Goal: Task Accomplishment & Management: Manage account settings

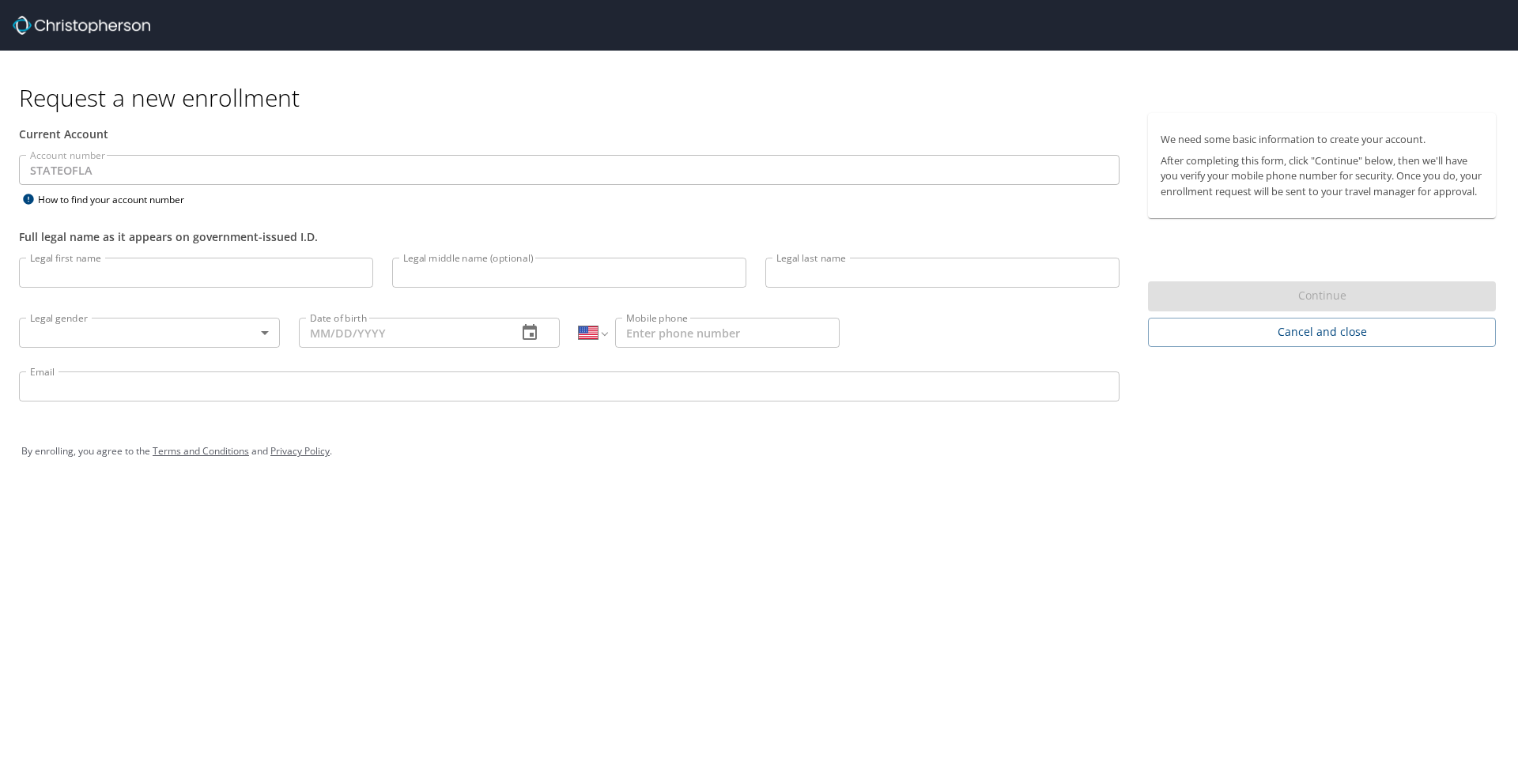
select select "US"
click at [282, 273] on input "Legal first name" at bounding box center [196, 272] width 354 height 30
type input "[PERSON_NAME]"
type input "Dies"
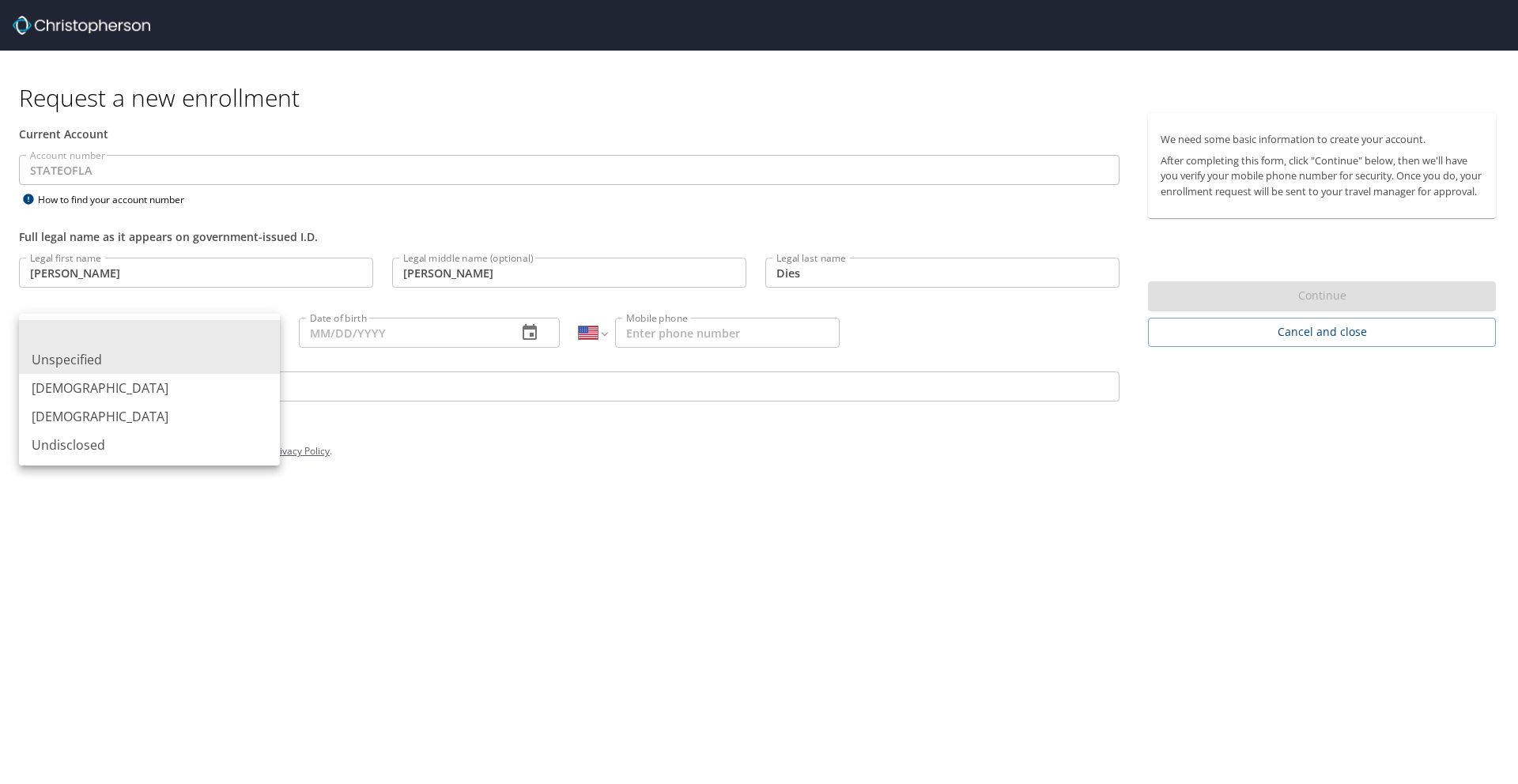
type input "[DEMOGRAPHIC_DATA]"
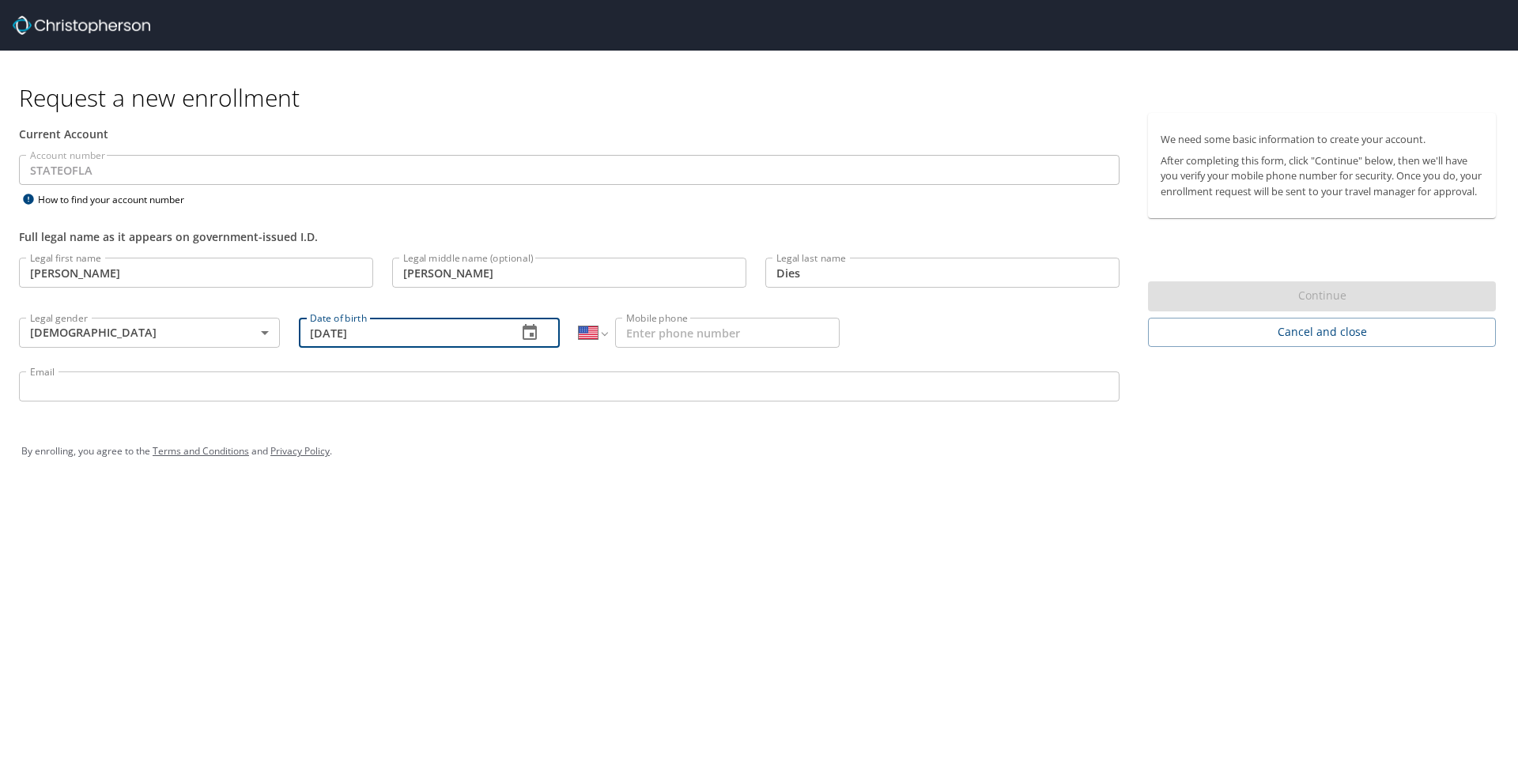
type input "05/04/1994"
click at [690, 346] on input "Mobile phone" at bounding box center [727, 333] width 224 height 30
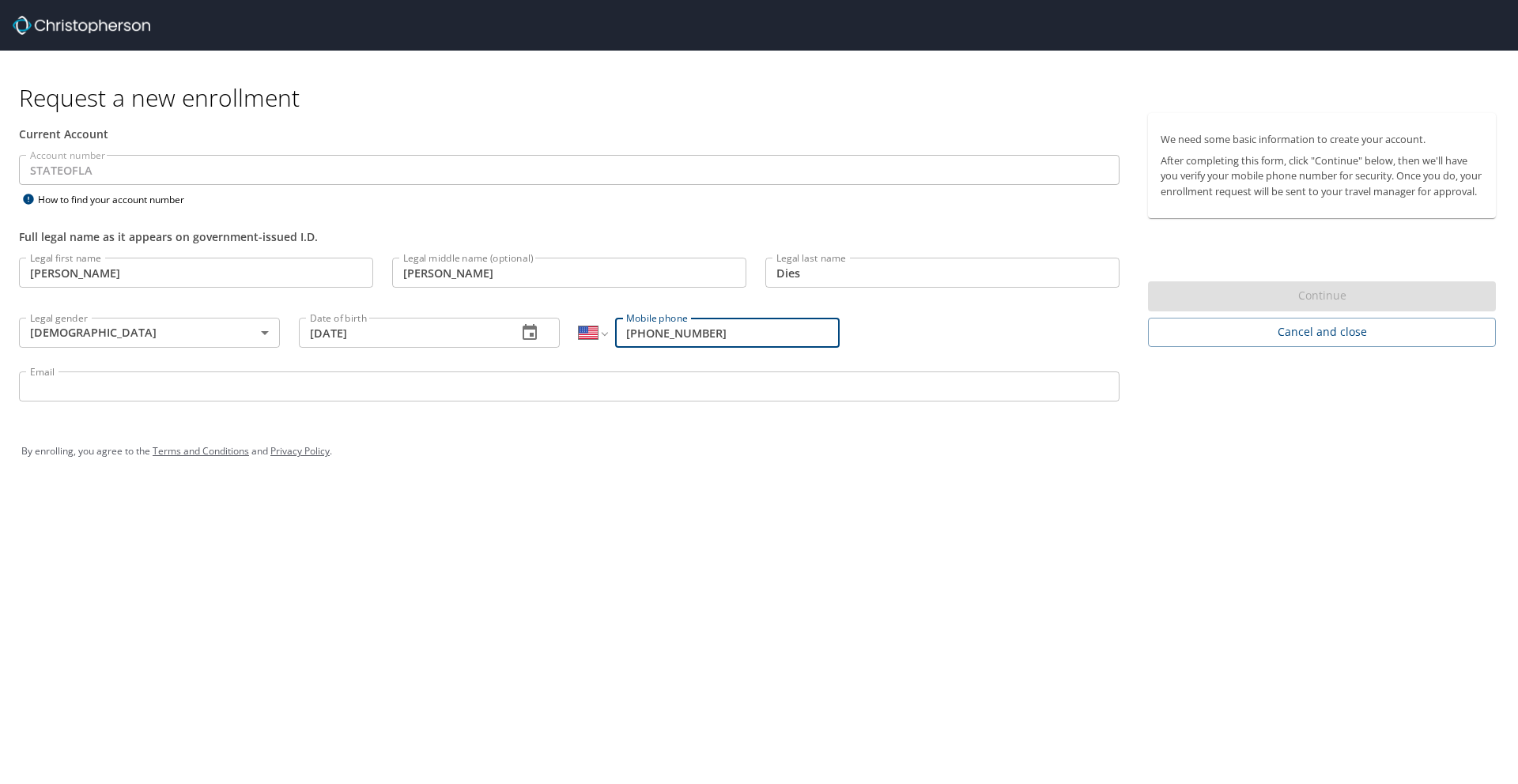
type input "[PHONE_NUMBER]"
click at [483, 388] on input "Email" at bounding box center [569, 386] width 1100 height 30
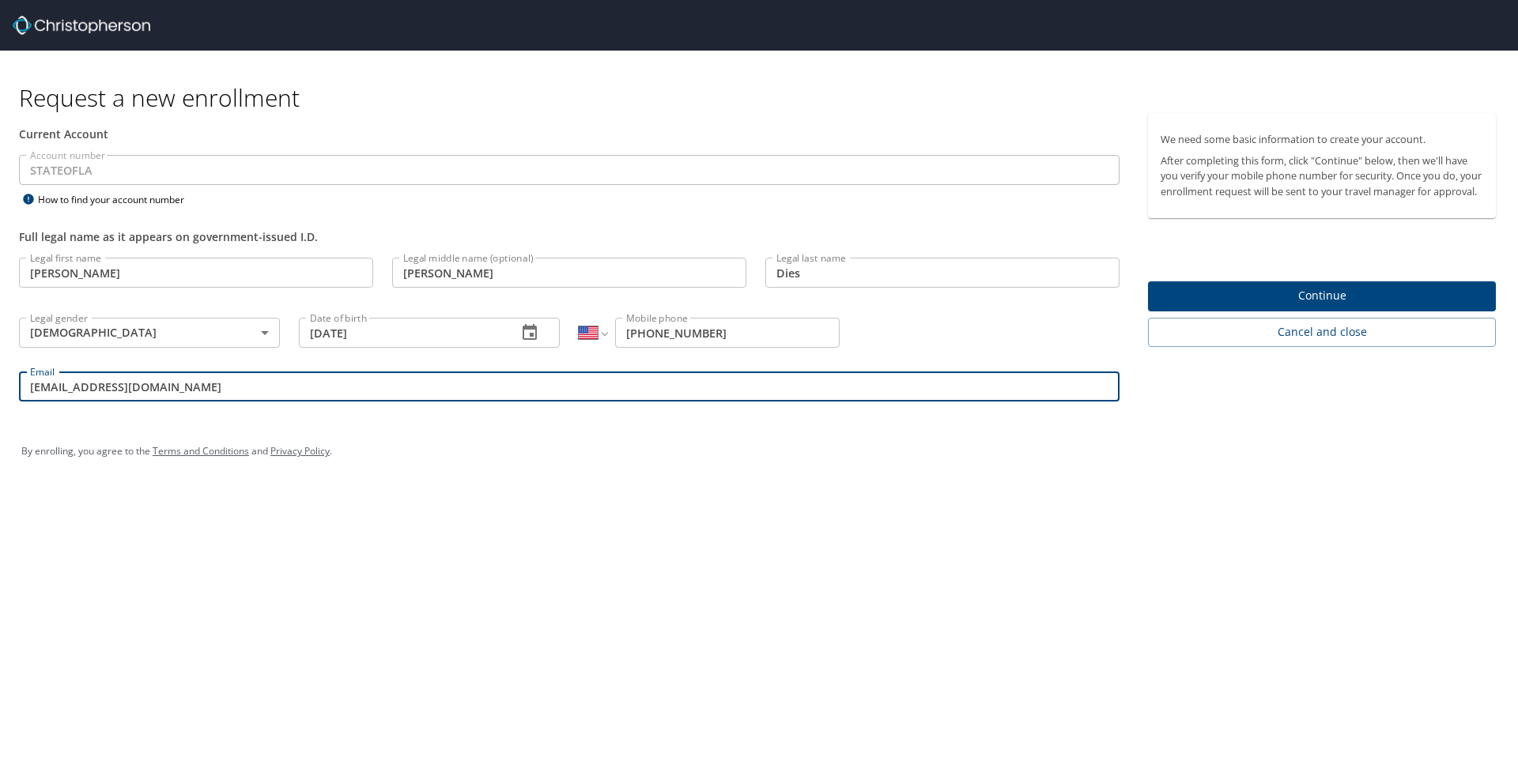
type input "rmd016@gmail.com"
click at [1299, 306] on span "Continue" at bounding box center [1321, 295] width 322 height 20
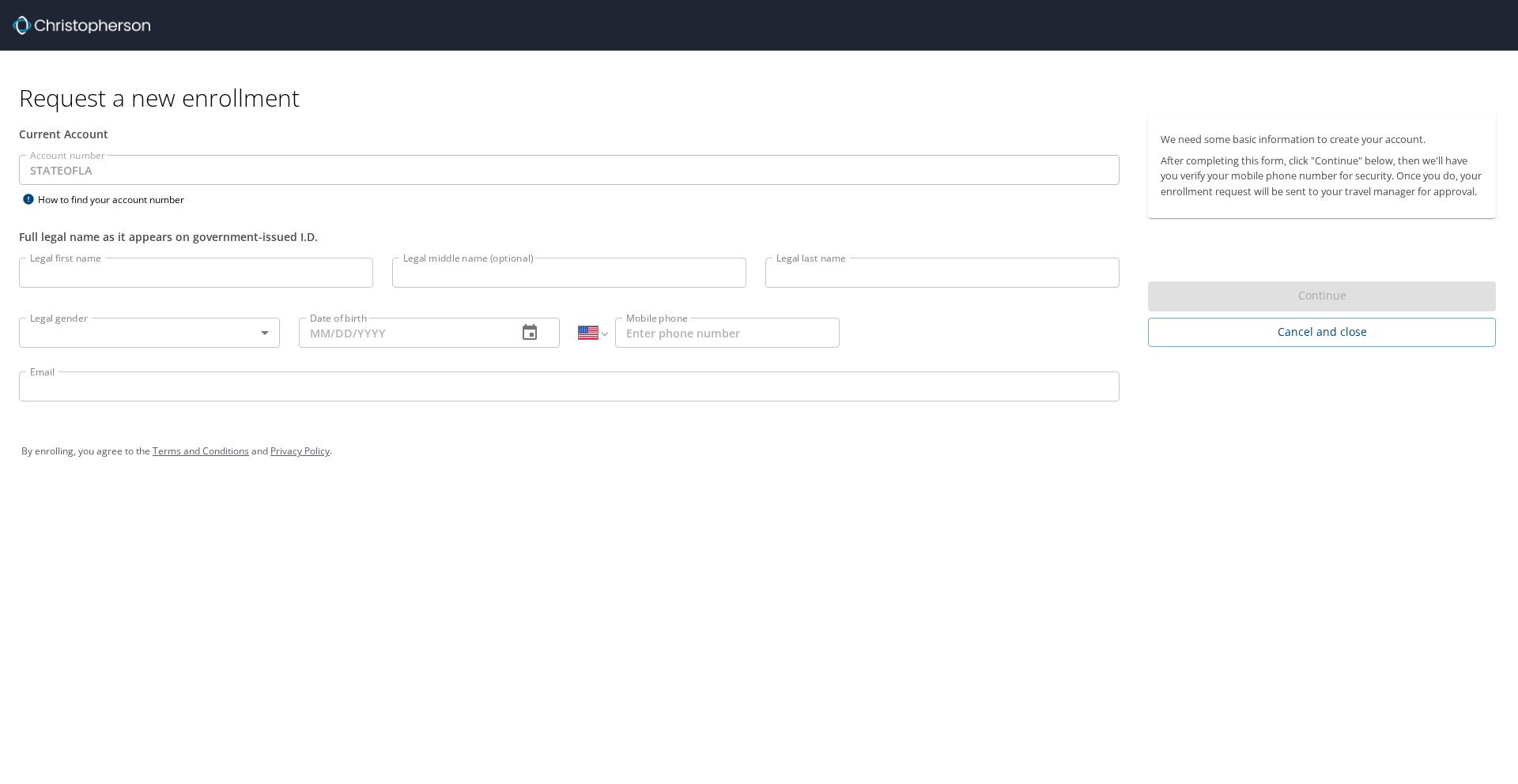
select select "US"
click at [149, 280] on input "Legal first name" at bounding box center [196, 272] width 354 height 30
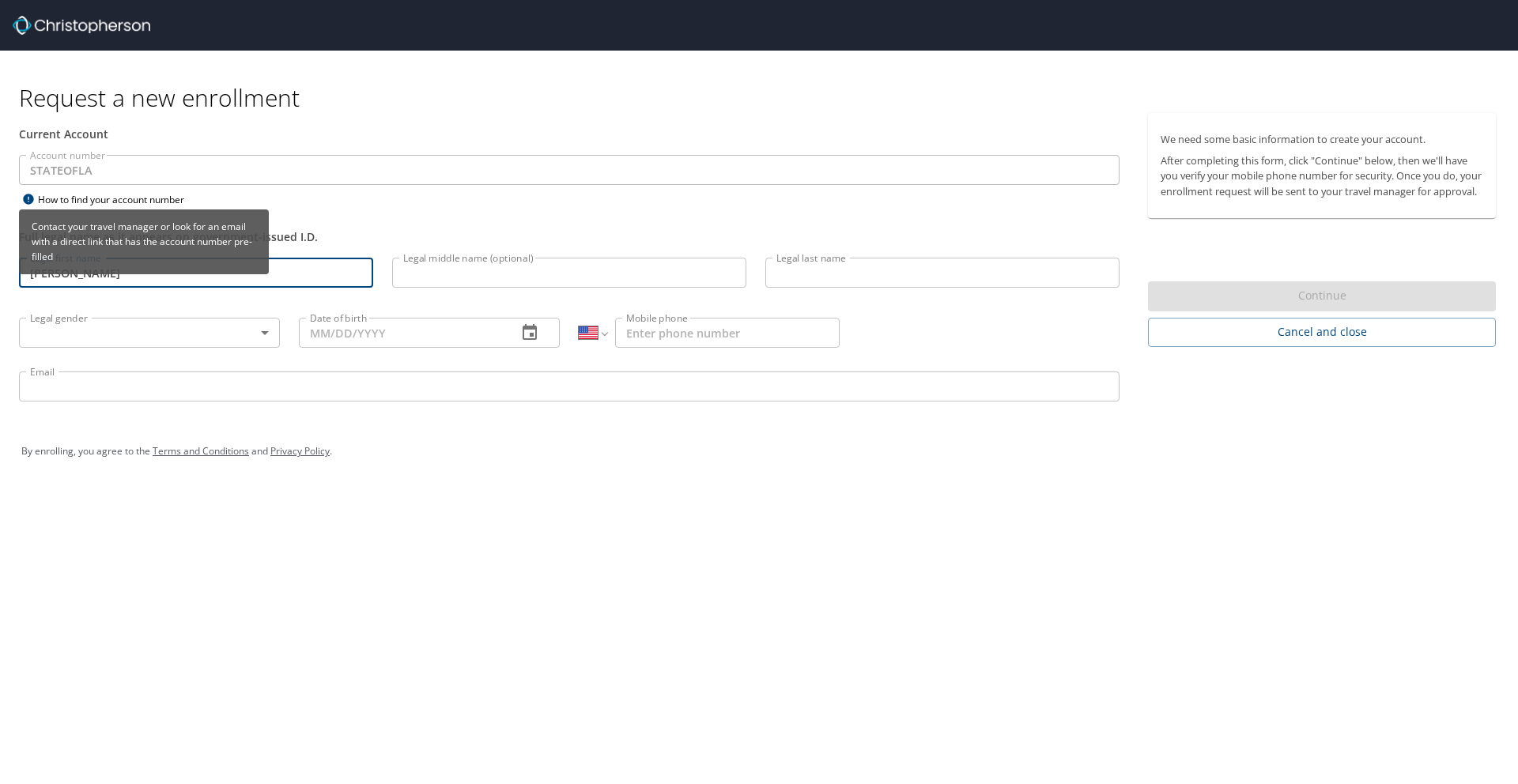
type input "[PERSON_NAME]"
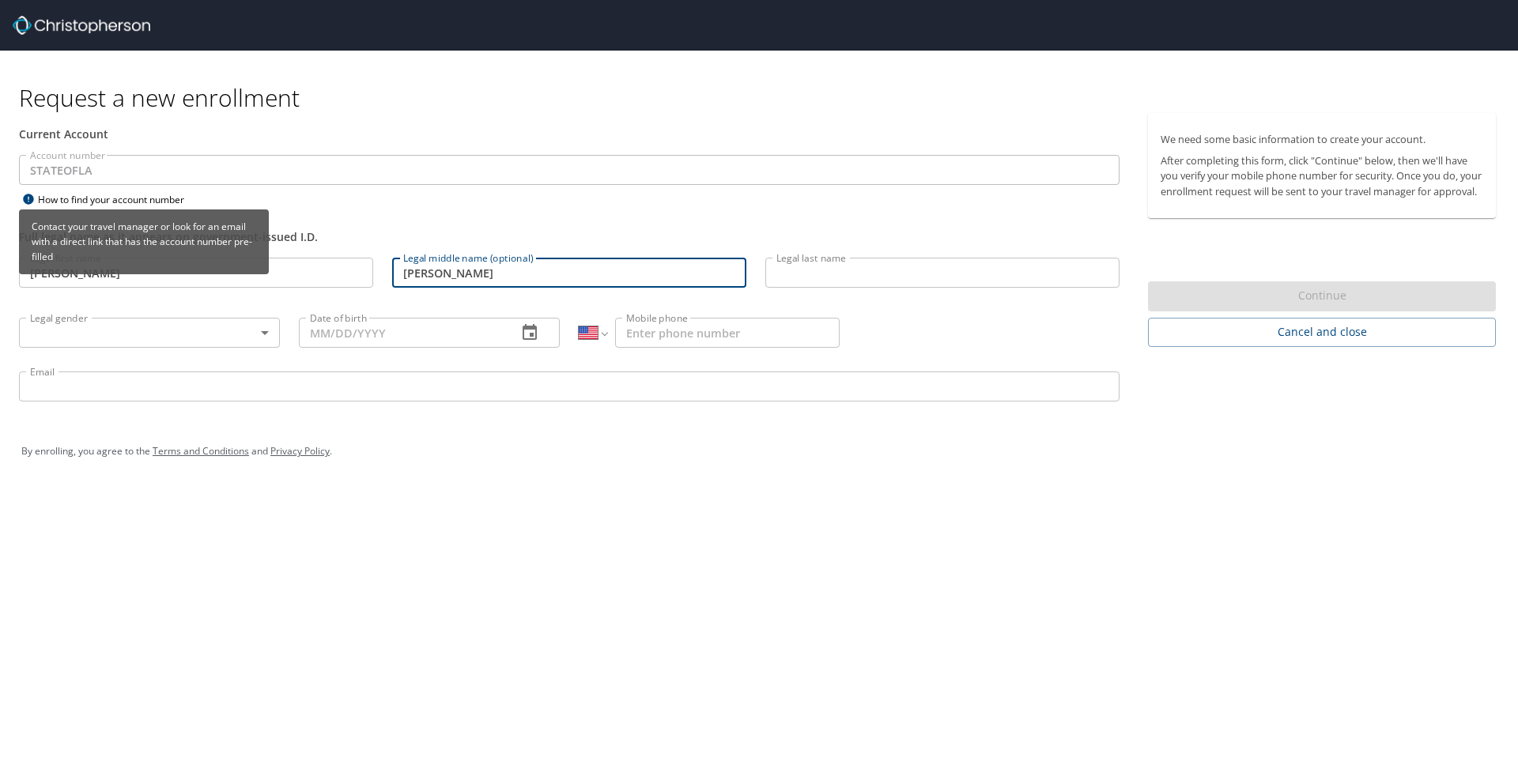
type input "[PERSON_NAME]"
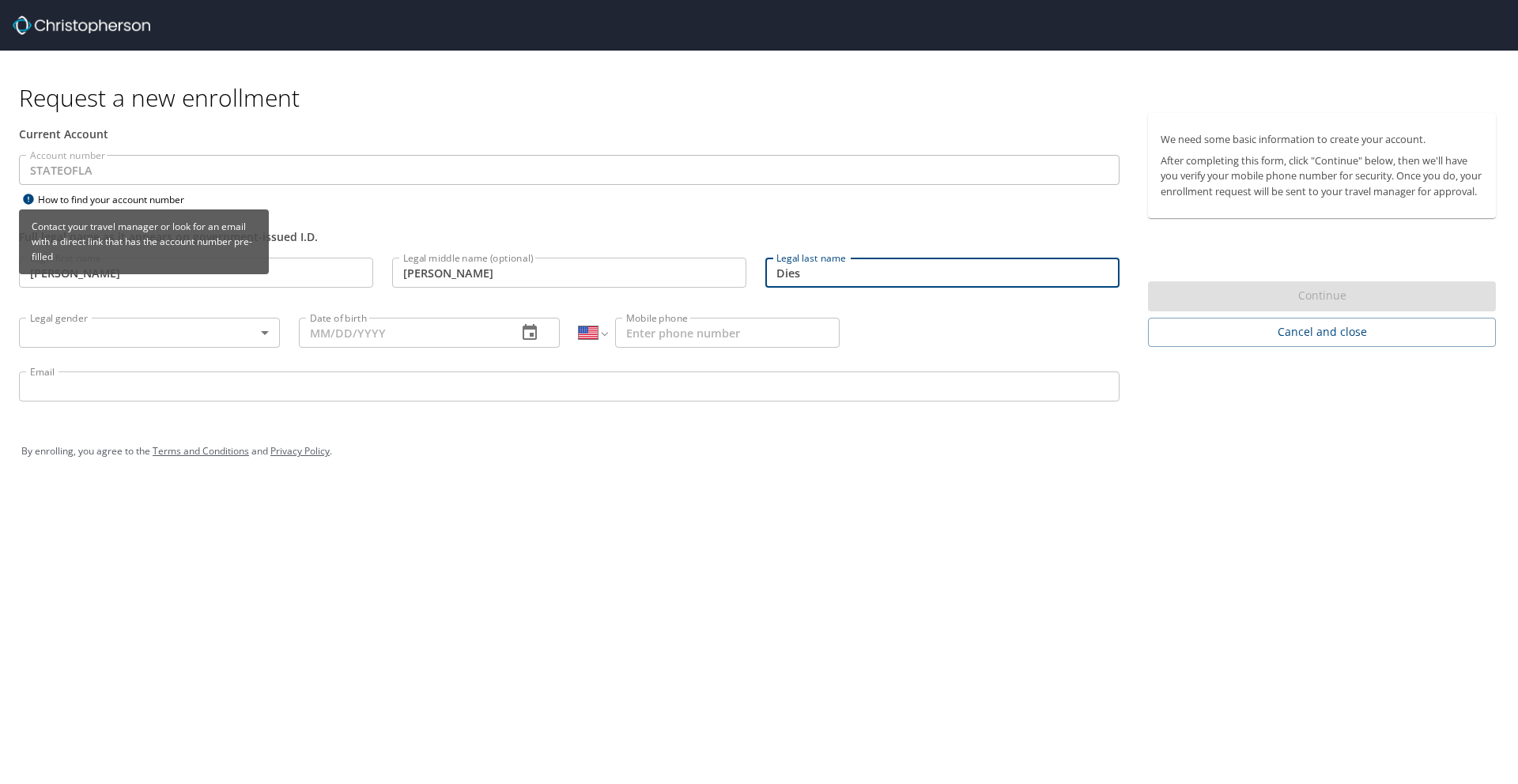
type input "Dies"
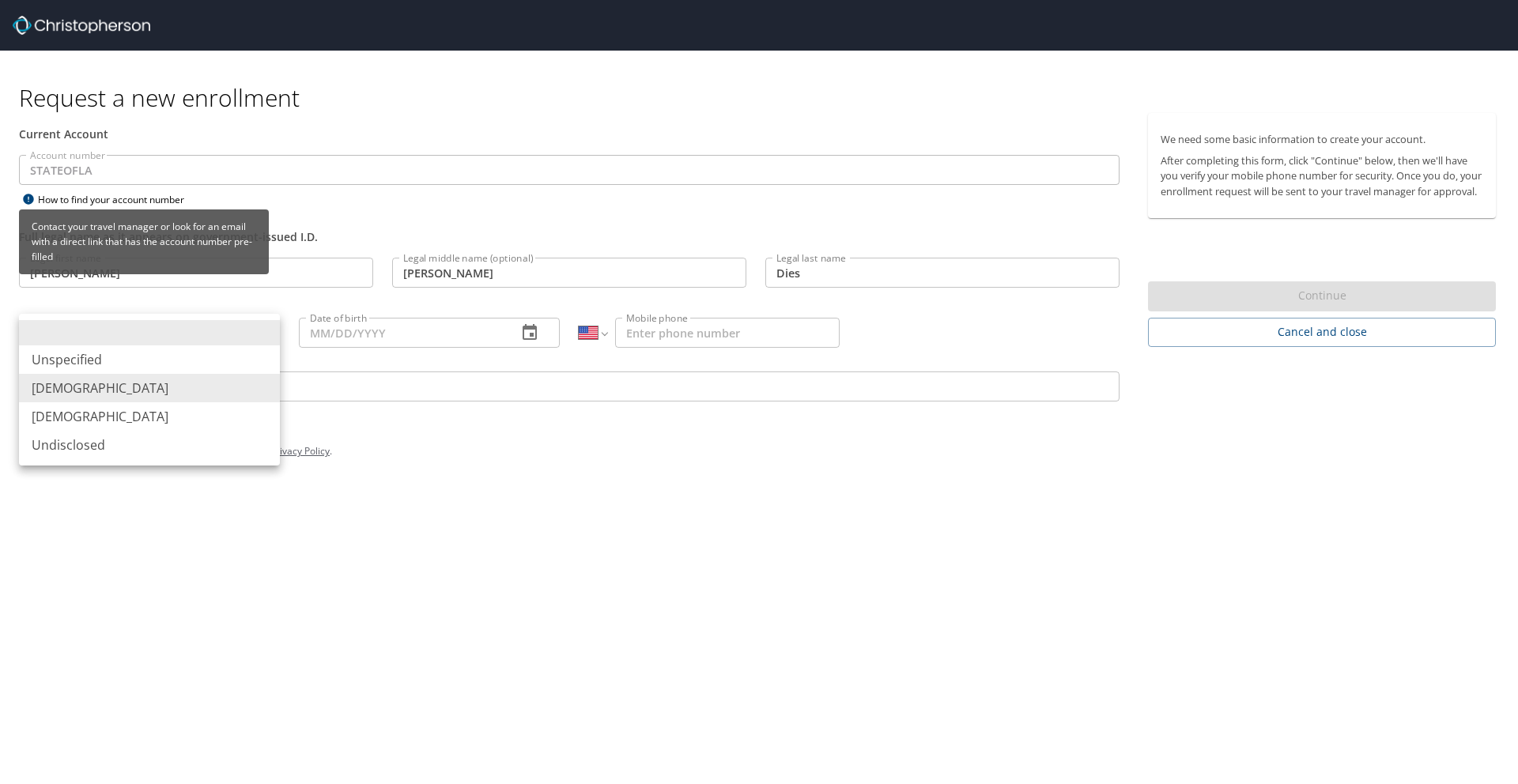
type input "[DEMOGRAPHIC_DATA]"
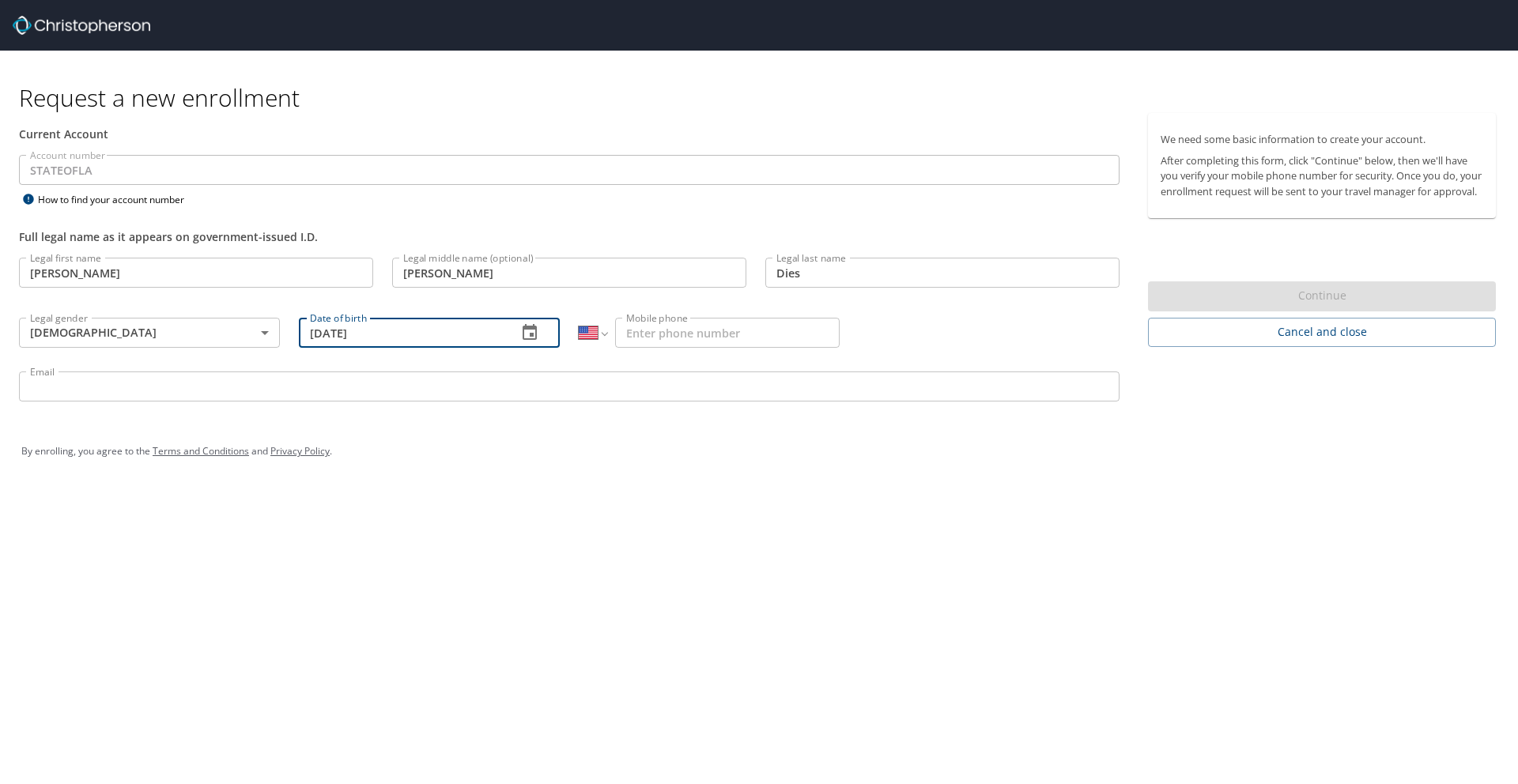
type input "05/04/1994"
click at [690, 339] on input "Mobile phone" at bounding box center [727, 333] width 224 height 30
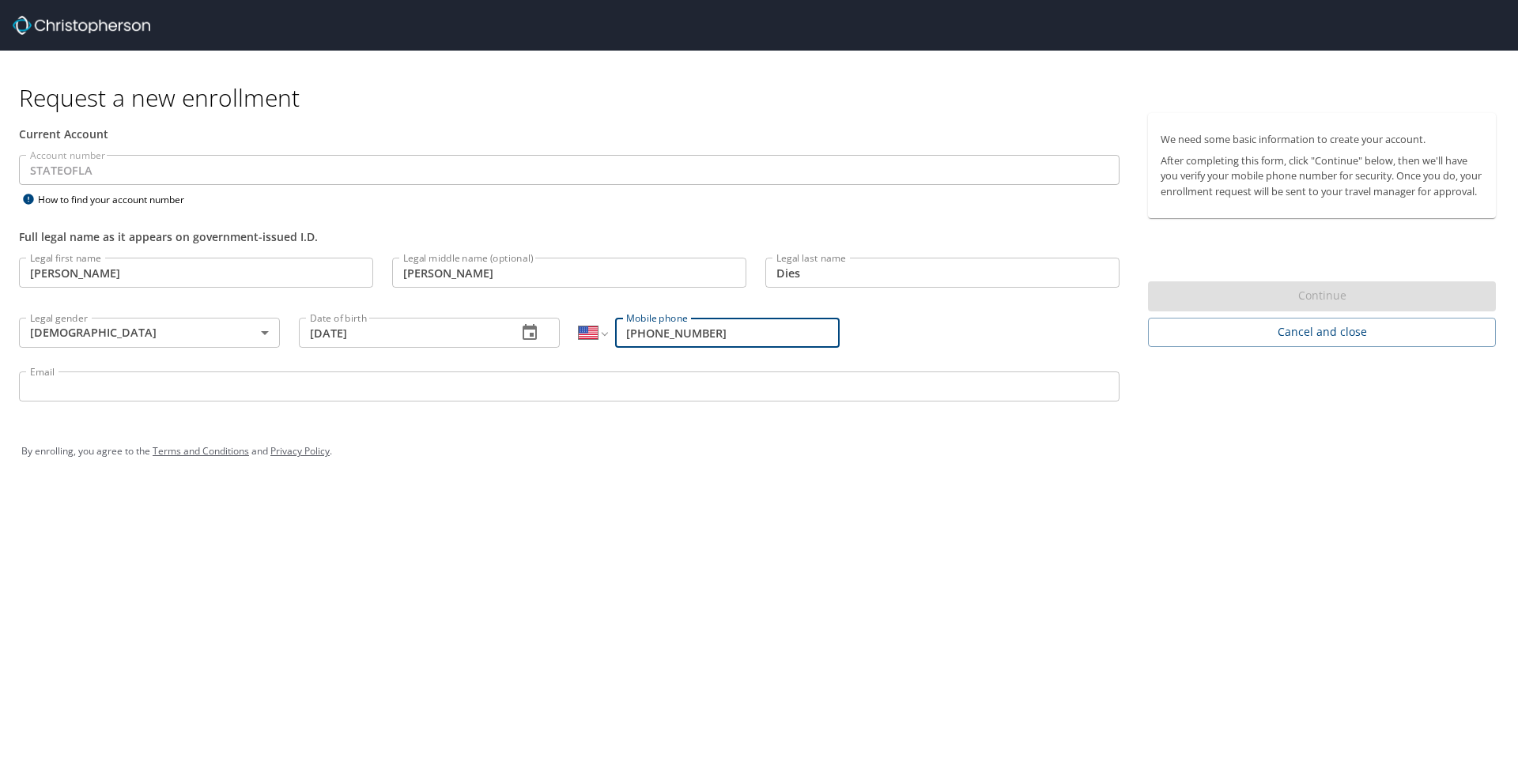
type input "(318) 562-0236"
click at [650, 394] on input "Email" at bounding box center [569, 386] width 1100 height 30
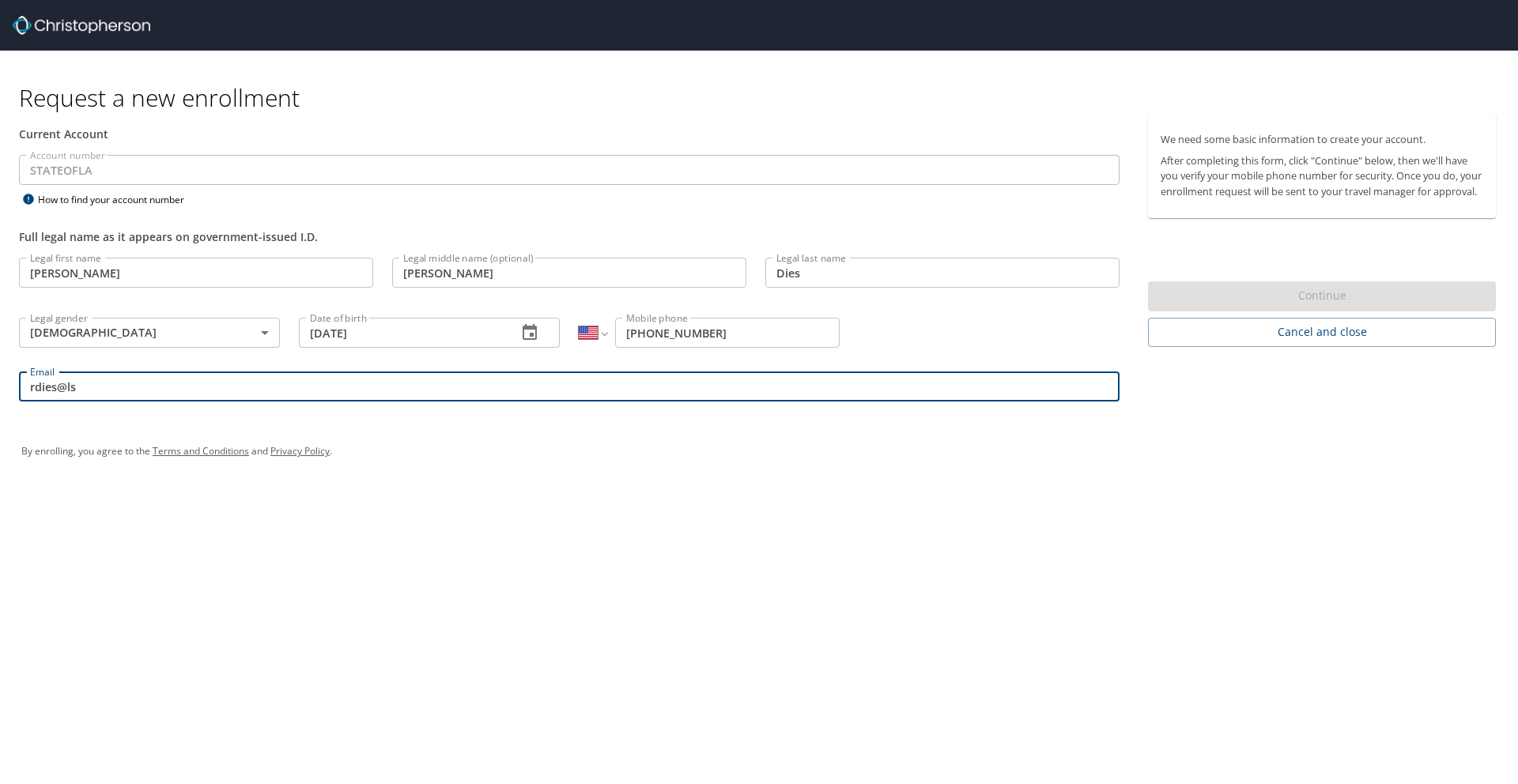
type input "rdies@lsuhsc.edu"
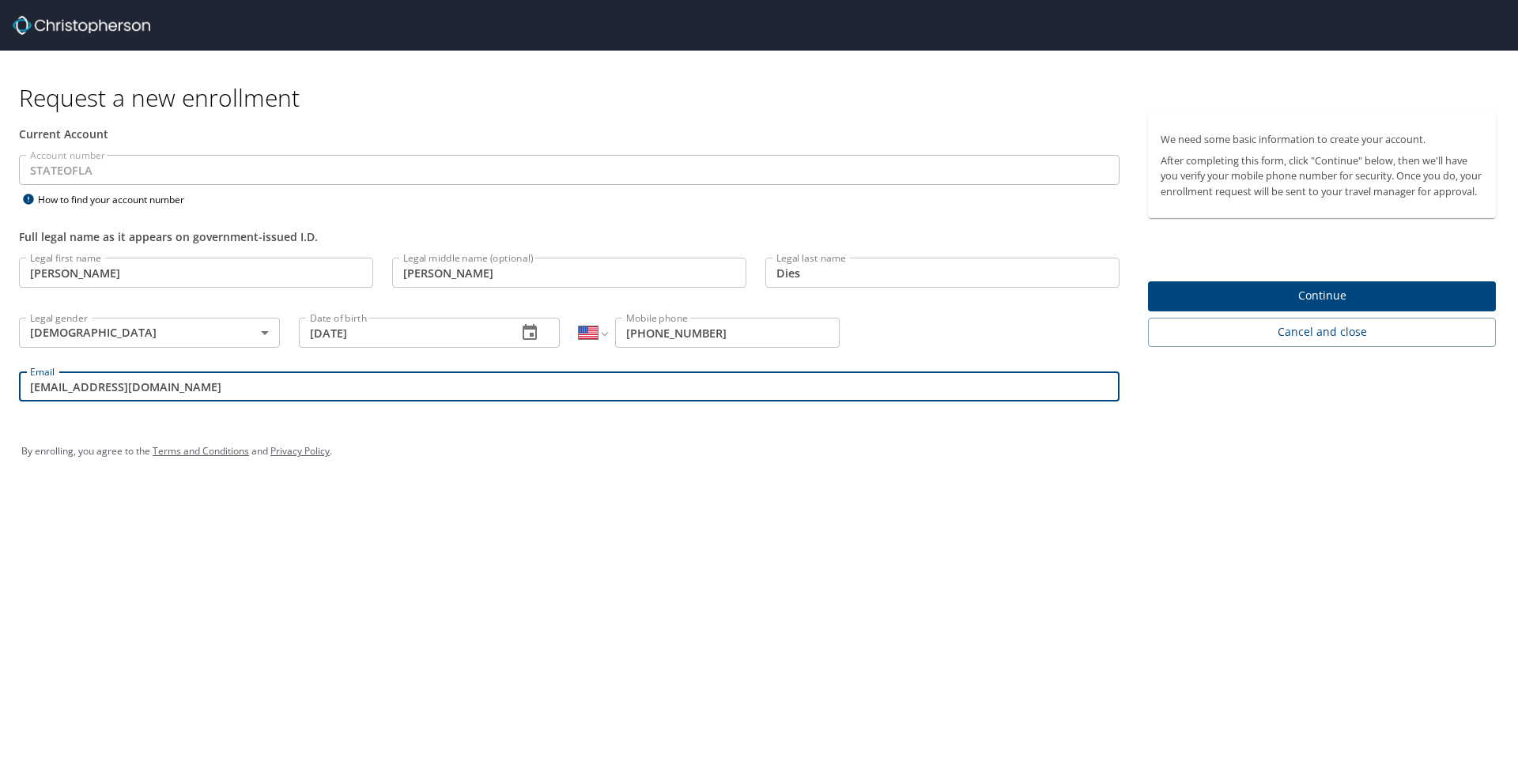
click at [1255, 296] on button "Continue" at bounding box center [1321, 297] width 347 height 31
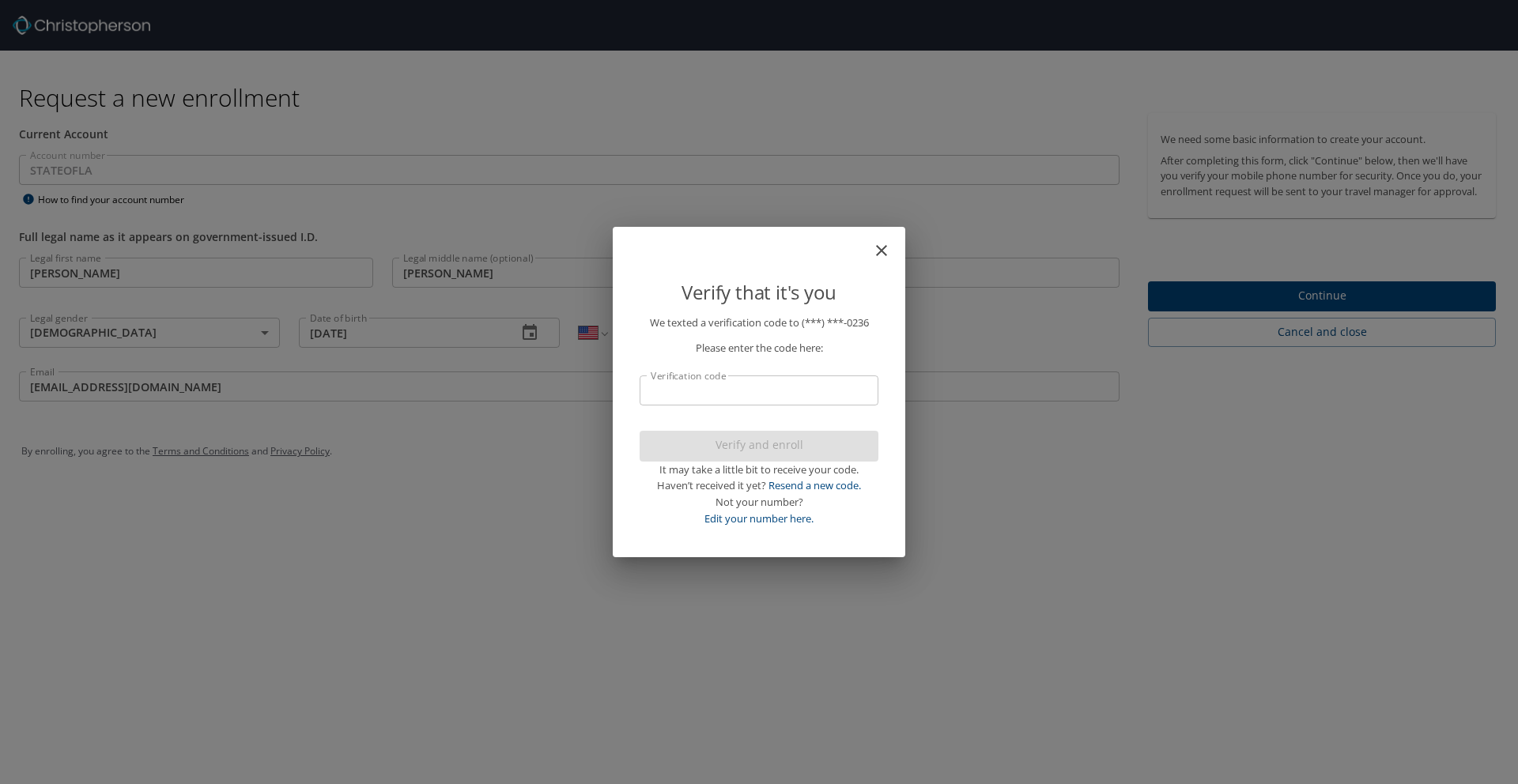
click at [711, 386] on input "Verification code" at bounding box center [759, 390] width 239 height 30
type input "791980"
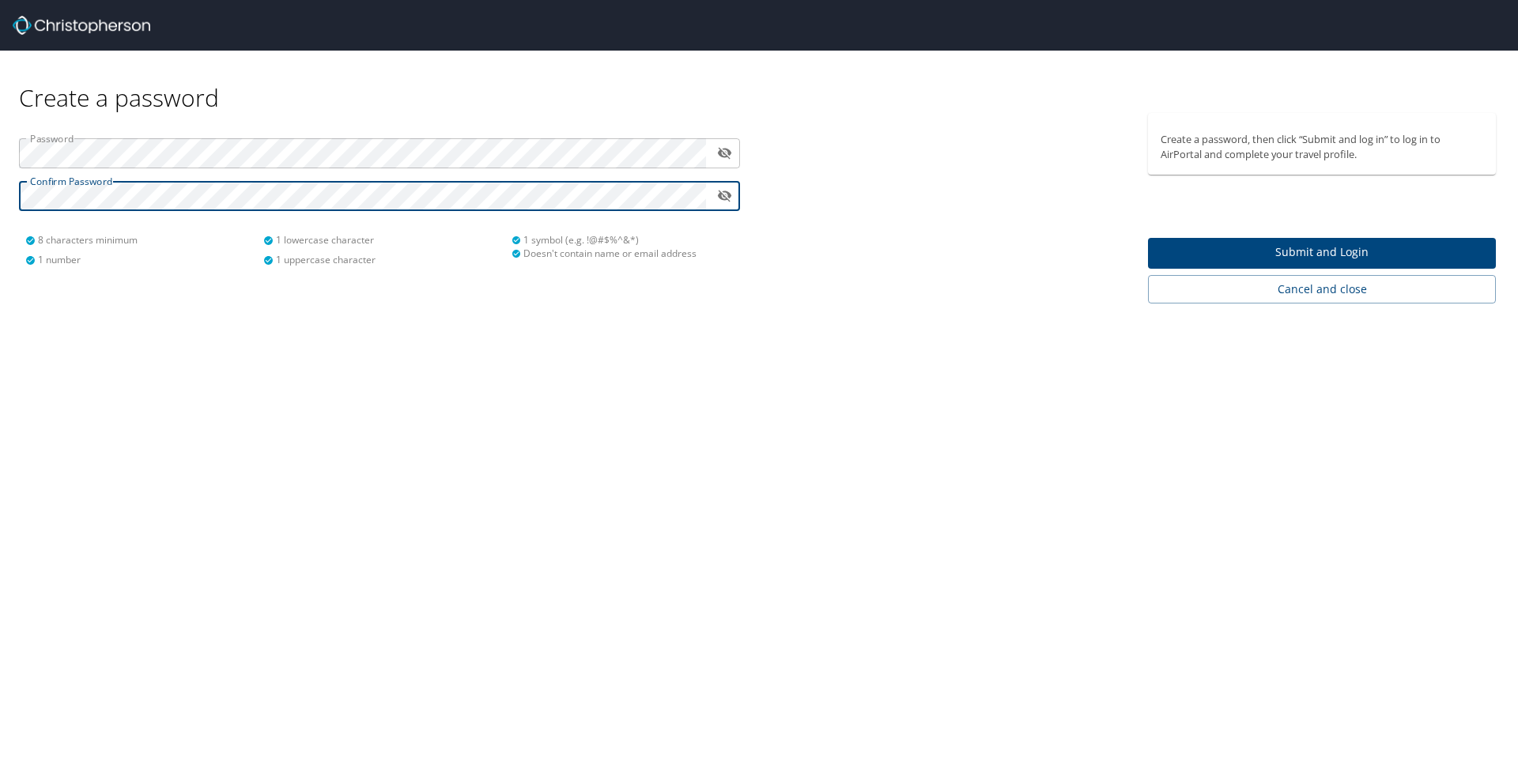
click at [1392, 260] on span "Submit and Login" at bounding box center [1321, 252] width 322 height 20
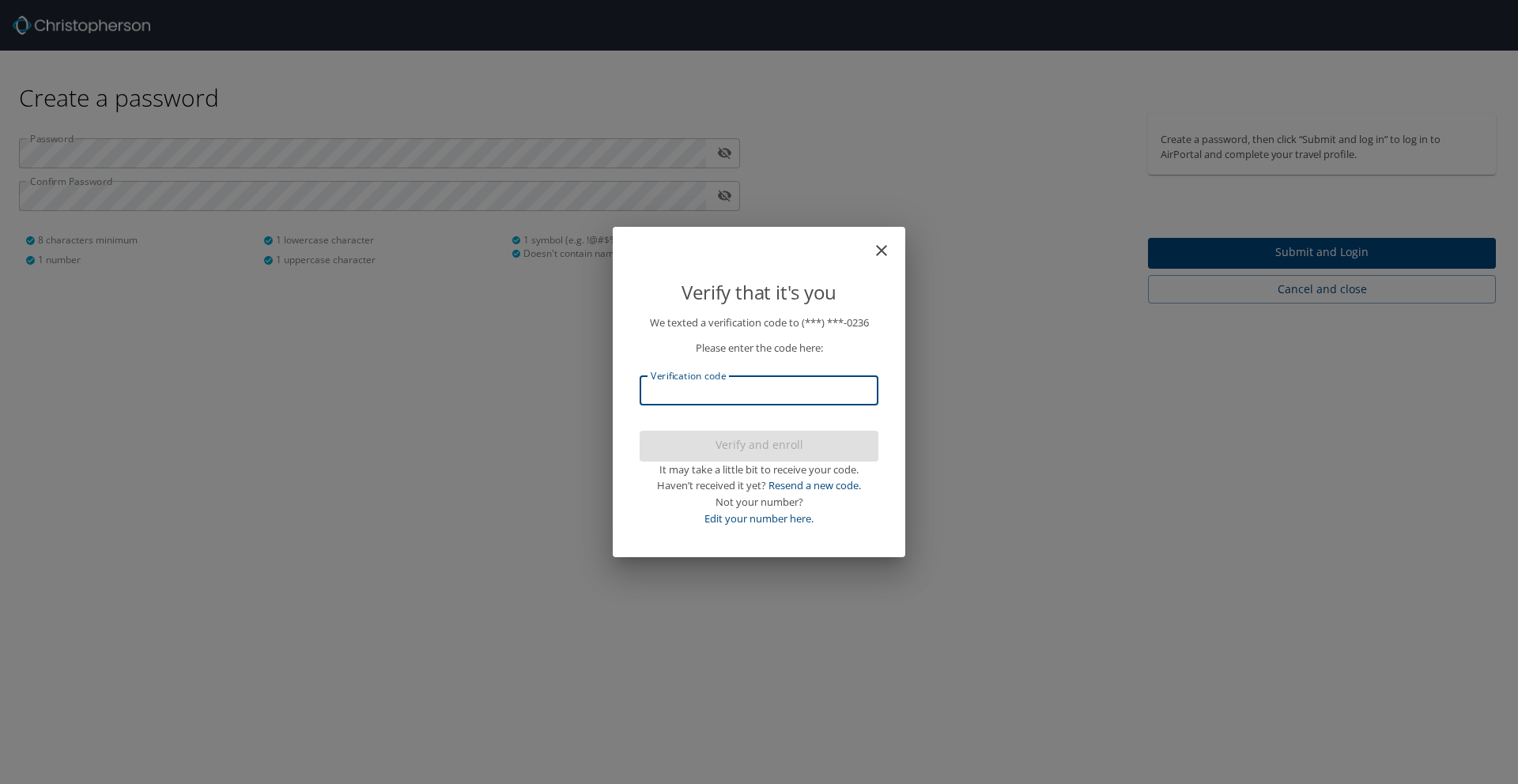
click at [779, 392] on input "Verification code" at bounding box center [759, 390] width 239 height 30
type input "374410"
click at [797, 445] on span "Verify and enroll" at bounding box center [759, 445] width 213 height 20
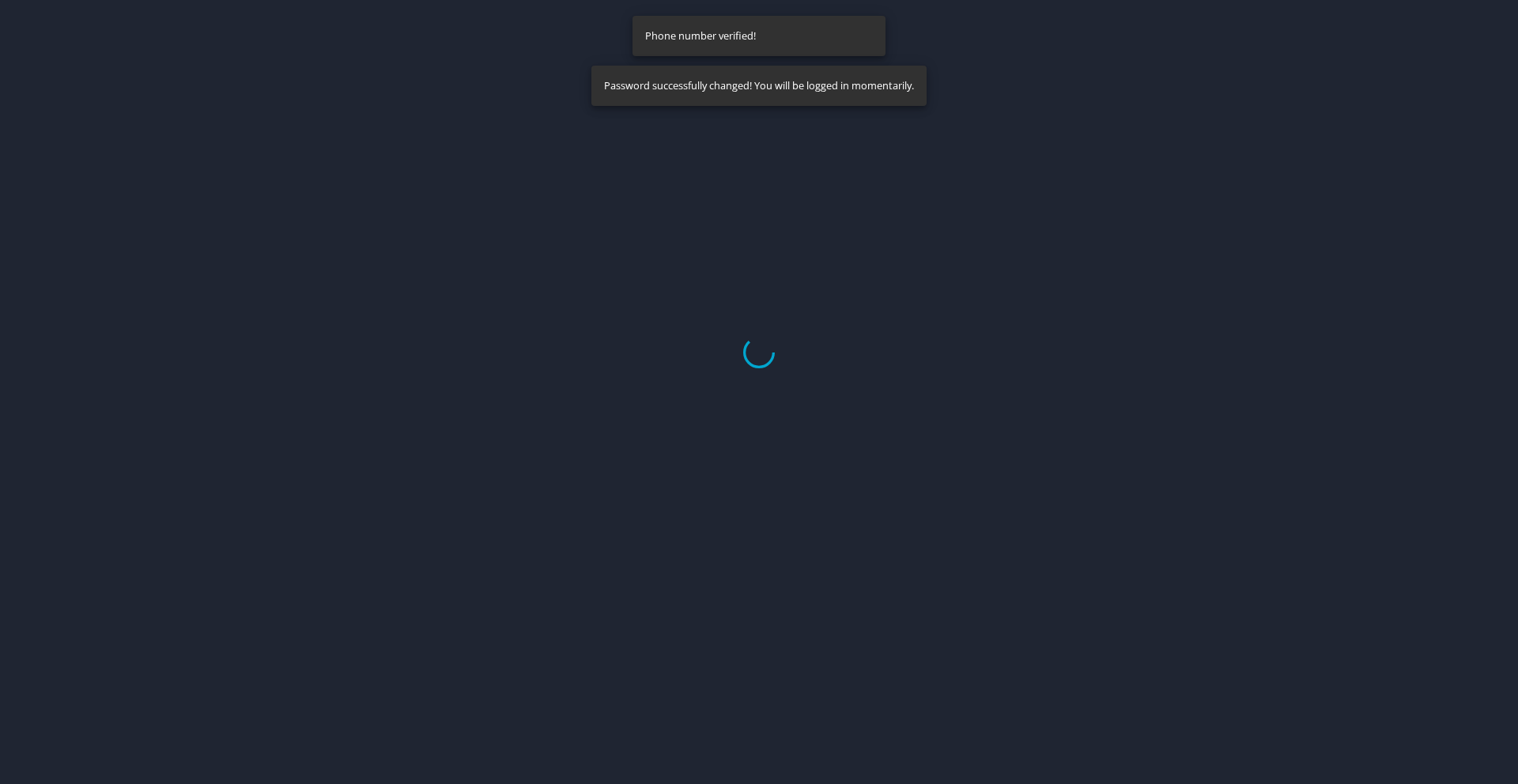
select select "US"
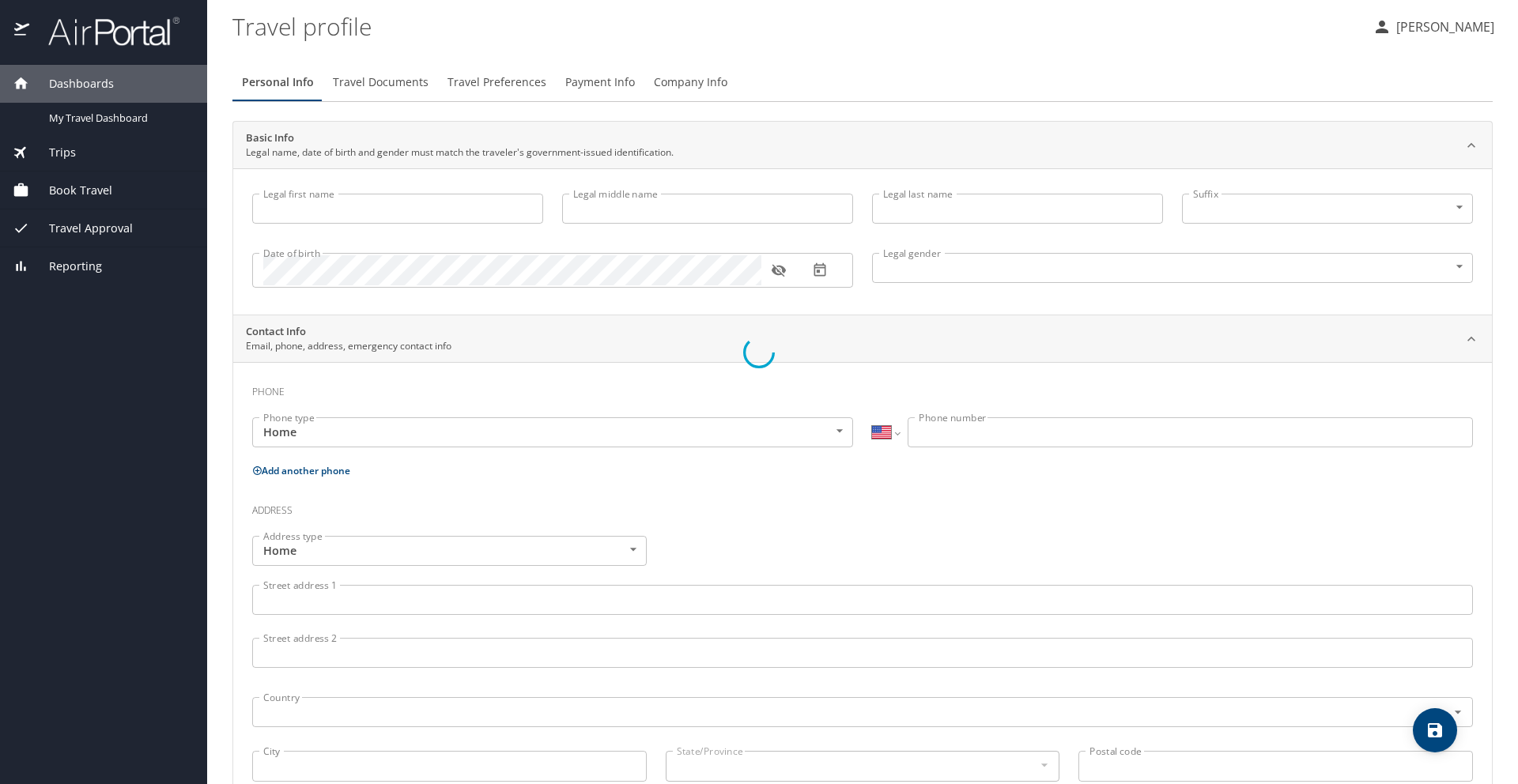
type input "[PERSON_NAME]"
type input "Dies"
type input "[DEMOGRAPHIC_DATA]"
select select "US"
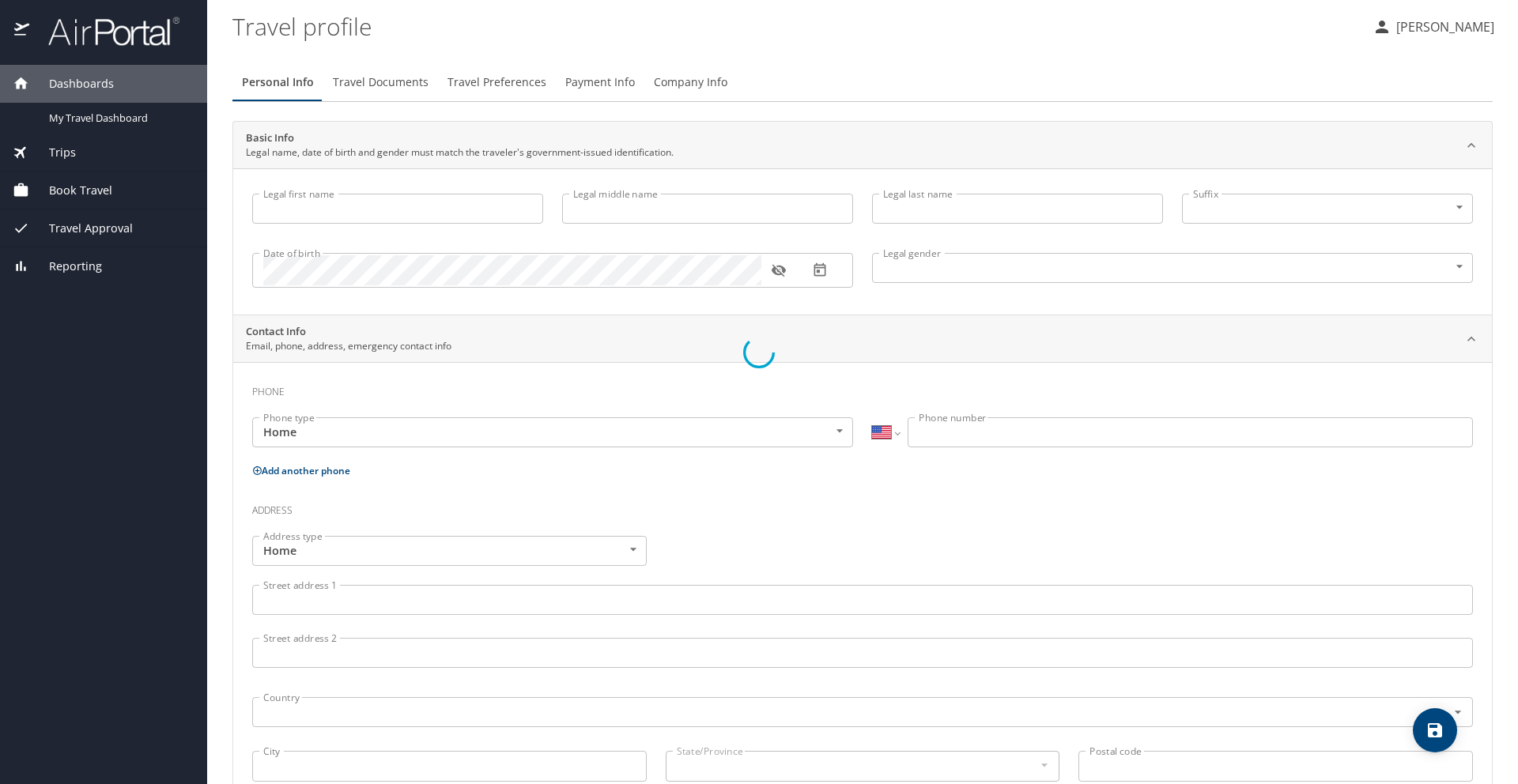
select select "US"
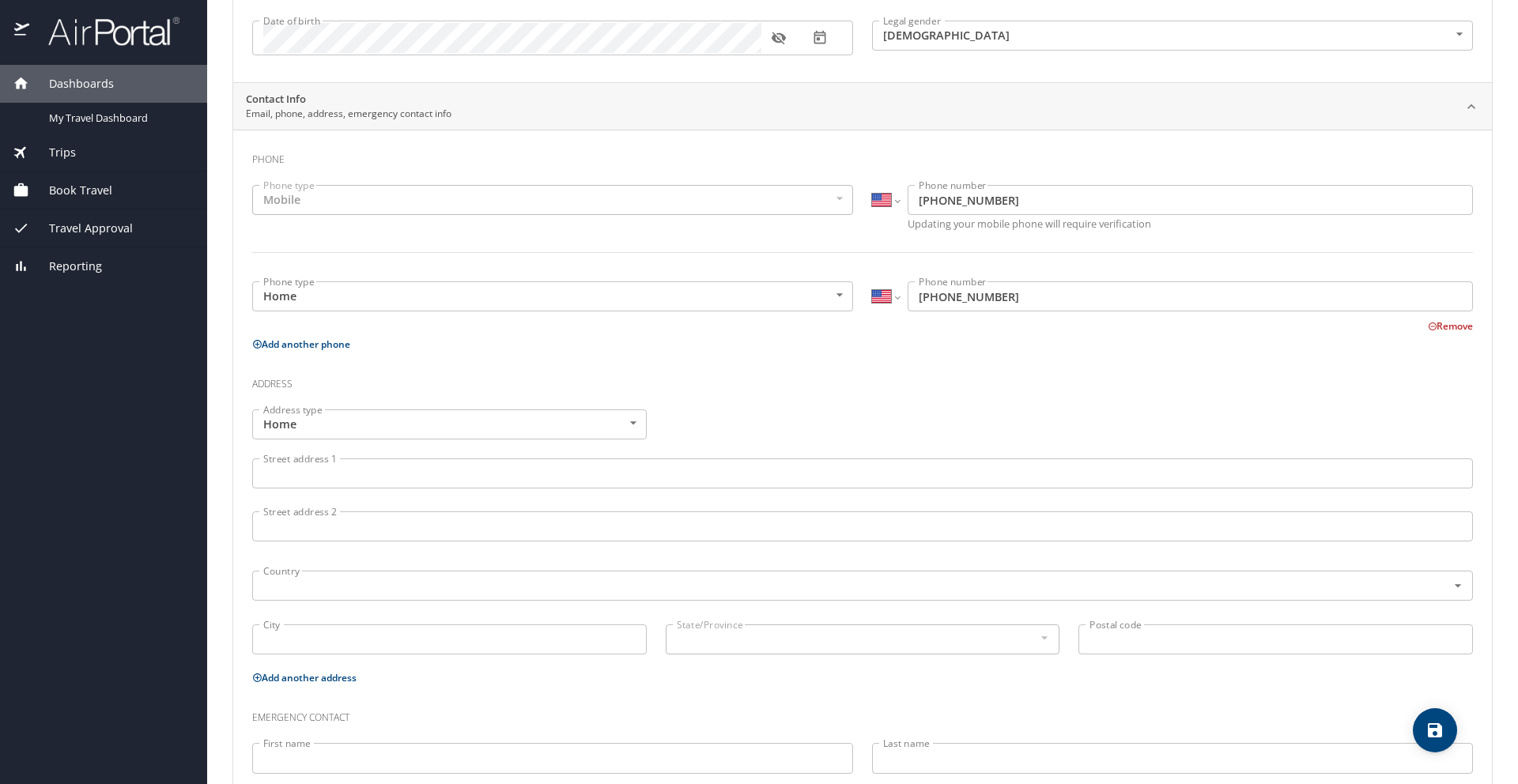
scroll to position [327, 0]
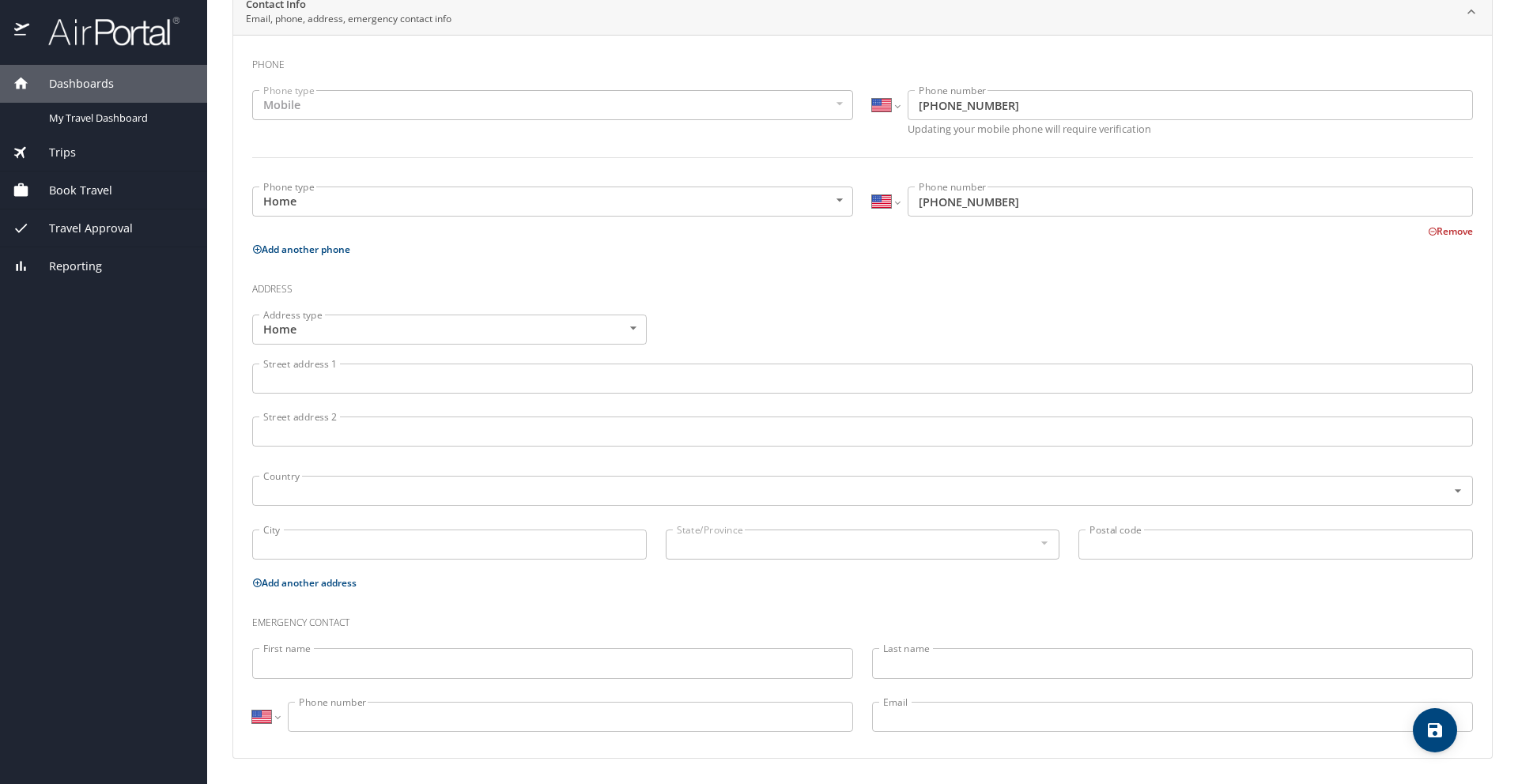
click at [374, 376] on input "Street address 1" at bounding box center [862, 379] width 1221 height 30
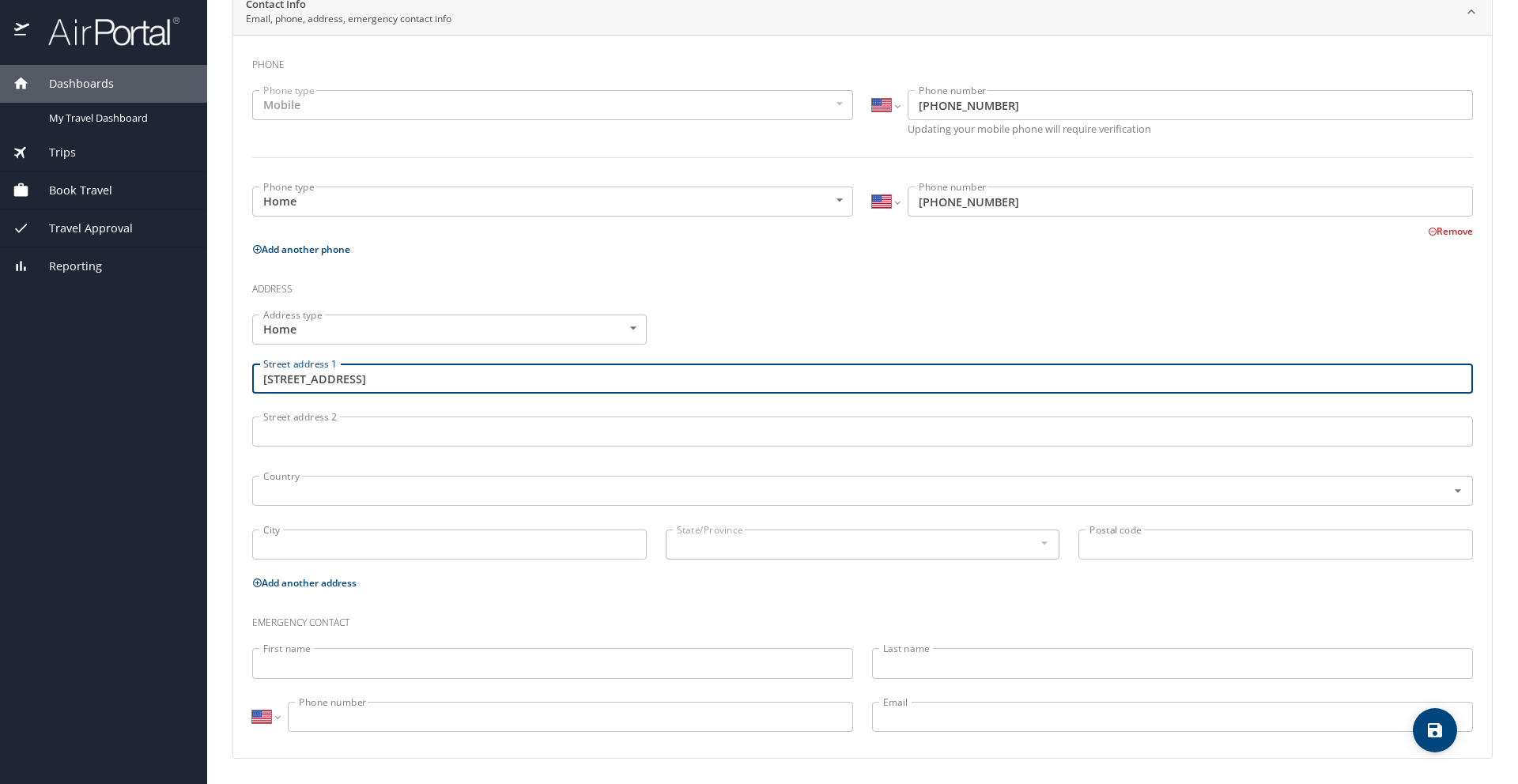
type input "2720 Coliseum St"
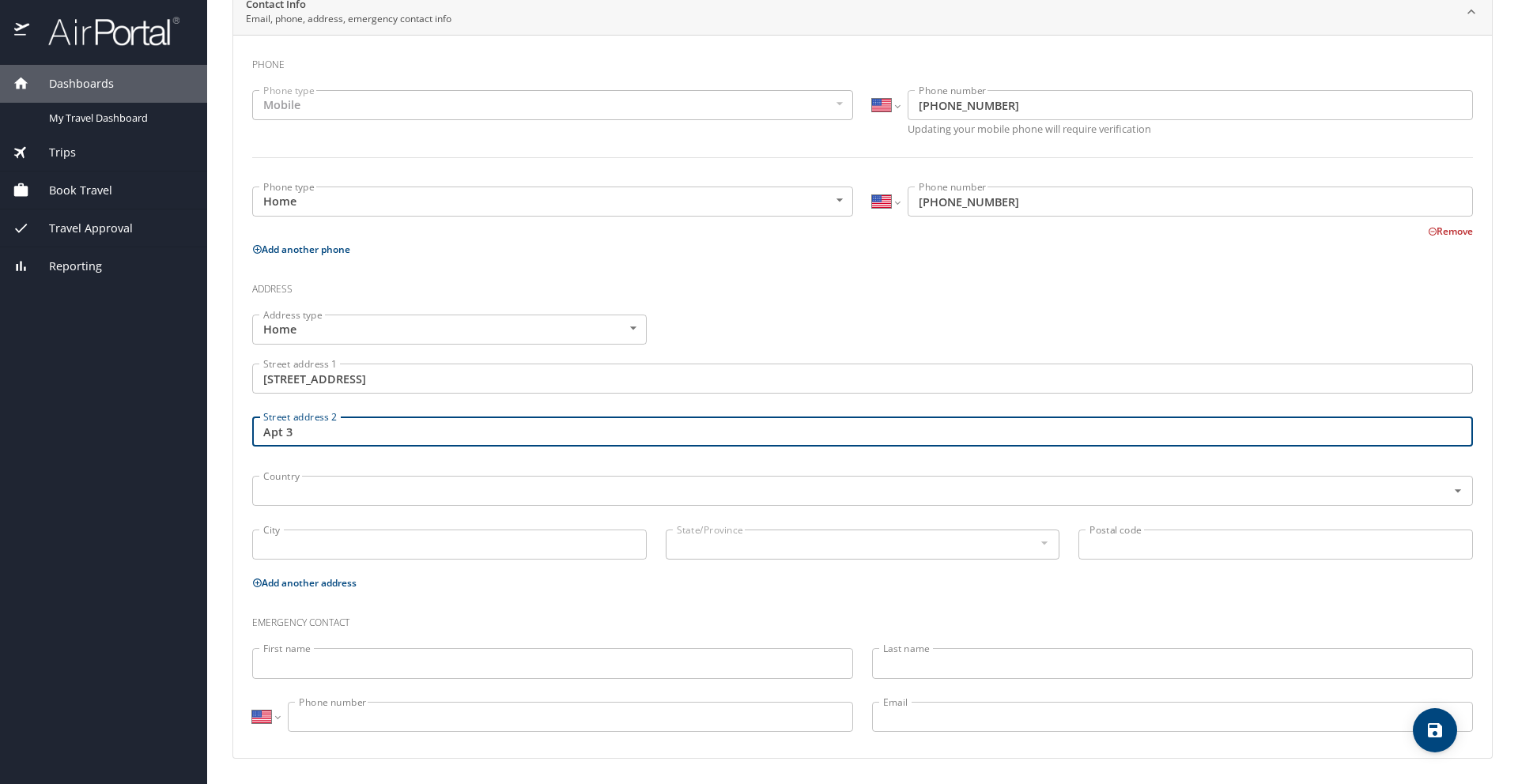
type input "Apt 3"
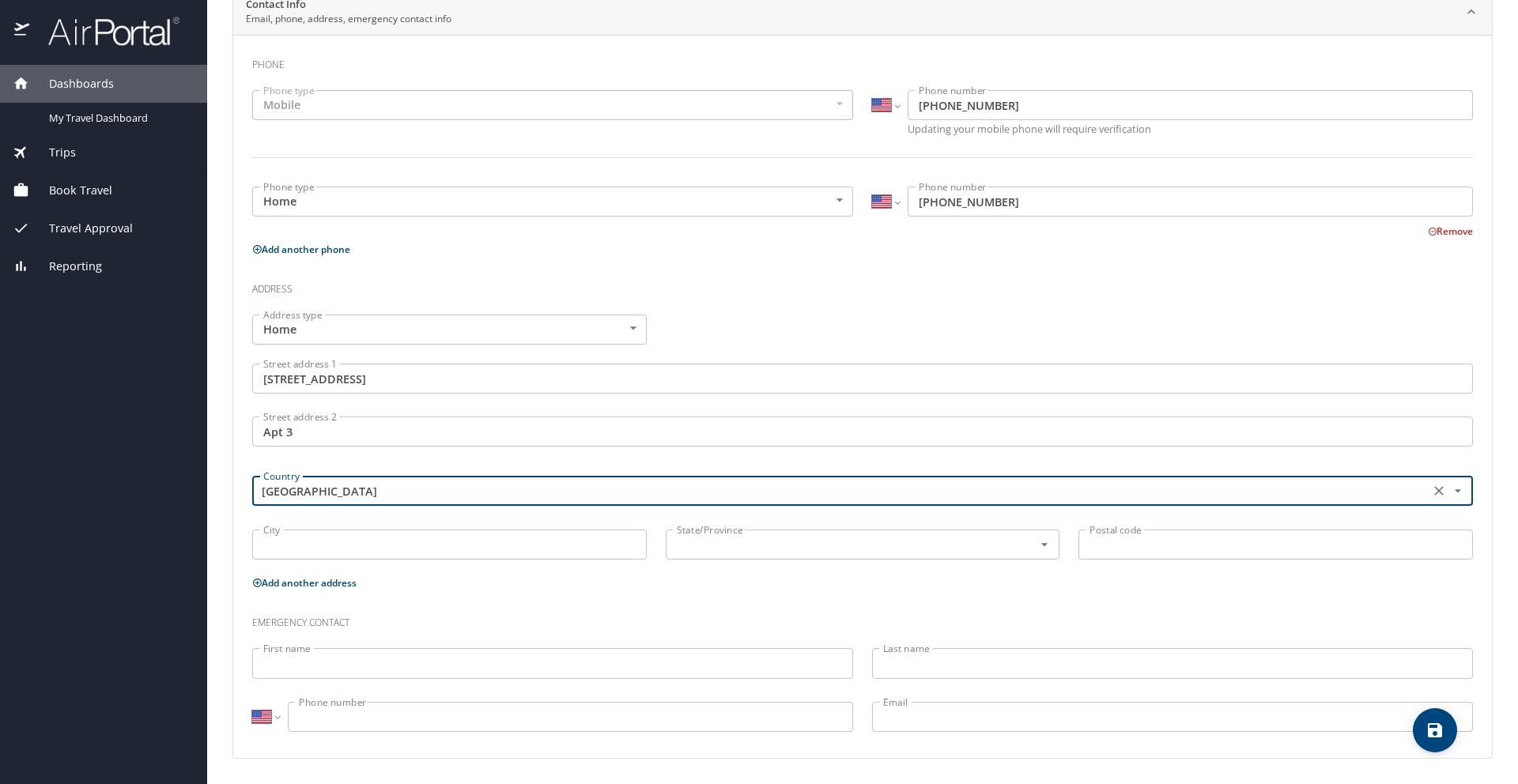
type input "United States of America"
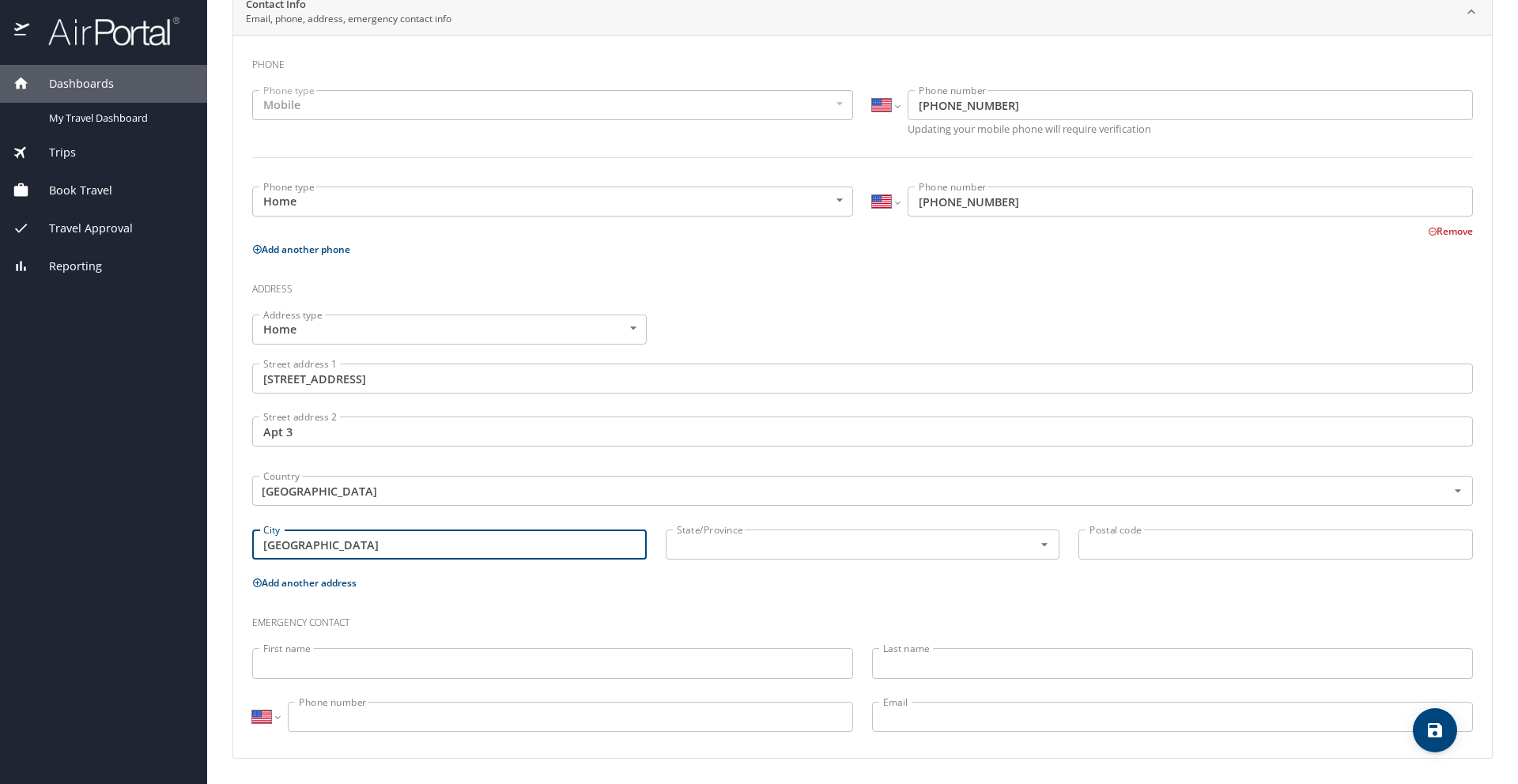
type input "New Orleans"
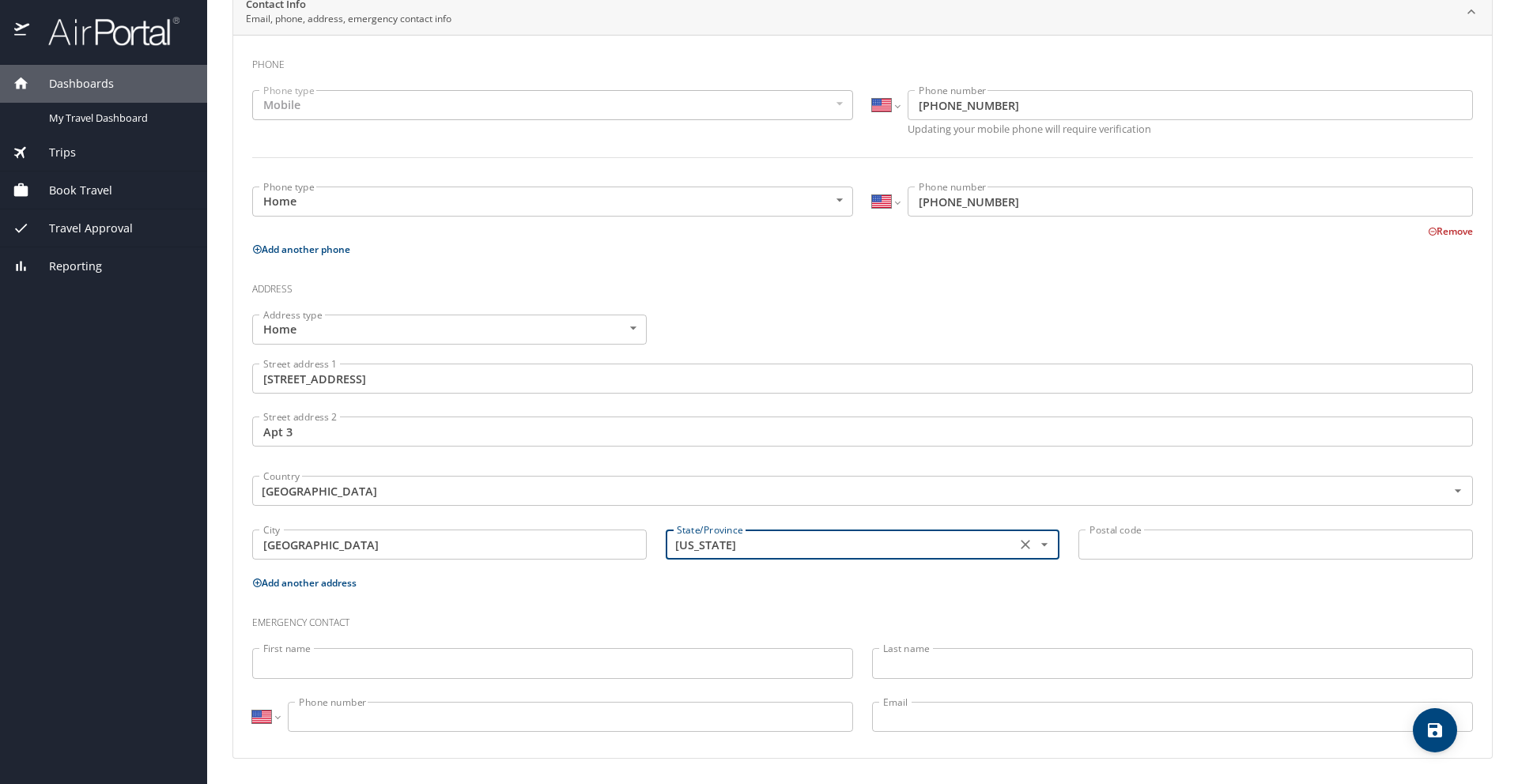
type input "Louisiana"
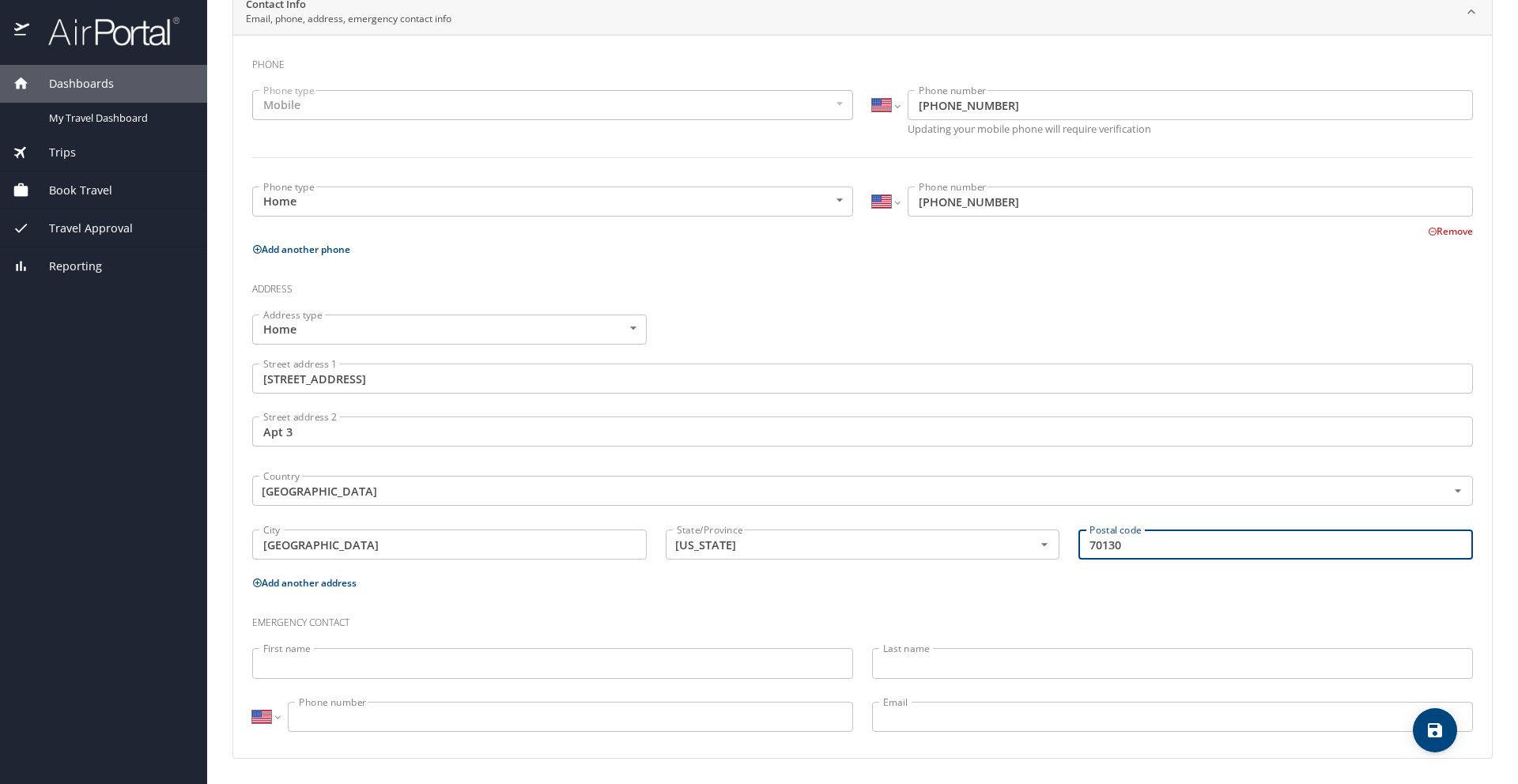
type input "70130"
click at [386, 658] on input "First name" at bounding box center [552, 663] width 600 height 30
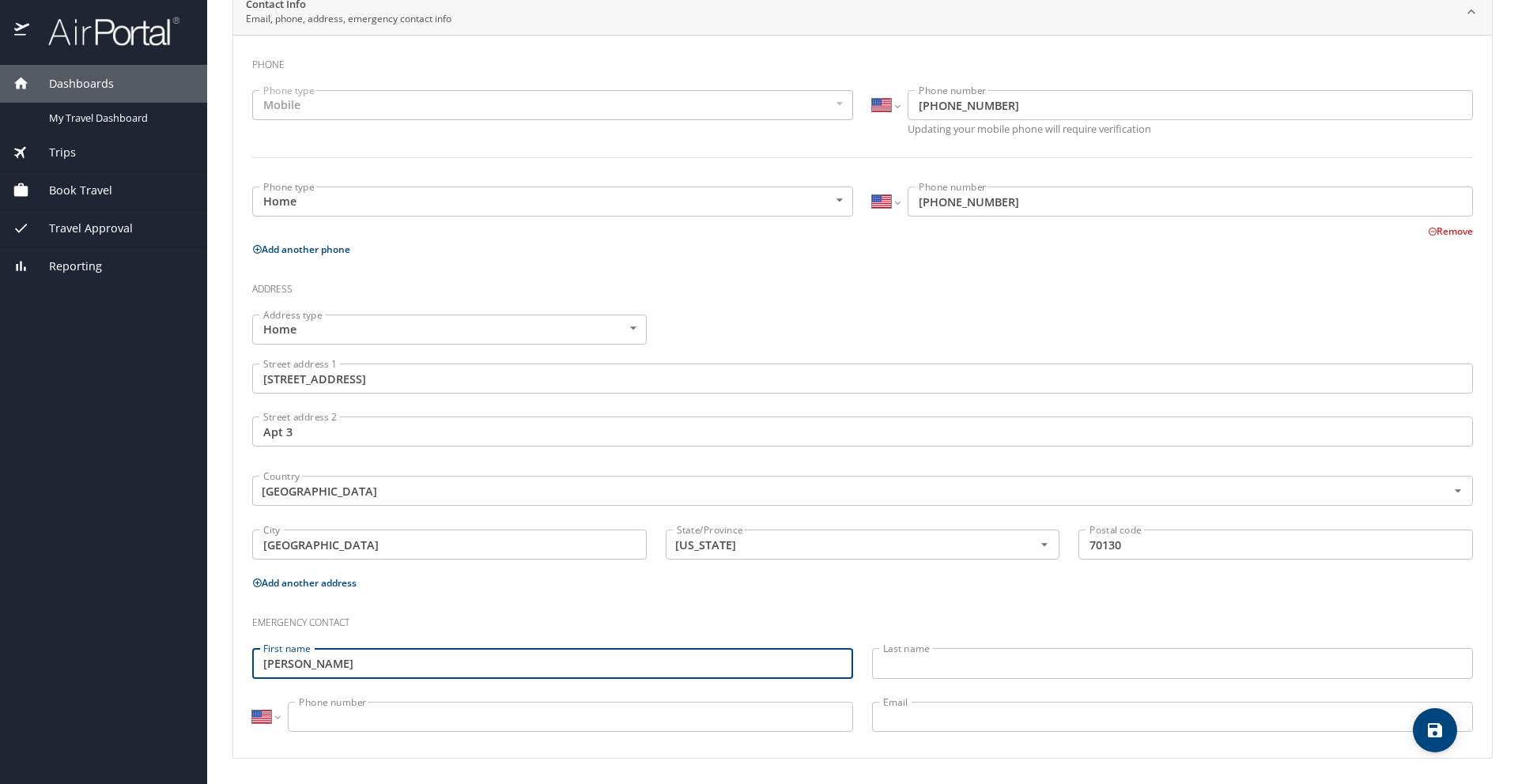
type input "Sarah"
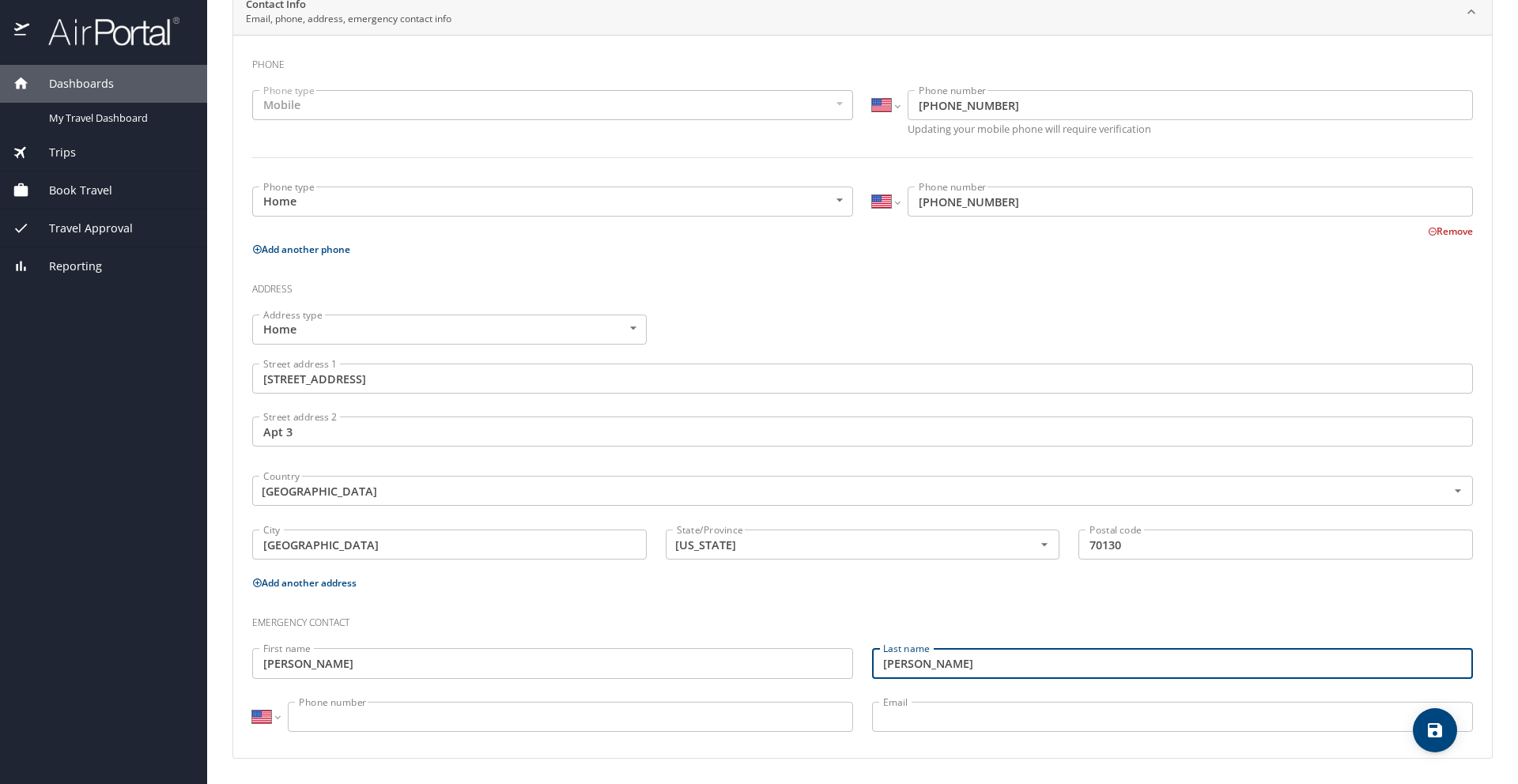
type input "Lauve"
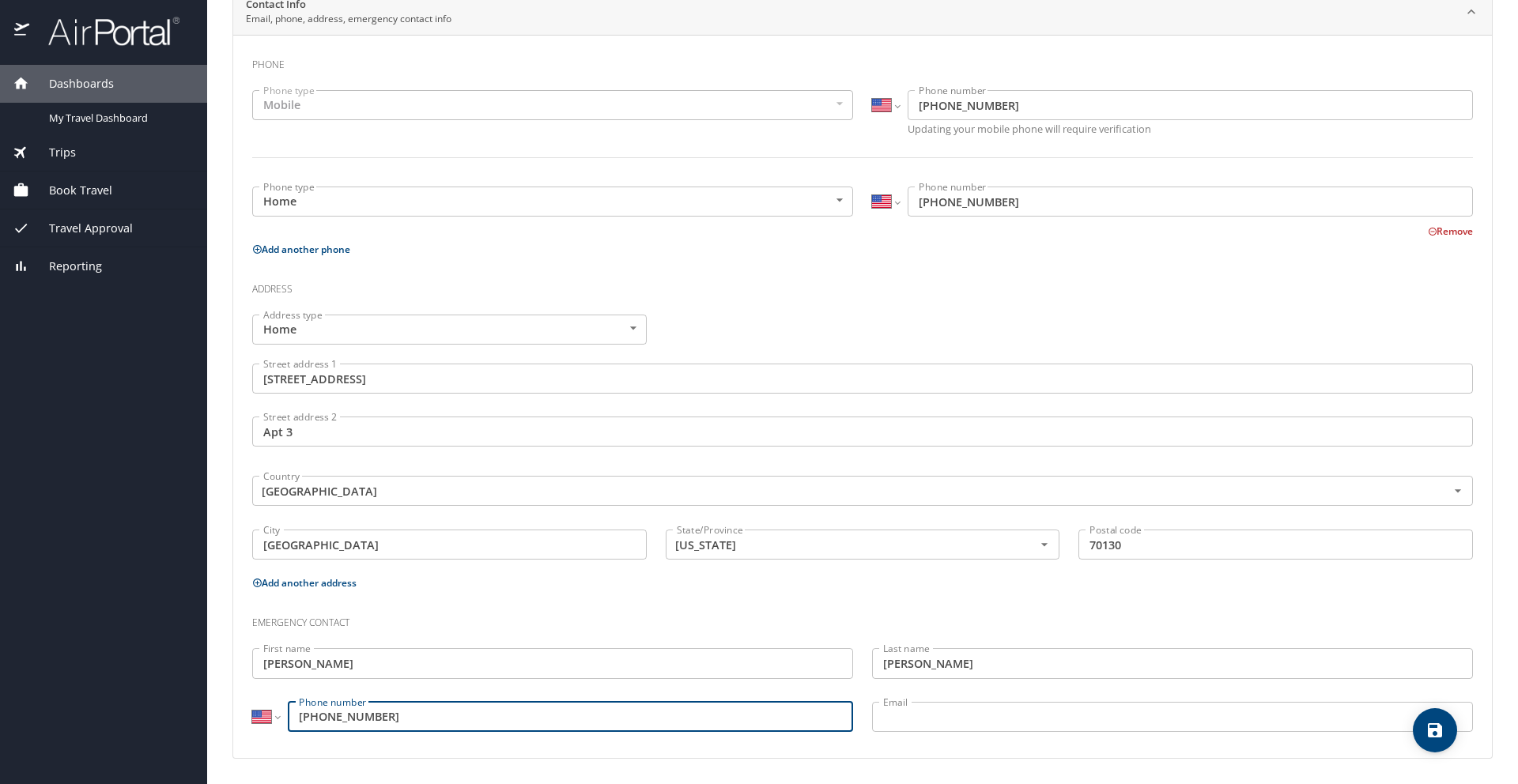
type input "[PHONE_NUMBER]"
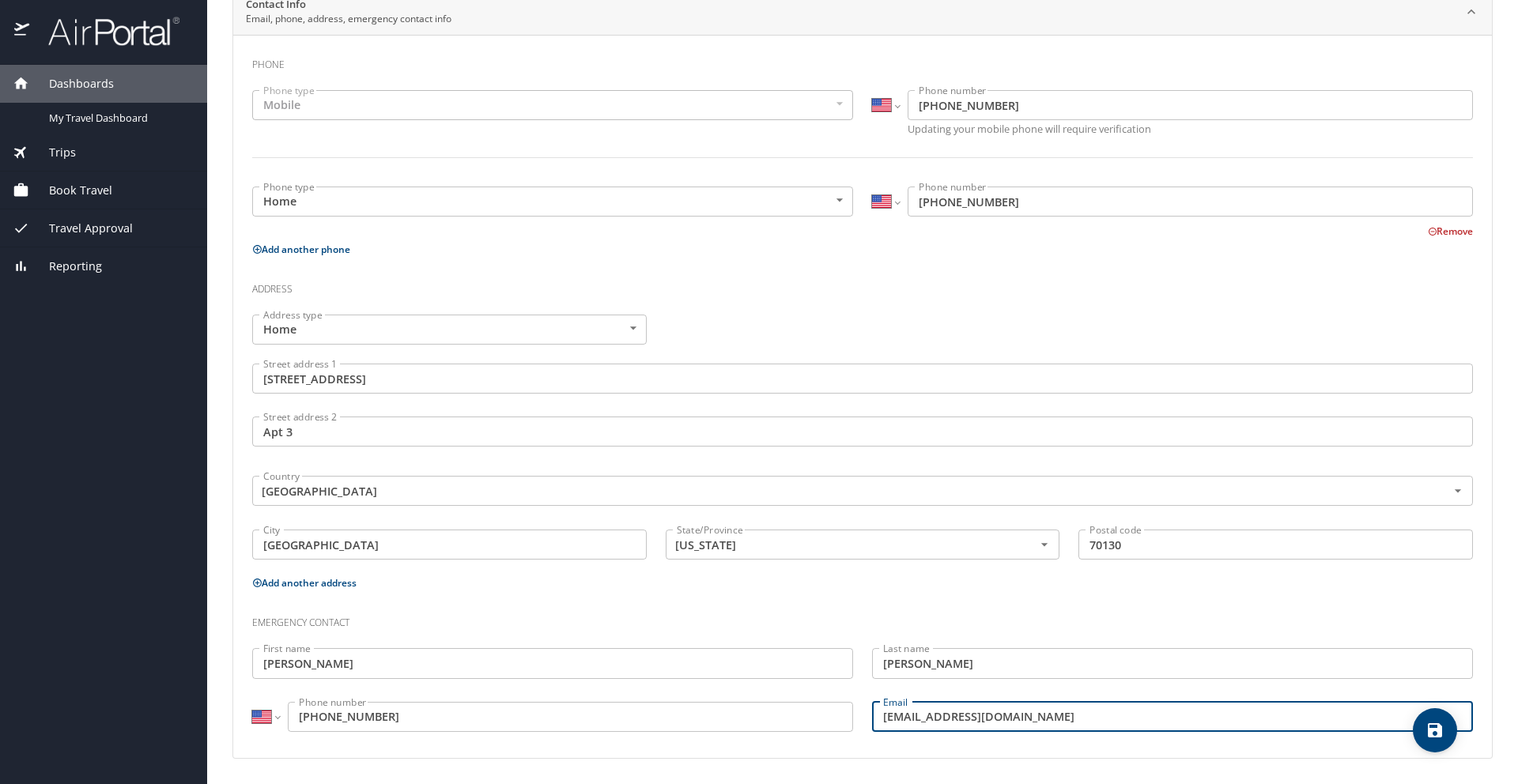
type input "[EMAIL_ADDRESS][DOMAIN_NAME]"
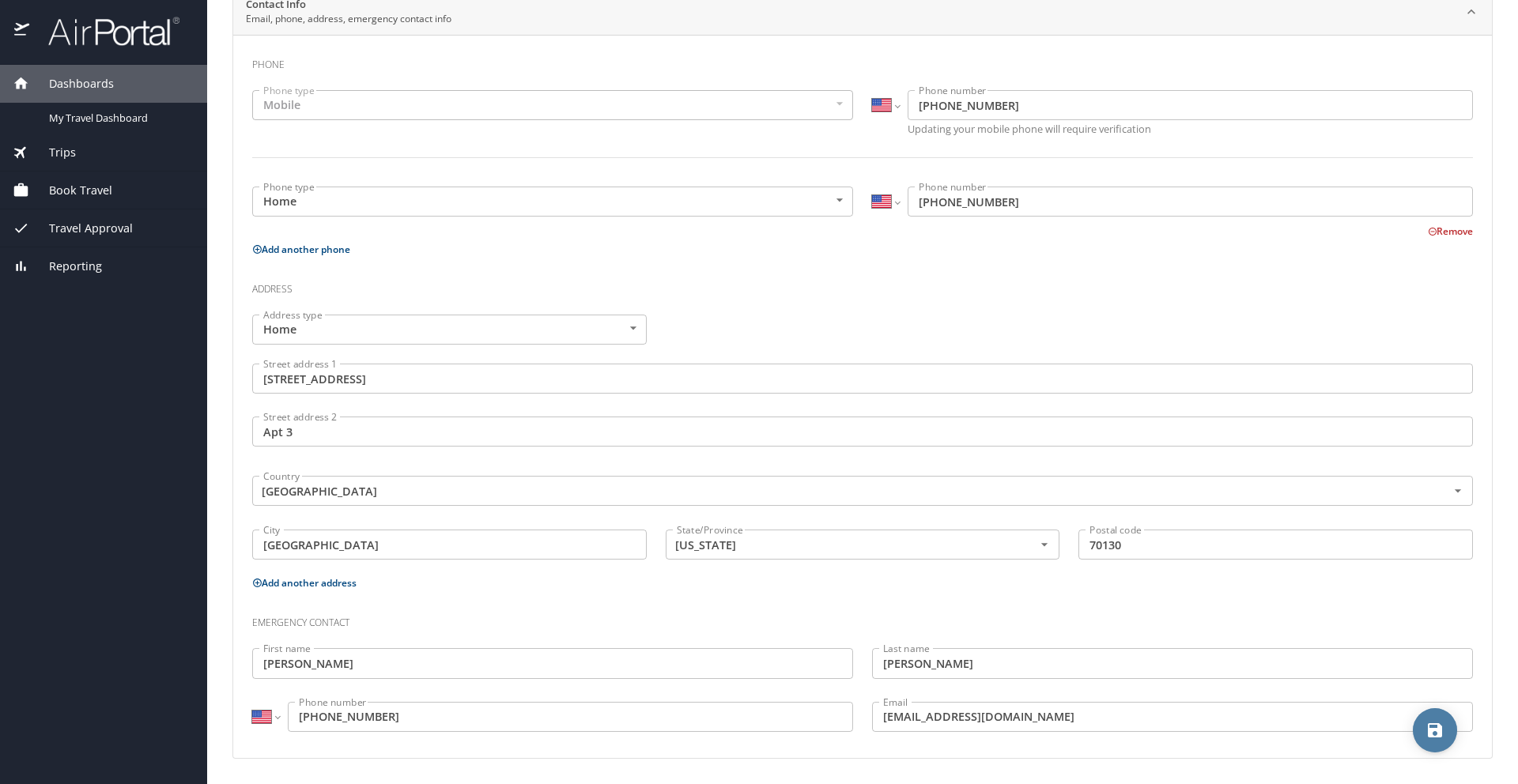
click at [1437, 732] on icon "save" at bounding box center [1435, 730] width 14 height 14
select select "US"
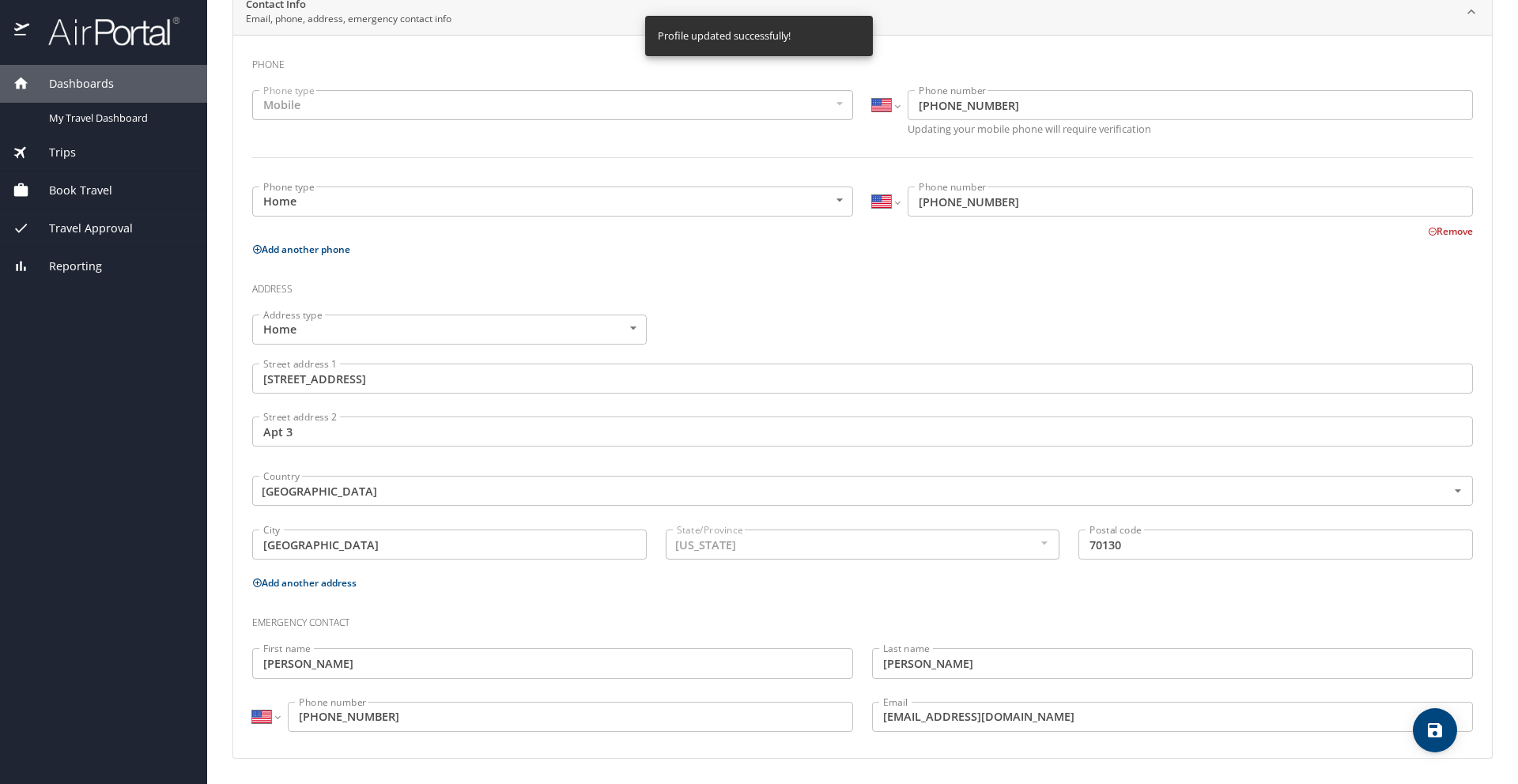
select select "US"
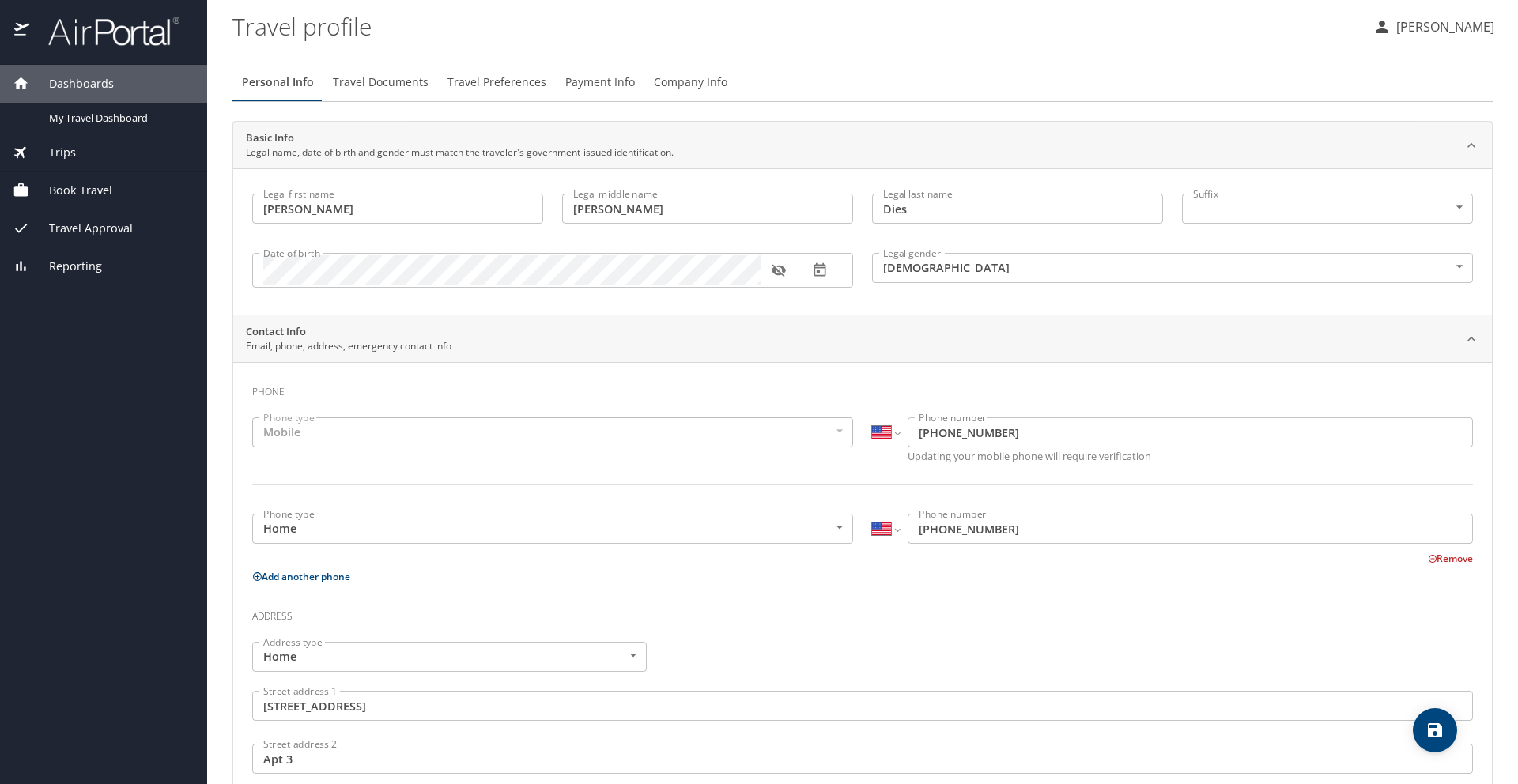
click at [1444, 30] on p "[PERSON_NAME]" at bounding box center [1443, 27] width 103 height 19
click at [1422, 116] on li "View travel profile" at bounding box center [1428, 118] width 161 height 29
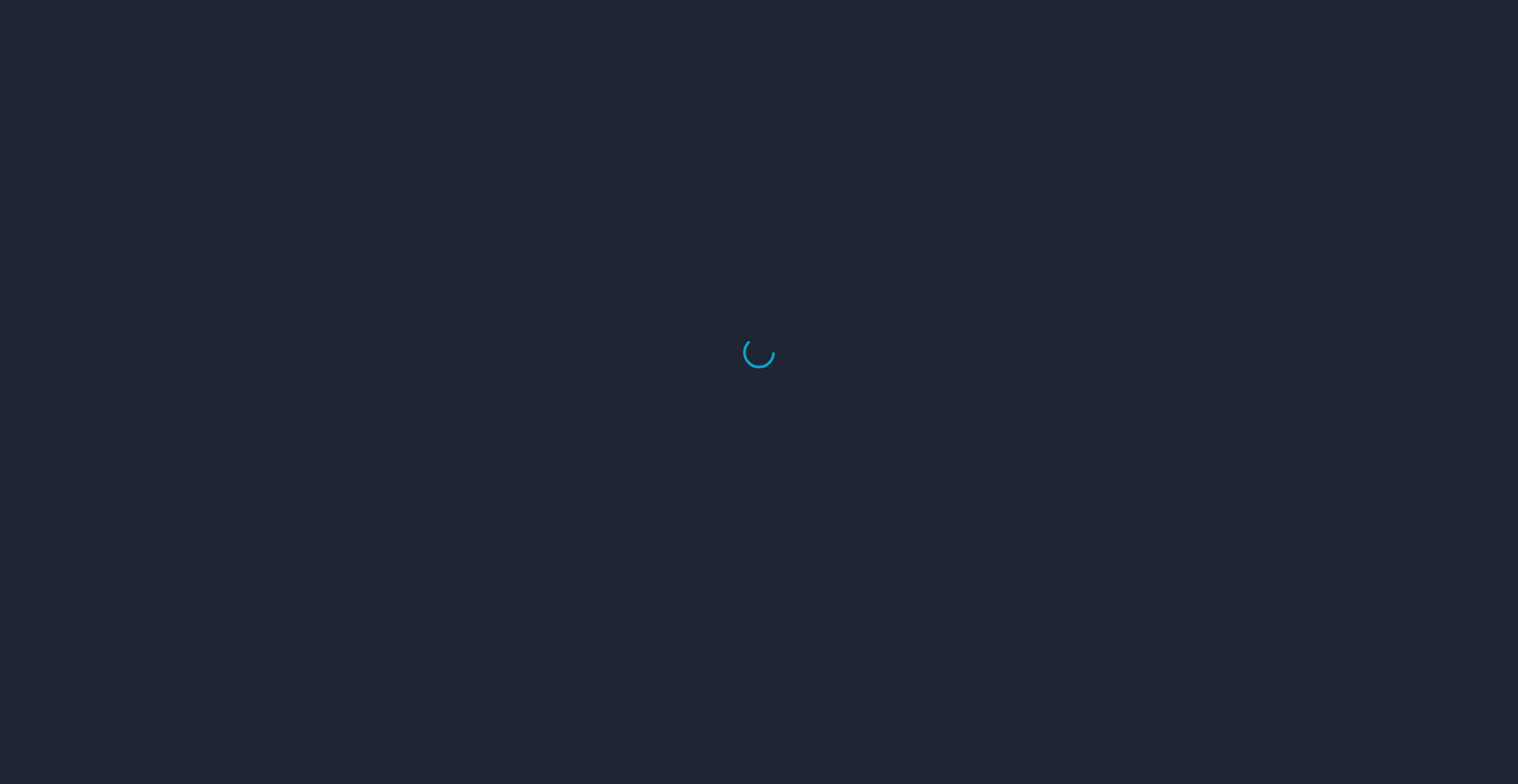
select select "US"
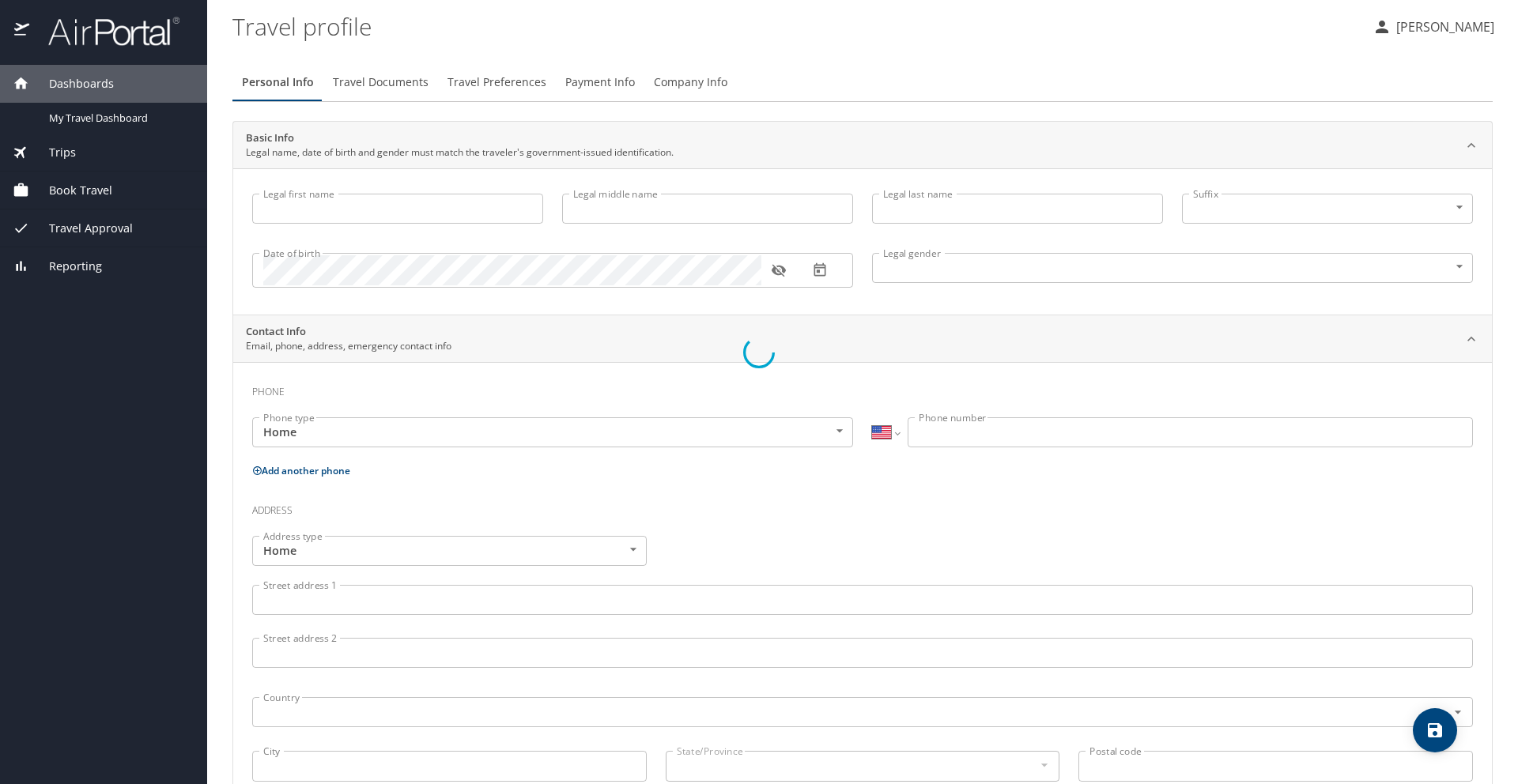
type input "[PERSON_NAME]"
type input "Dies"
type input "[DEMOGRAPHIC_DATA]"
type input "Sarah"
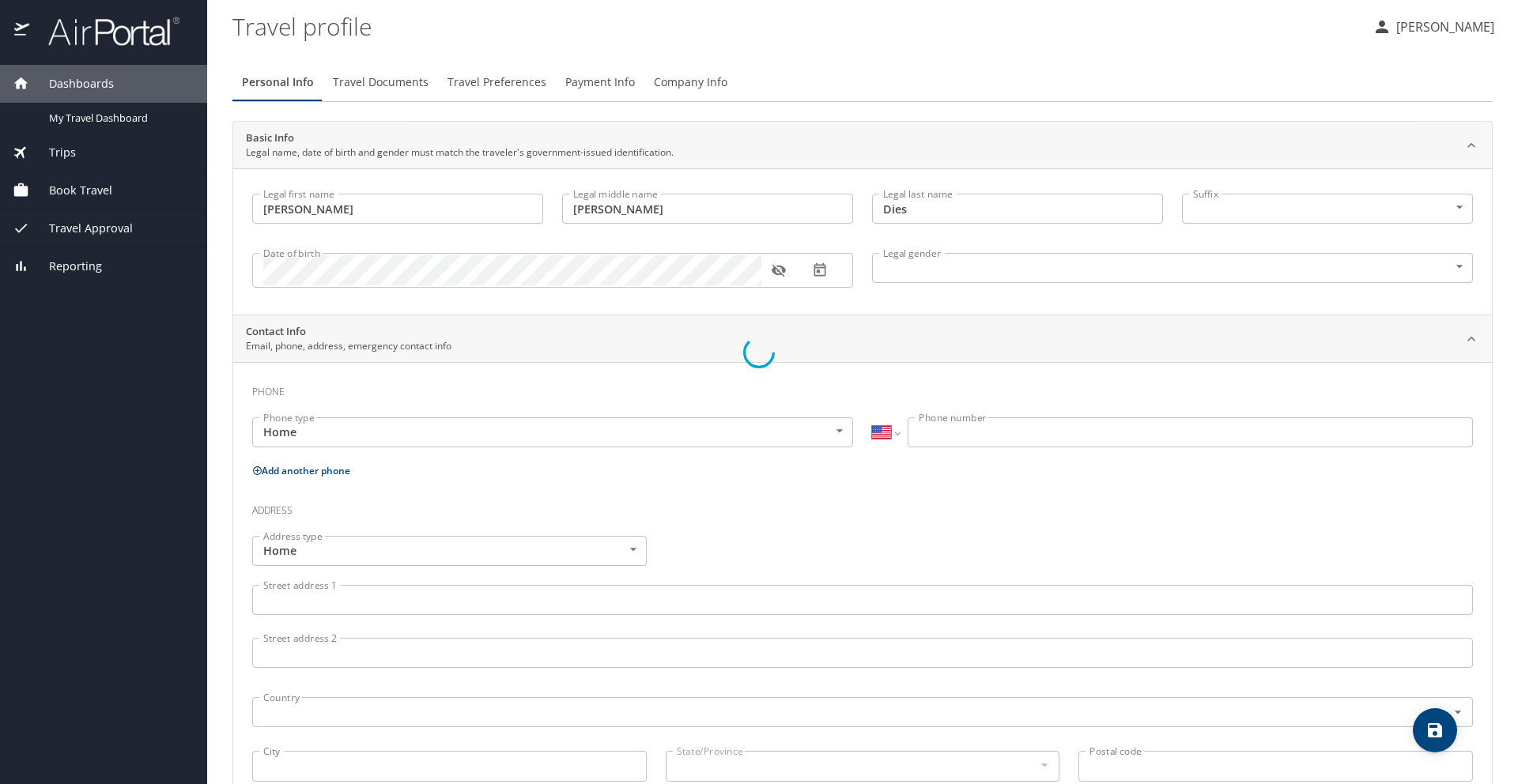
type input "Lauve"
type input "[PHONE_NUMBER]"
type input "[EMAIL_ADDRESS][DOMAIN_NAME]"
select select "US"
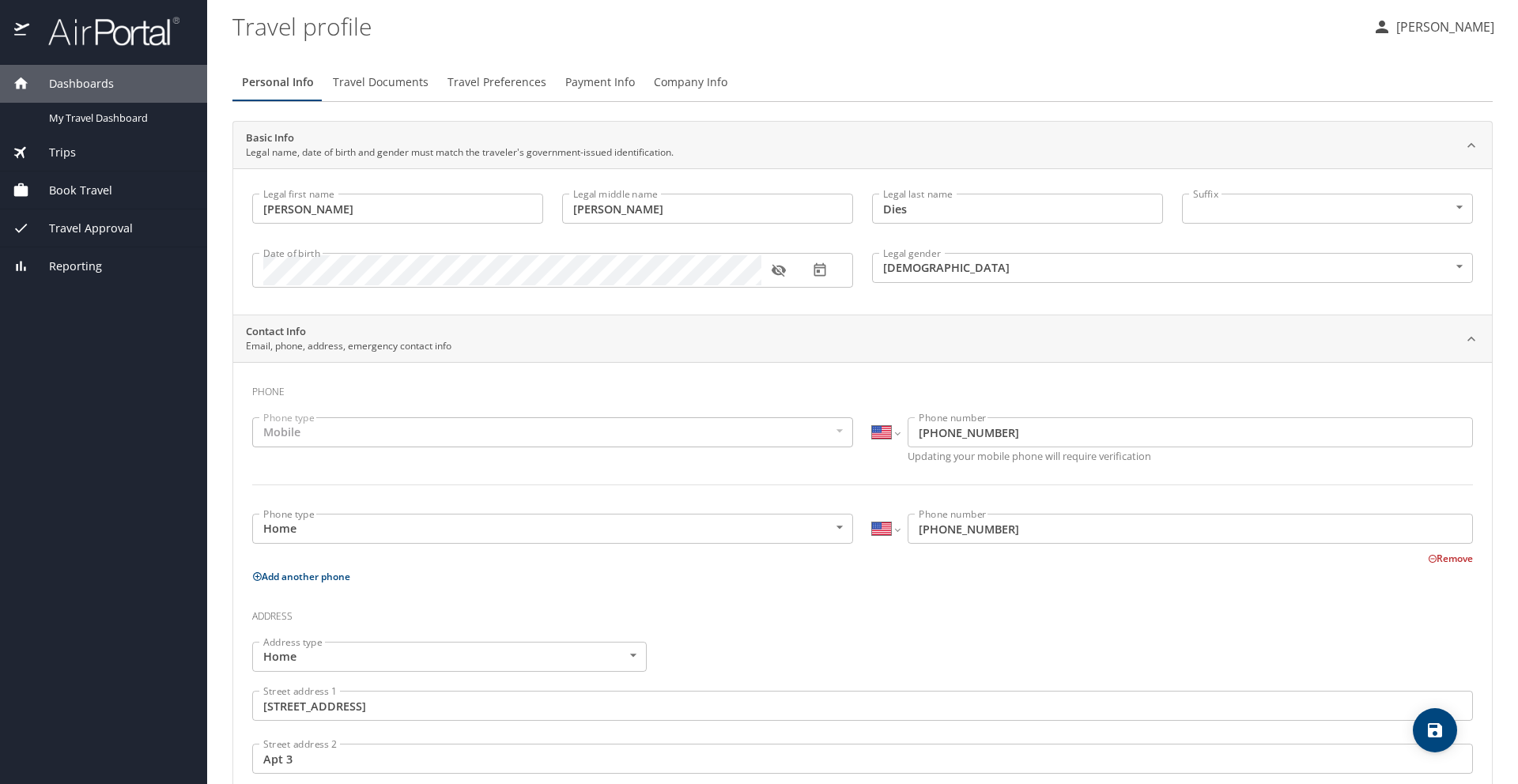
click at [1454, 30] on p "Ross Dies" at bounding box center [1443, 27] width 103 height 19
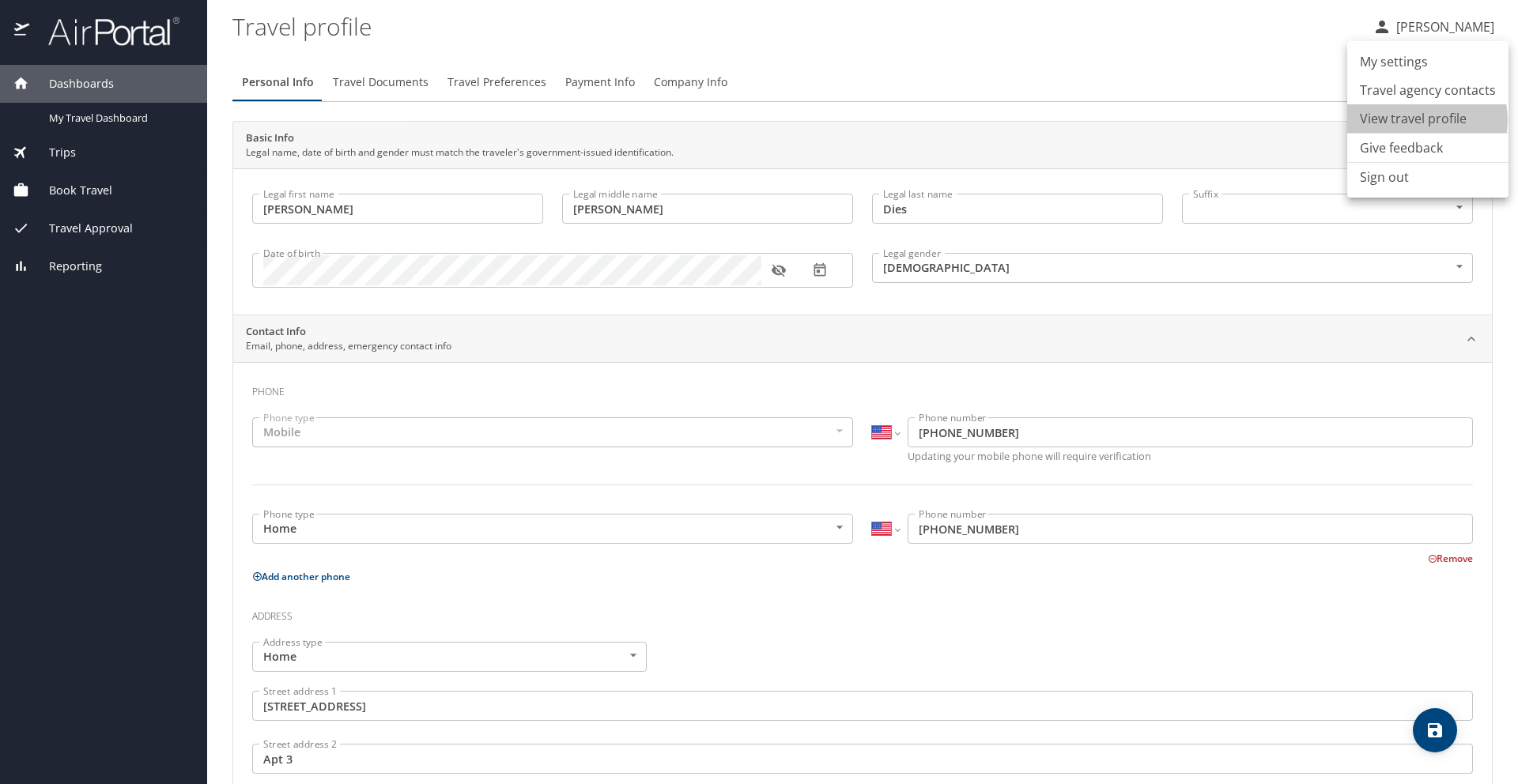
click at [1417, 120] on li "View travel profile" at bounding box center [1428, 118] width 161 height 29
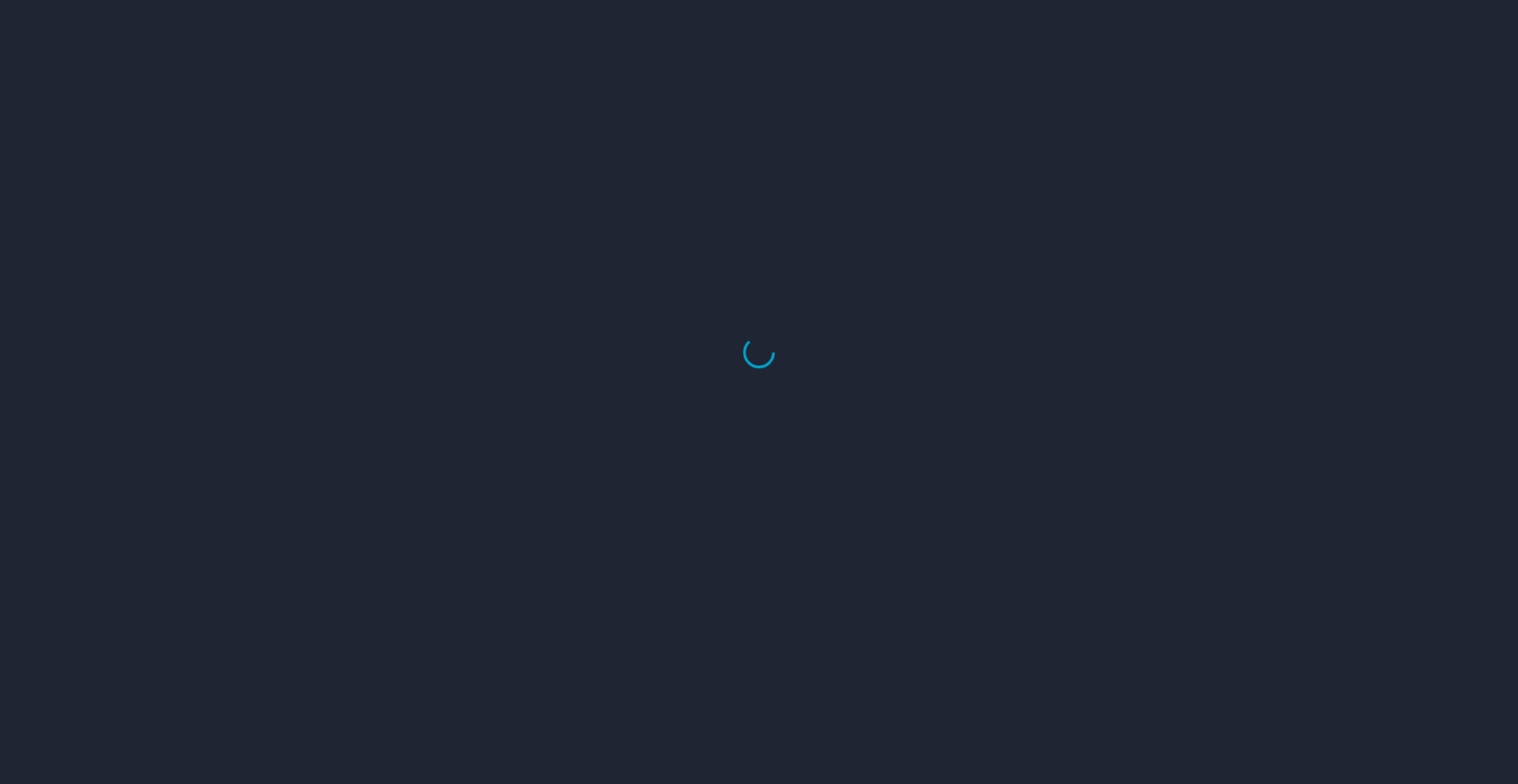
select select "US"
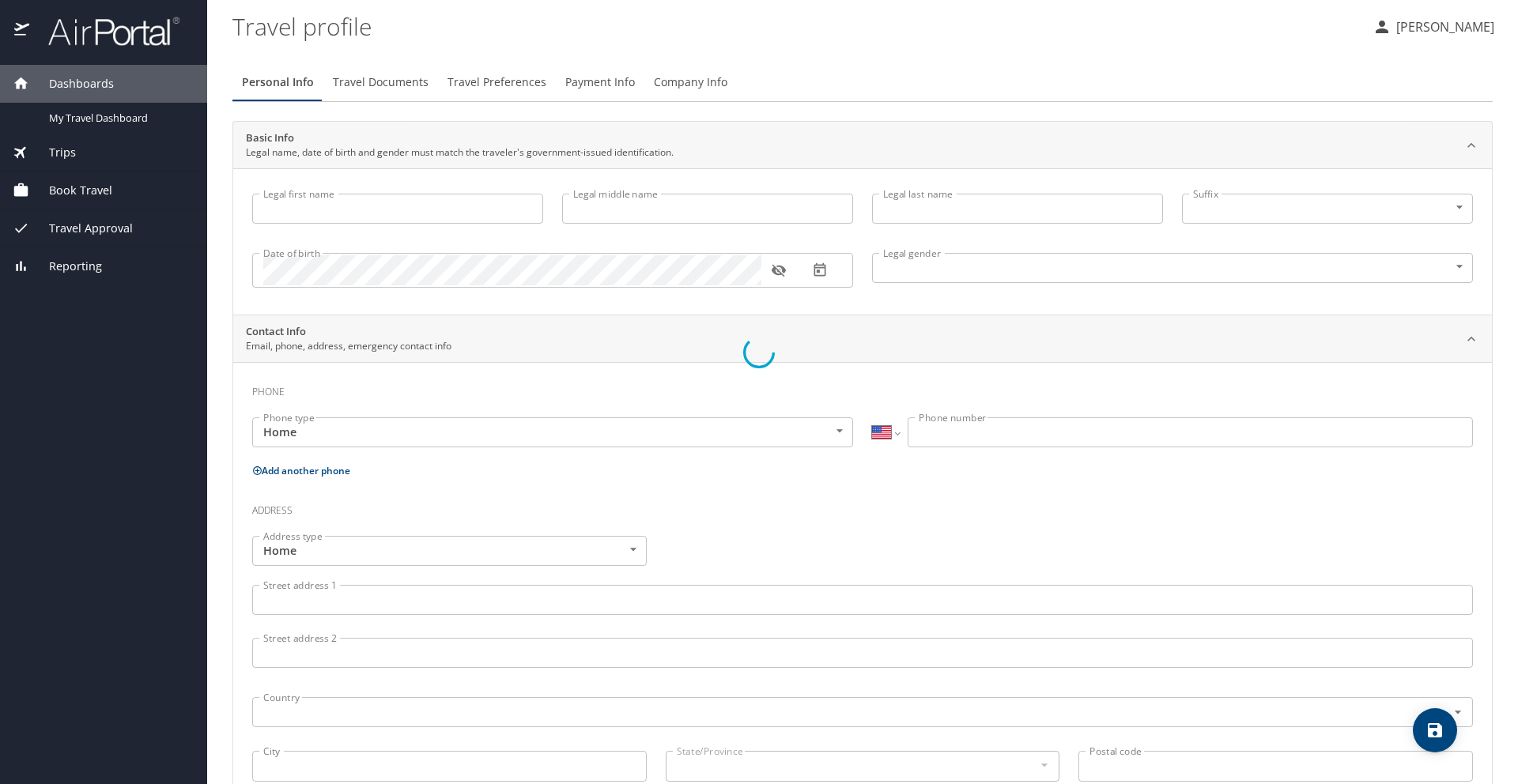
type input "[PERSON_NAME]"
type input "Dies"
type input "[DEMOGRAPHIC_DATA]"
type input "[PERSON_NAME]"
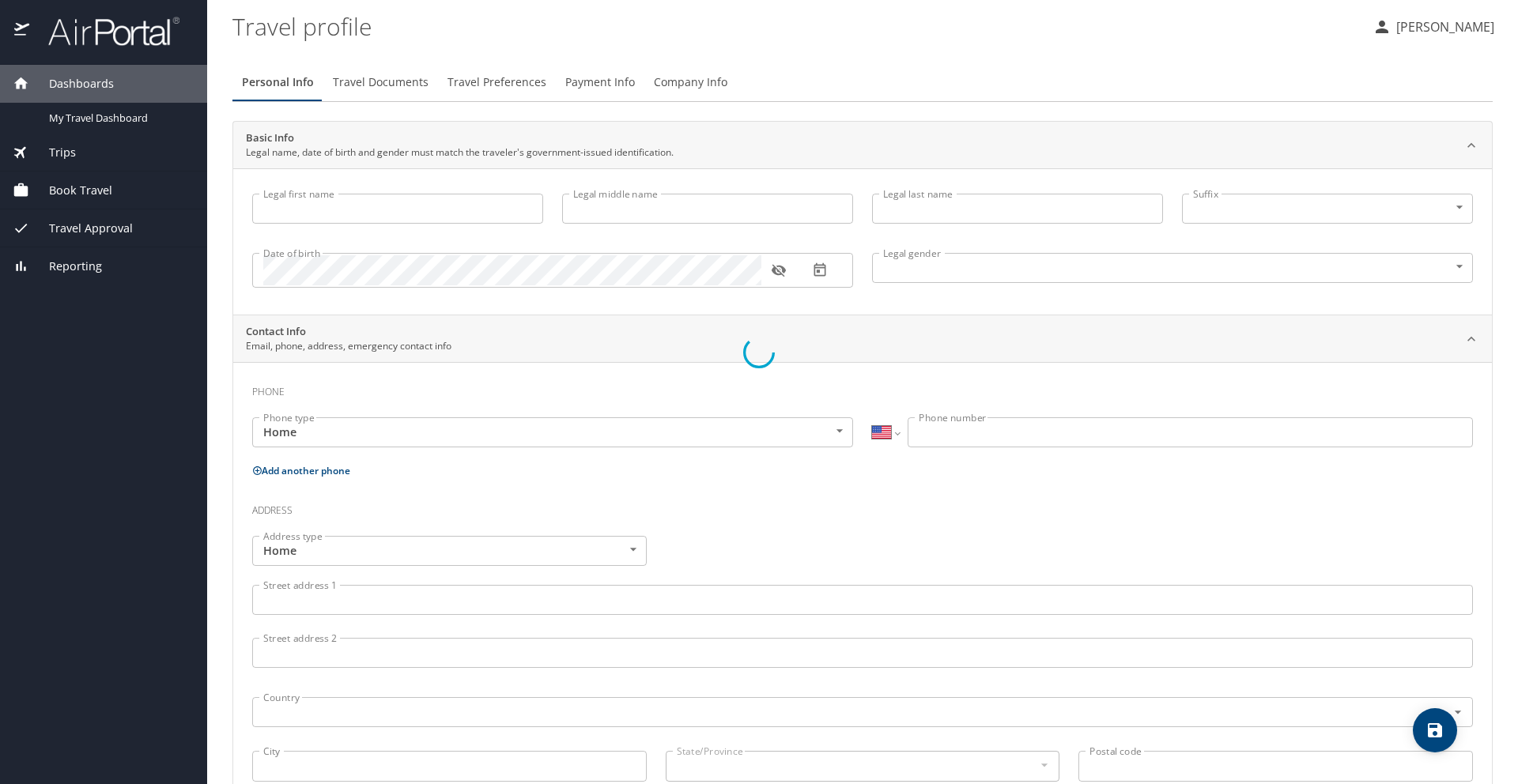
type input "[PERSON_NAME]"
type input "[PHONE_NUMBER]"
type input "[EMAIL_ADDRESS][DOMAIN_NAME]"
select select "US"
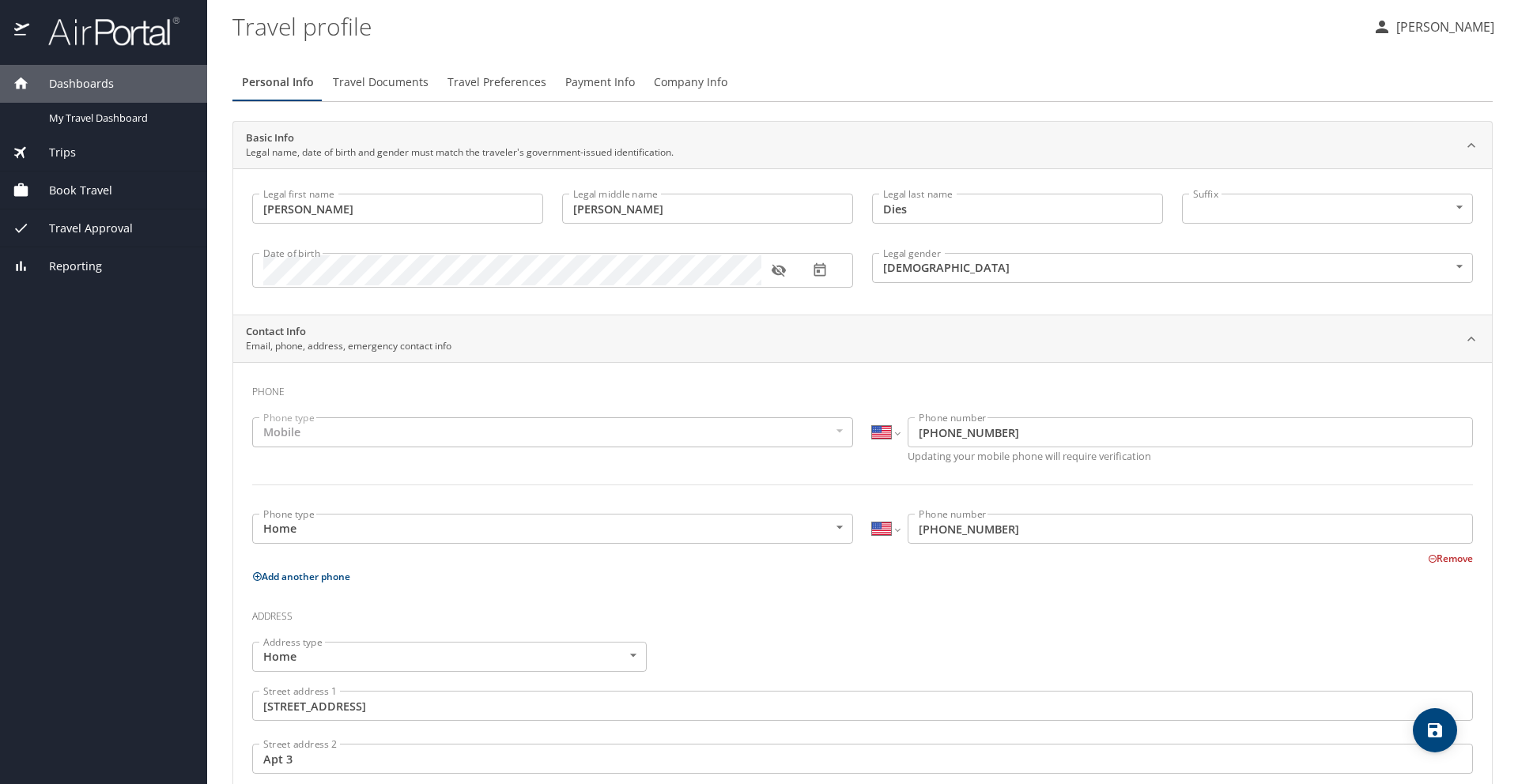
click at [1450, 34] on p "[PERSON_NAME]" at bounding box center [1443, 27] width 103 height 19
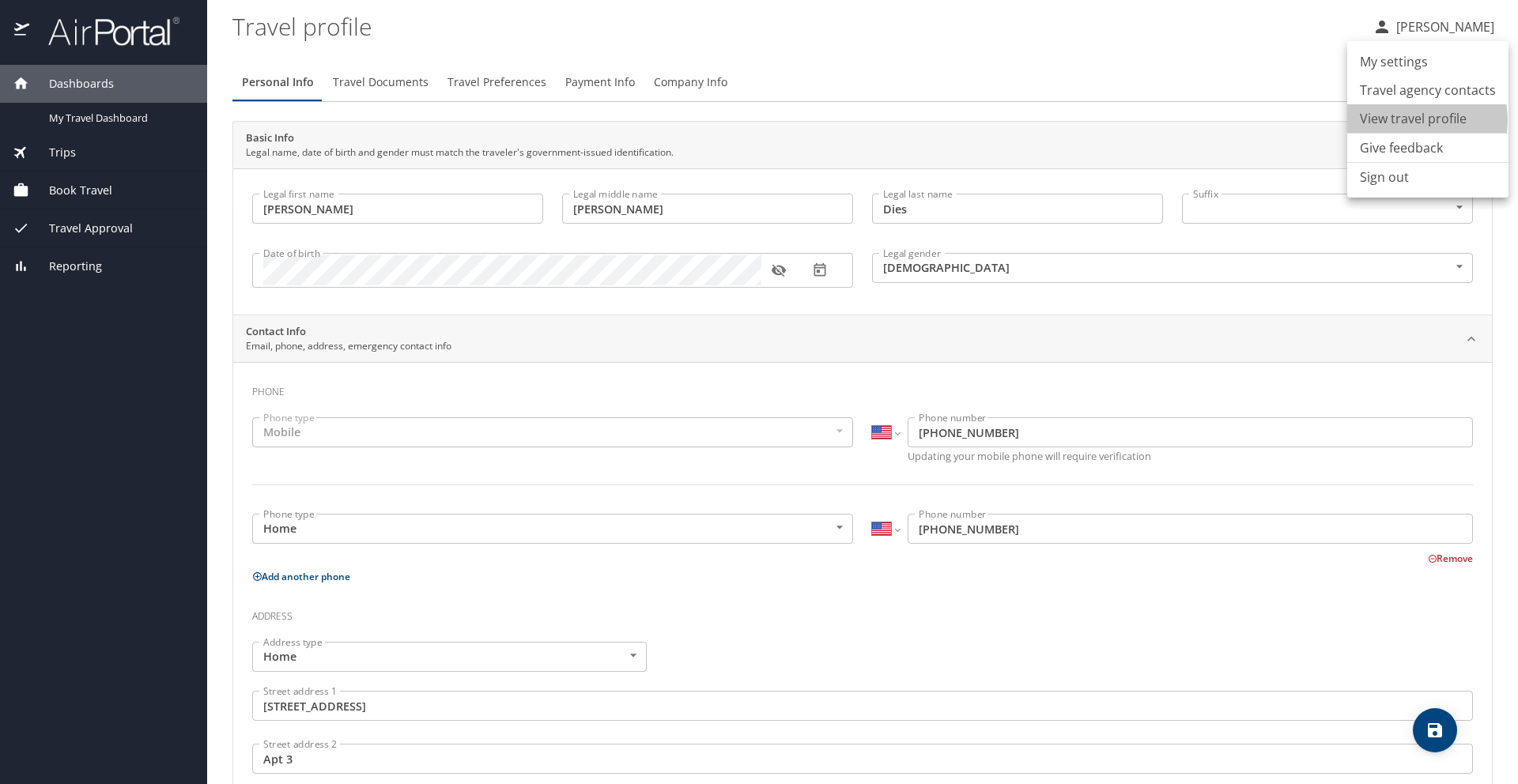
click at [1411, 120] on li "View travel profile" at bounding box center [1428, 118] width 161 height 29
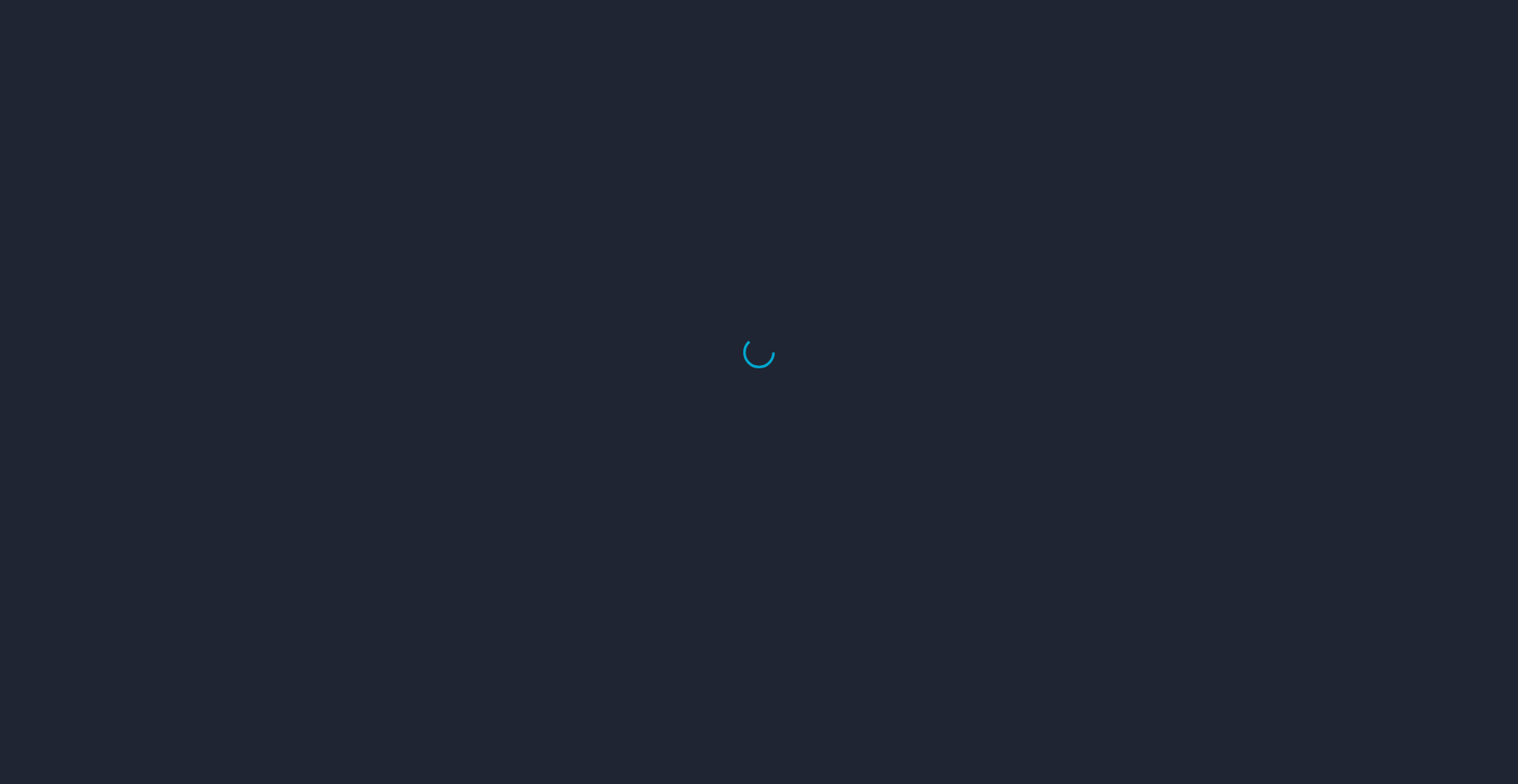
select select "US"
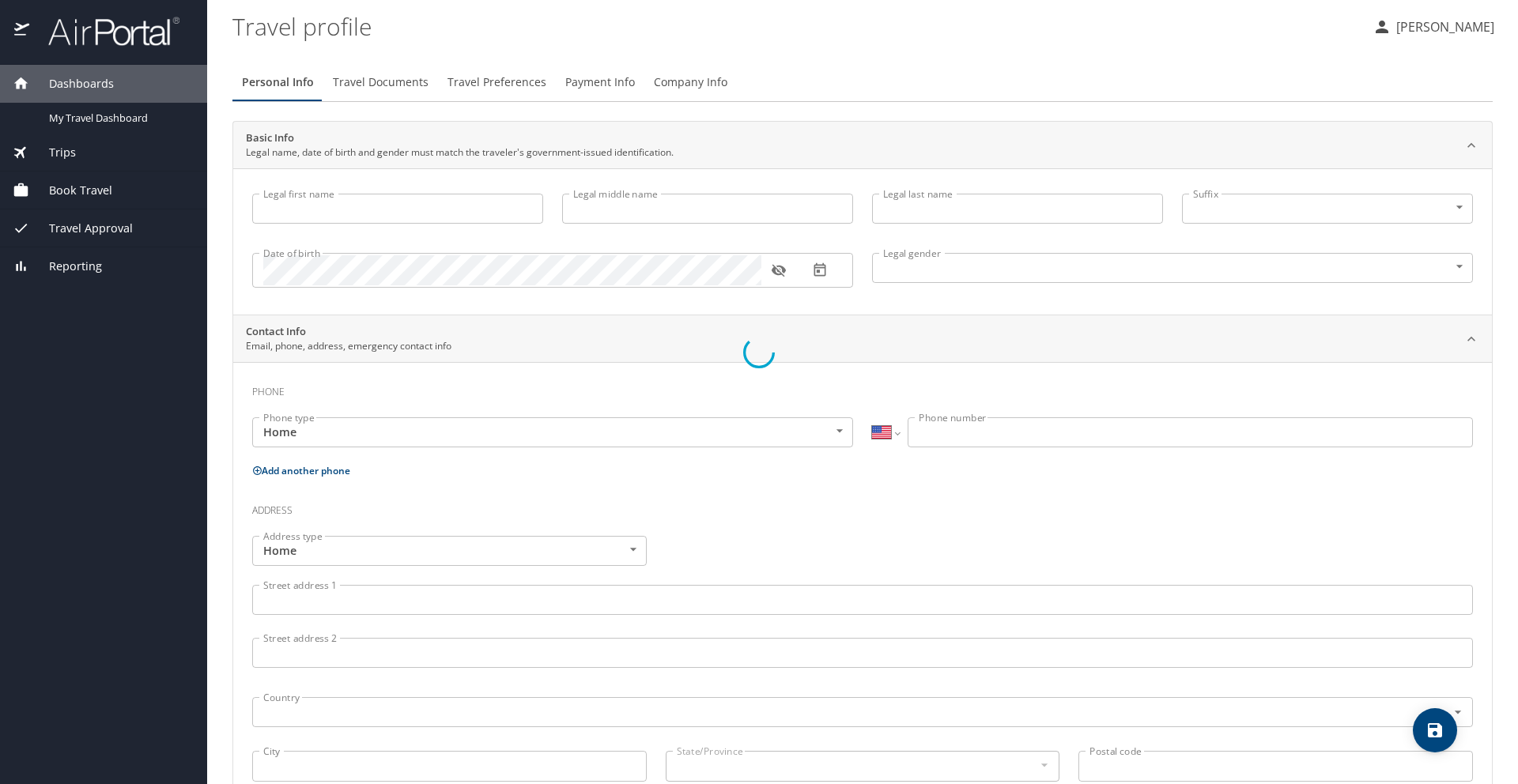
type input "Ross"
type input "Michael"
type input "Dies"
type input "[DEMOGRAPHIC_DATA]"
type input "Sarah"
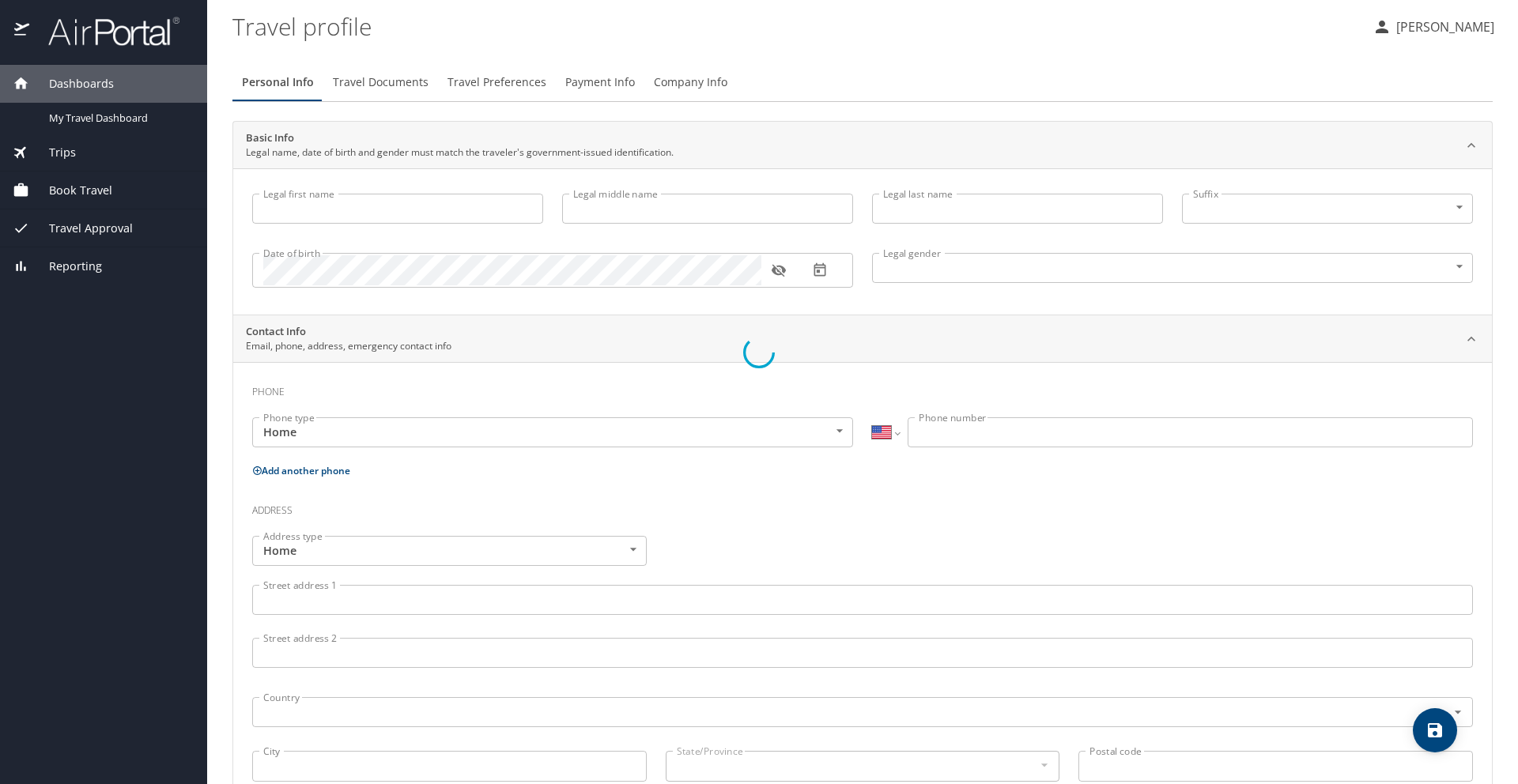
type input "Lauve"
type input "(225) 281-7458"
type input "slauv1@lsuhsc.edu"
select select "US"
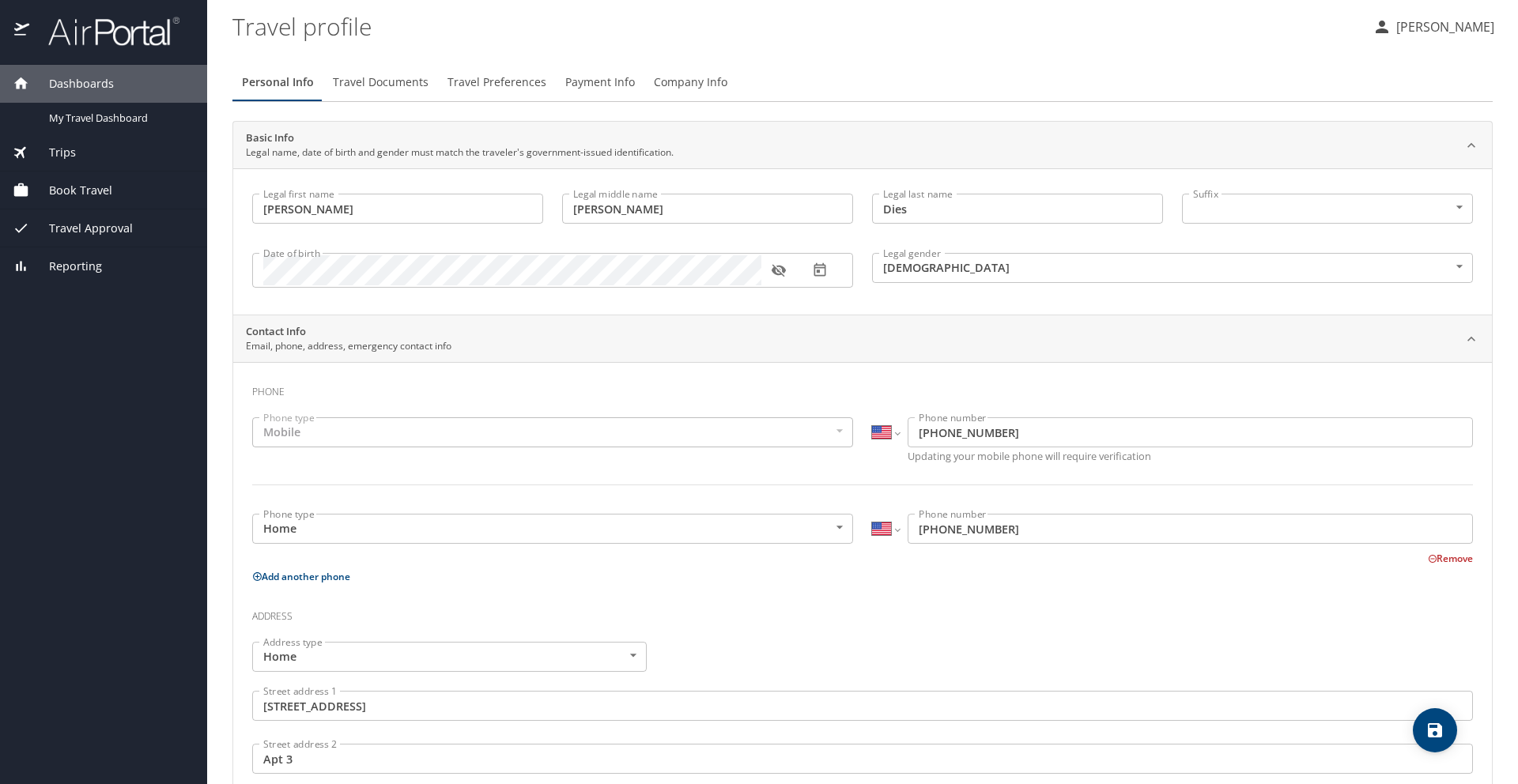
click at [84, 230] on span "Travel Approval" at bounding box center [81, 229] width 104 height 17
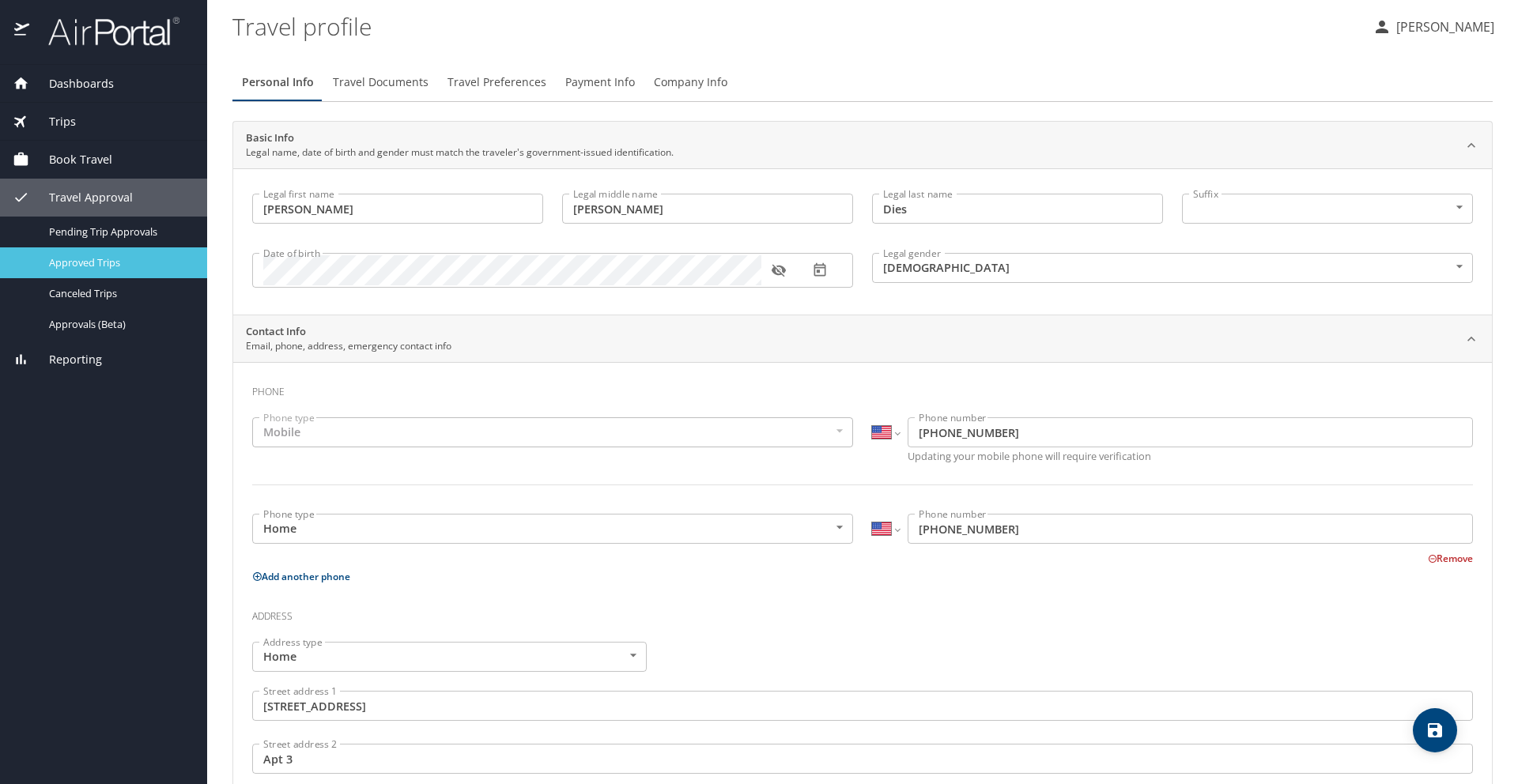
click at [124, 264] on span "Approved Trips" at bounding box center [119, 262] width 139 height 15
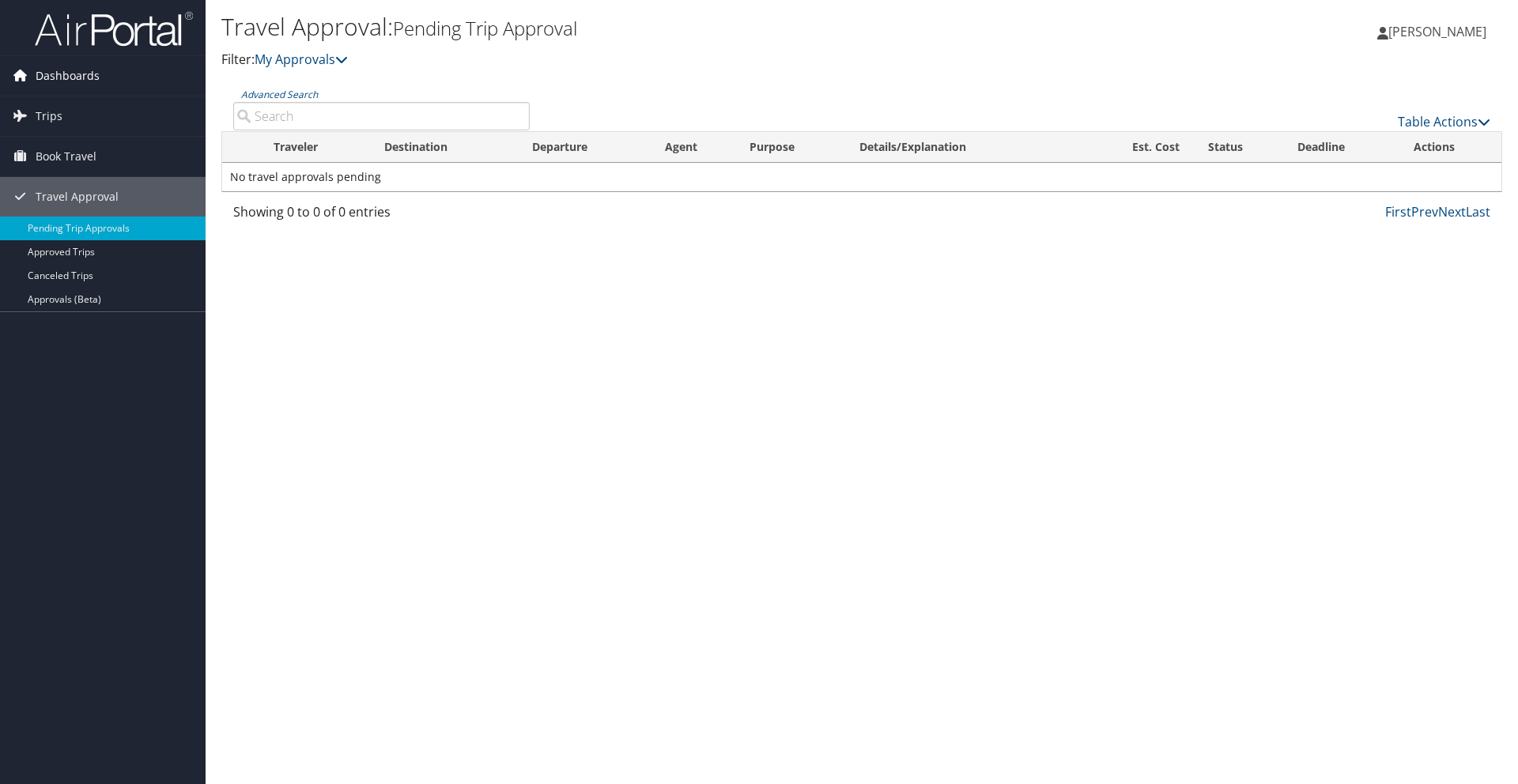
click at [106, 75] on link "Dashboards" at bounding box center [102, 76] width 205 height 40
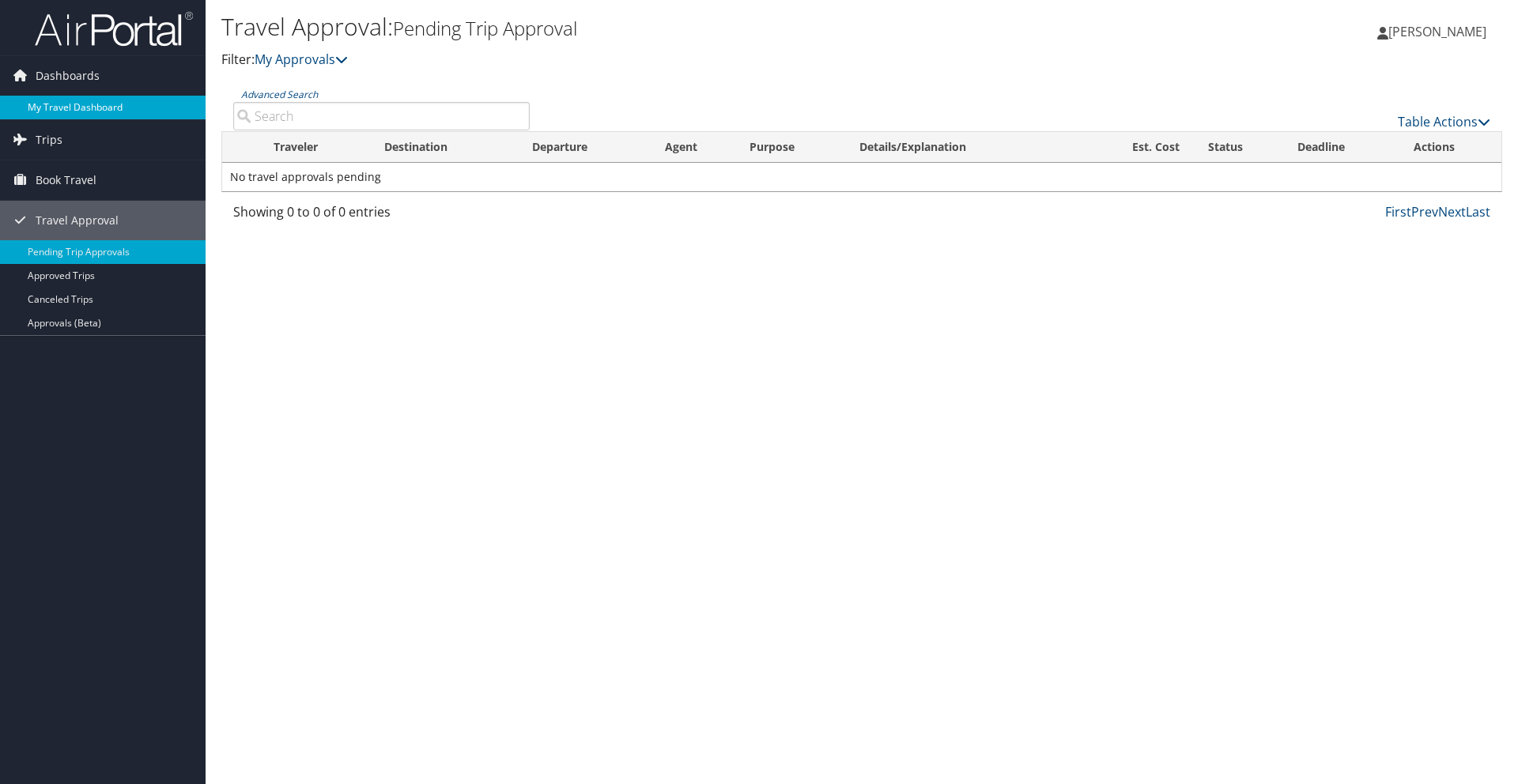
click at [104, 108] on link "My Travel Dashboard" at bounding box center [102, 107] width 205 height 23
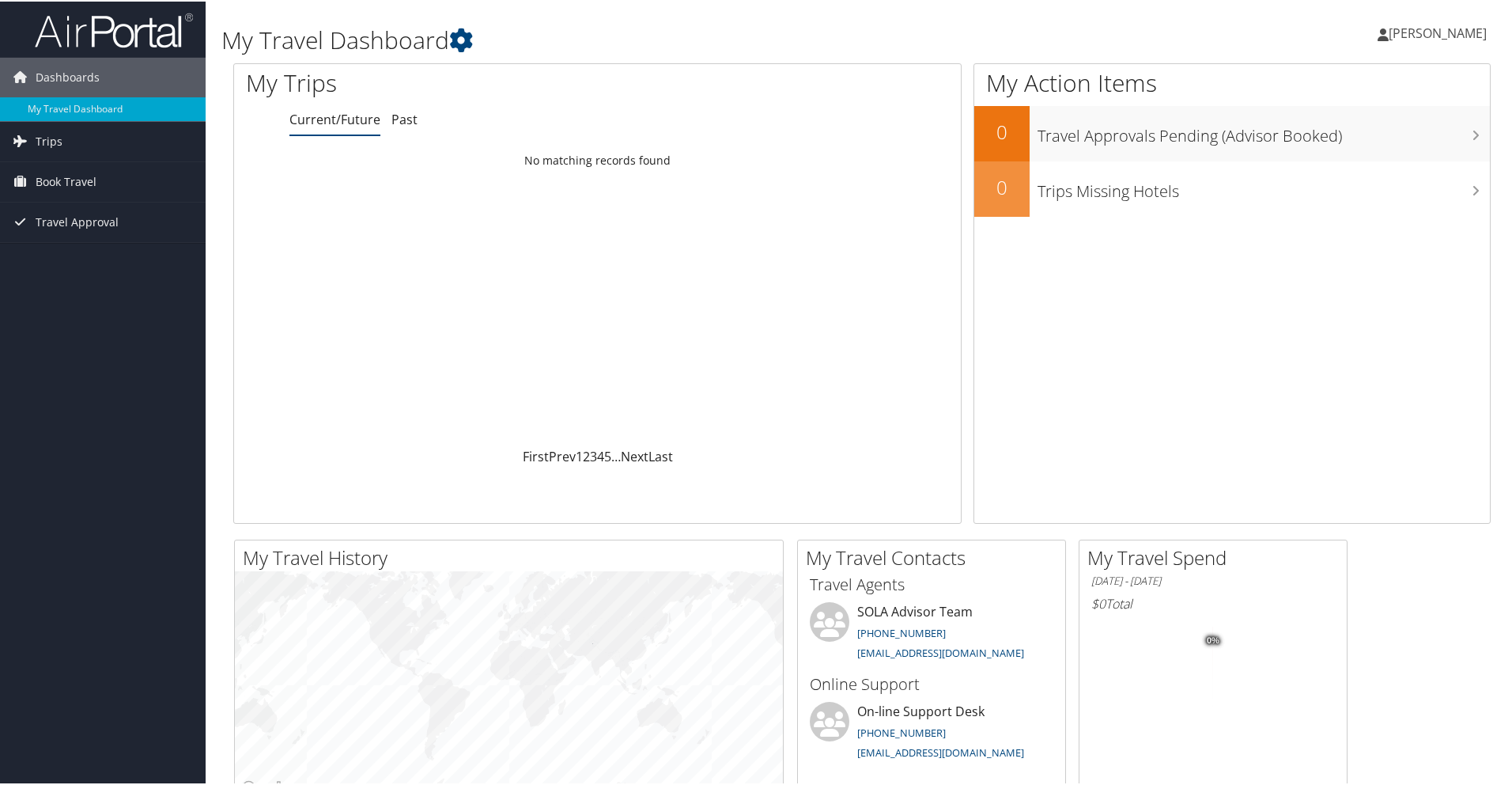
click at [1468, 29] on span "[PERSON_NAME]" at bounding box center [1437, 31] width 98 height 17
click at [1399, 149] on link "View Travel Profile" at bounding box center [1395, 141] width 176 height 27
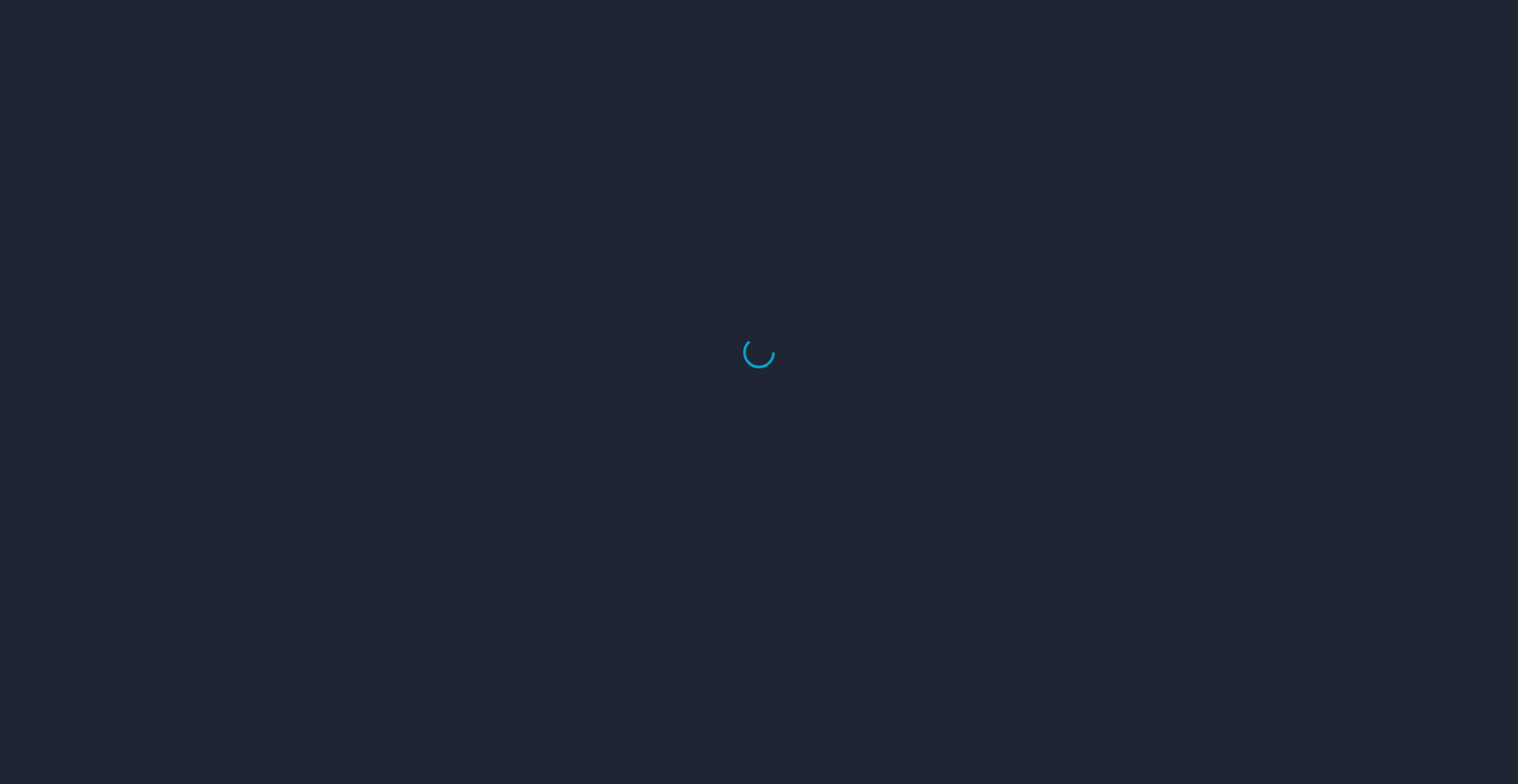
select select "US"
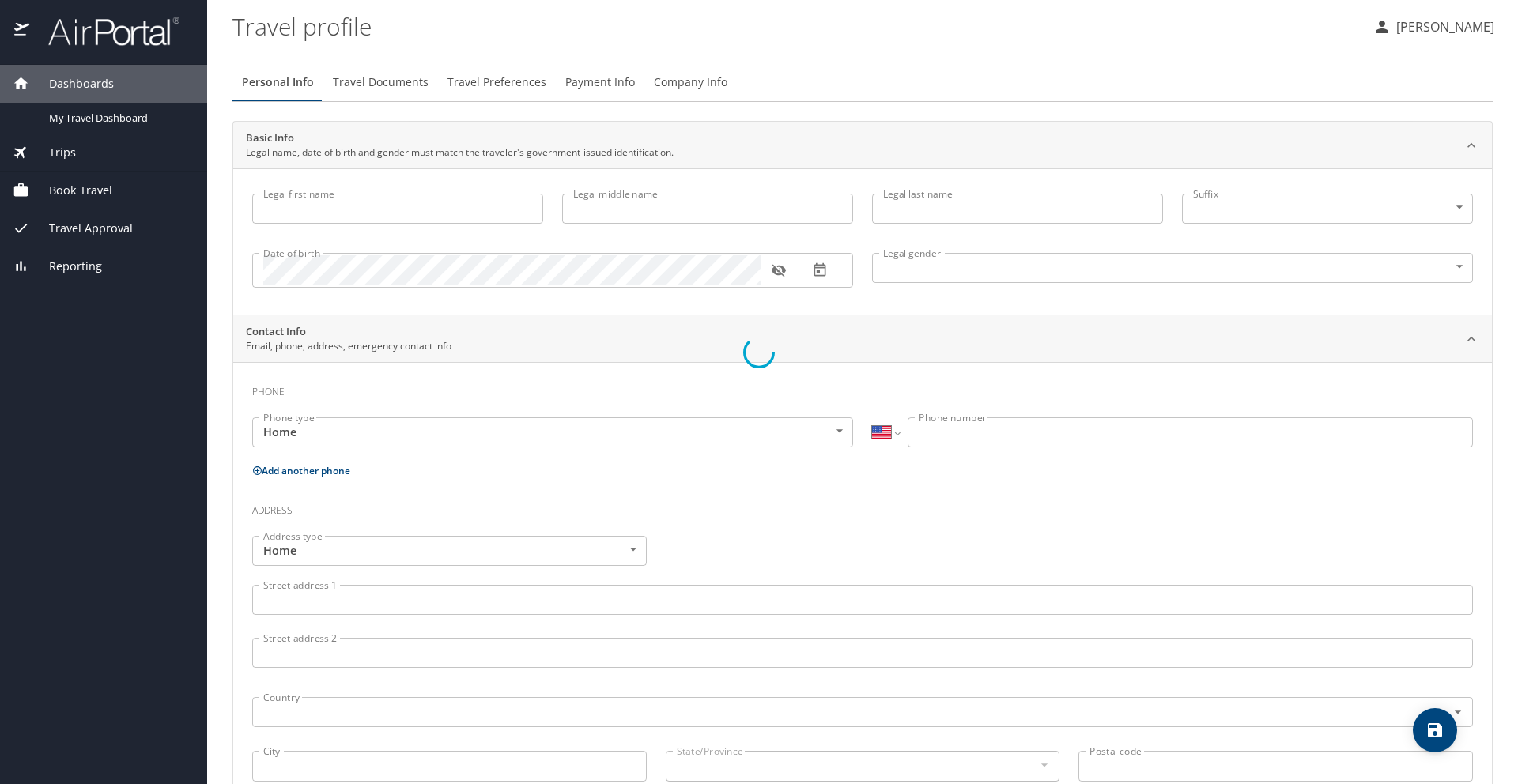
type input "[PERSON_NAME]"
type input "Michael"
type input "Dies"
type input "Male"
type input "Sarah"
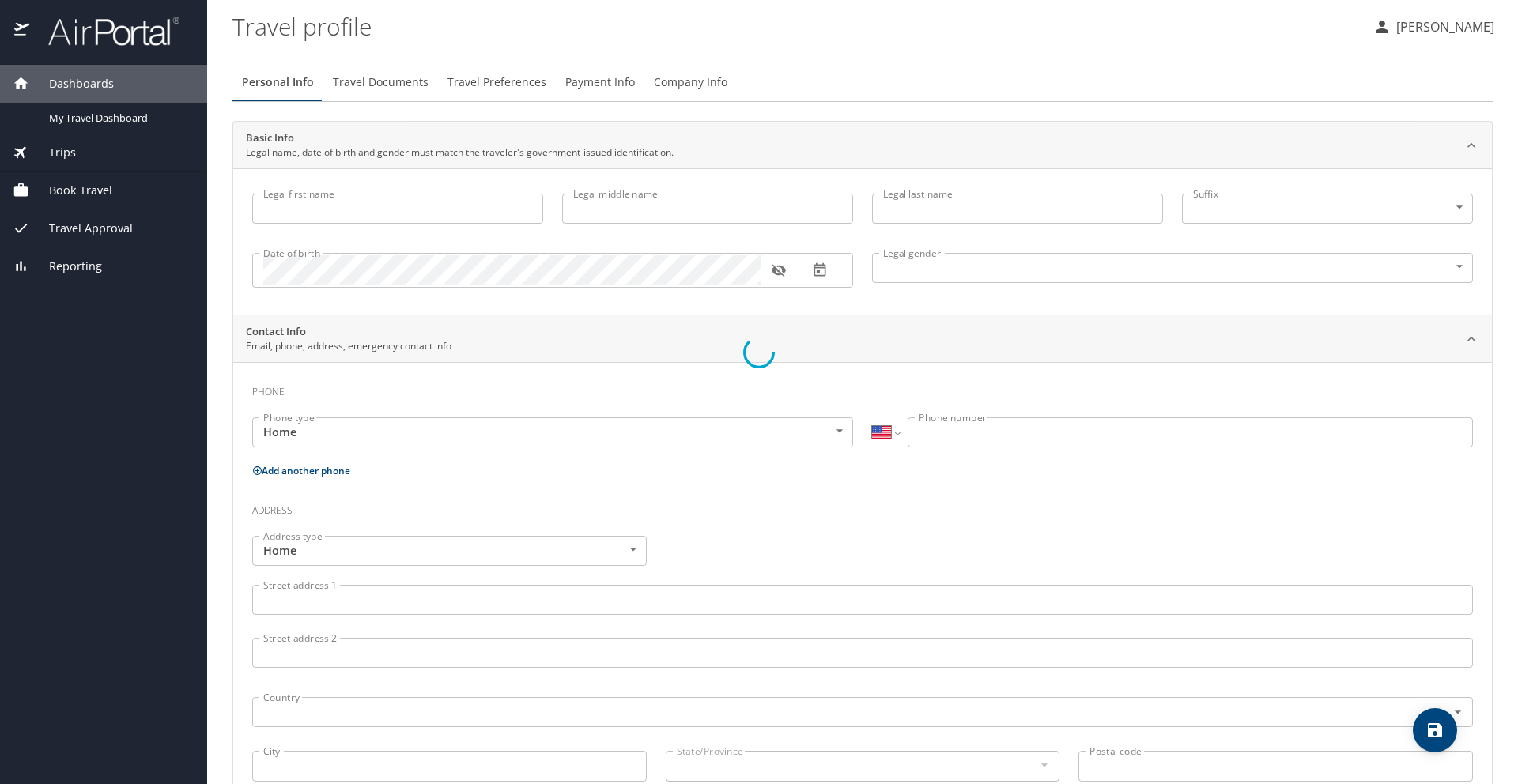
type input "Lauve"
type input "(225) 281-7458"
type input "slauv1@lsuhsc.edu"
select select "US"
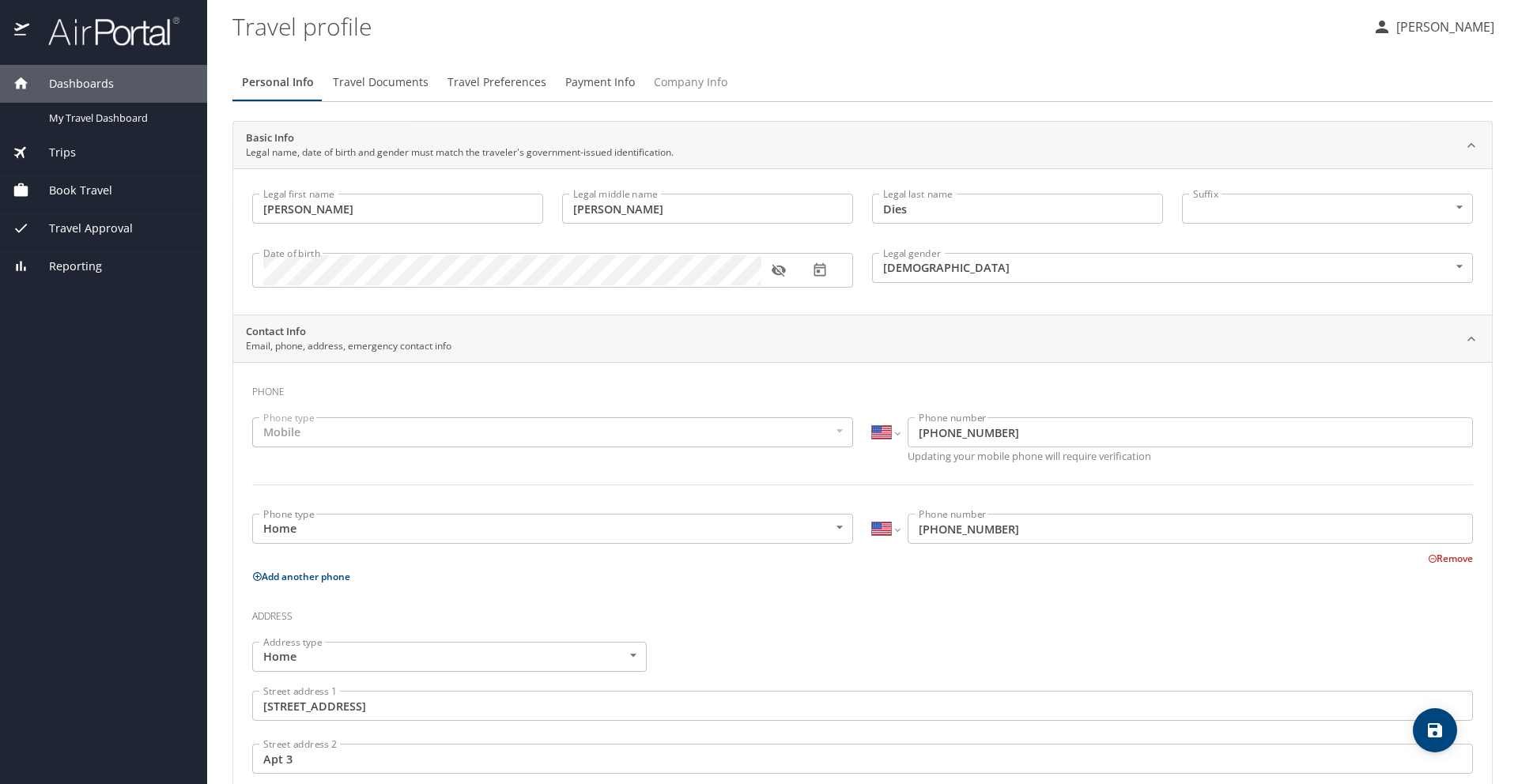
click at [709, 88] on span "Company Info" at bounding box center [691, 82] width 74 height 20
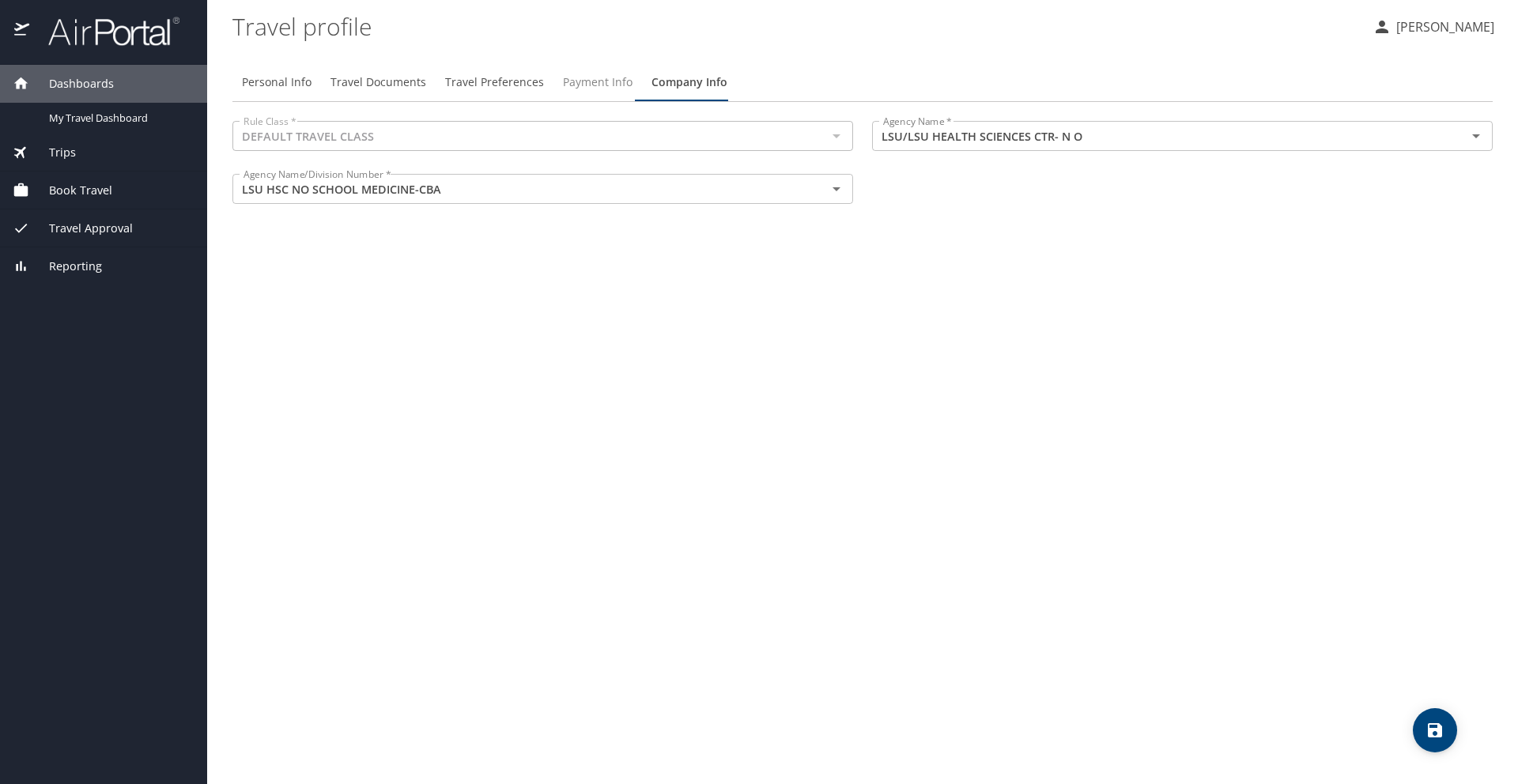
click at [566, 86] on span "Payment Info" at bounding box center [598, 82] width 69 height 20
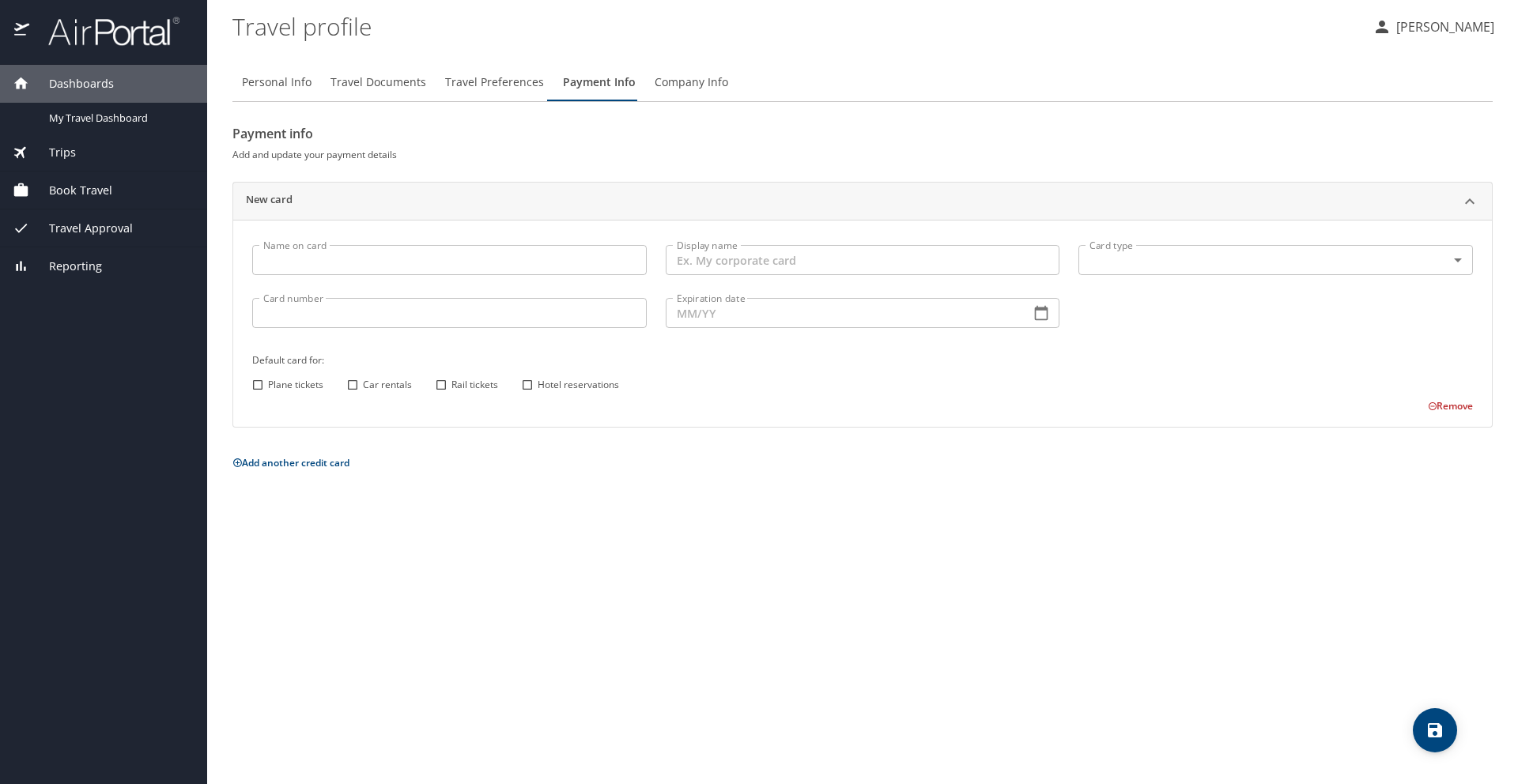
click at [691, 61] on div "Personal Info Travel Documents Travel Preferences Payment Info Company Info Pay…" at bounding box center [862, 417] width 1260 height 734
click at [686, 86] on span "Company Info" at bounding box center [691, 82] width 74 height 20
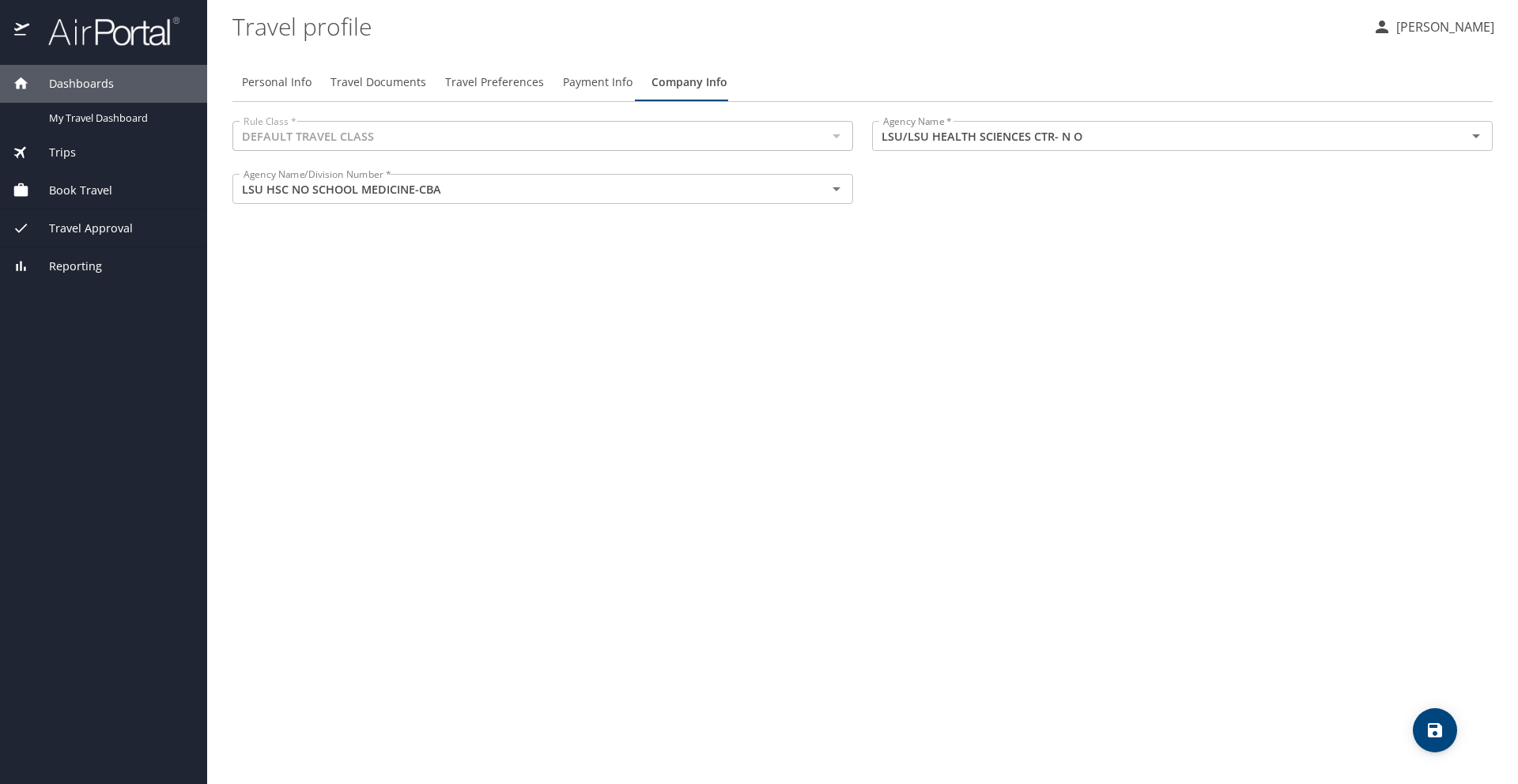
click at [402, 79] on span "Travel Documents" at bounding box center [378, 82] width 95 height 20
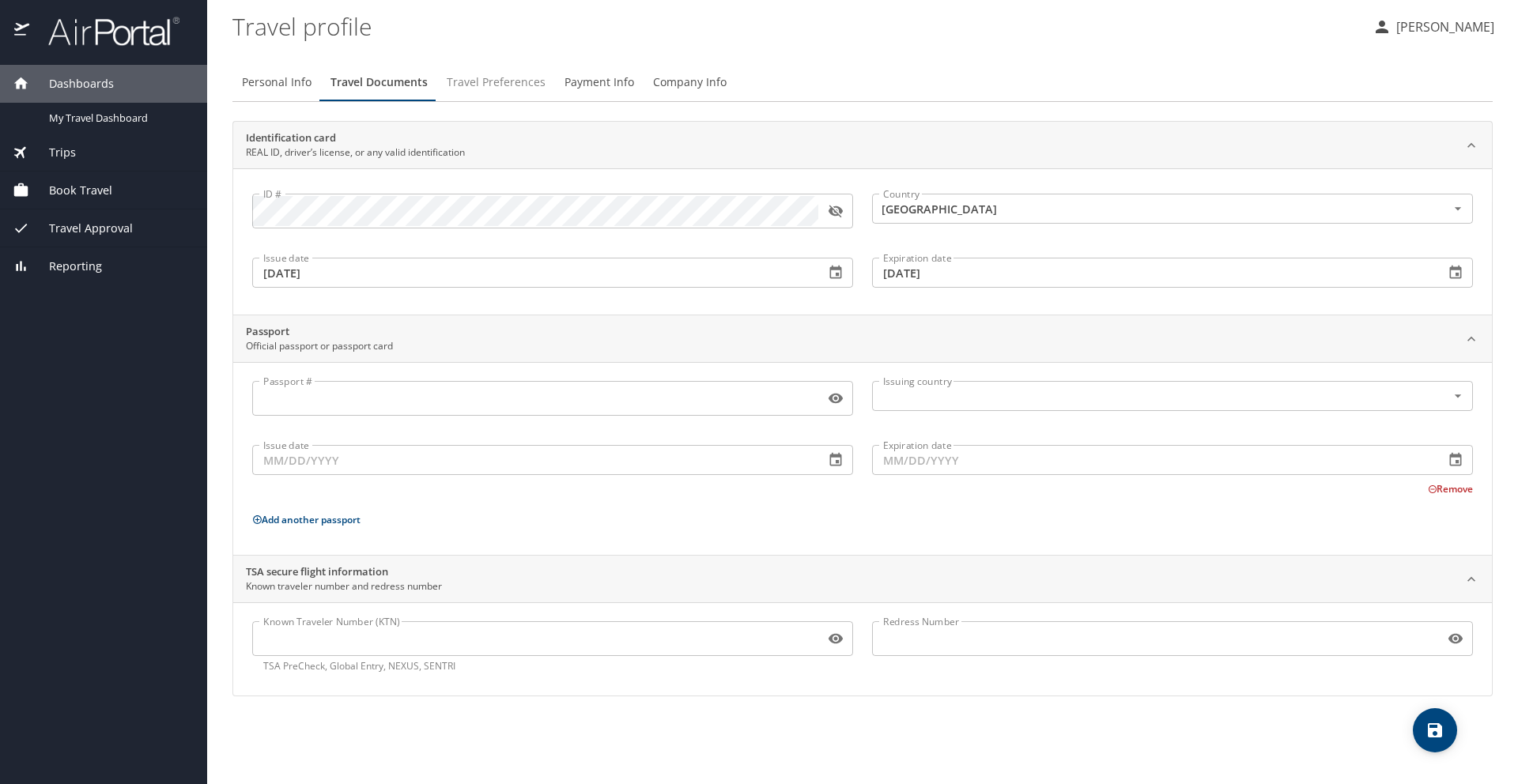
click at [489, 81] on span "Travel Preferences" at bounding box center [496, 82] width 99 height 20
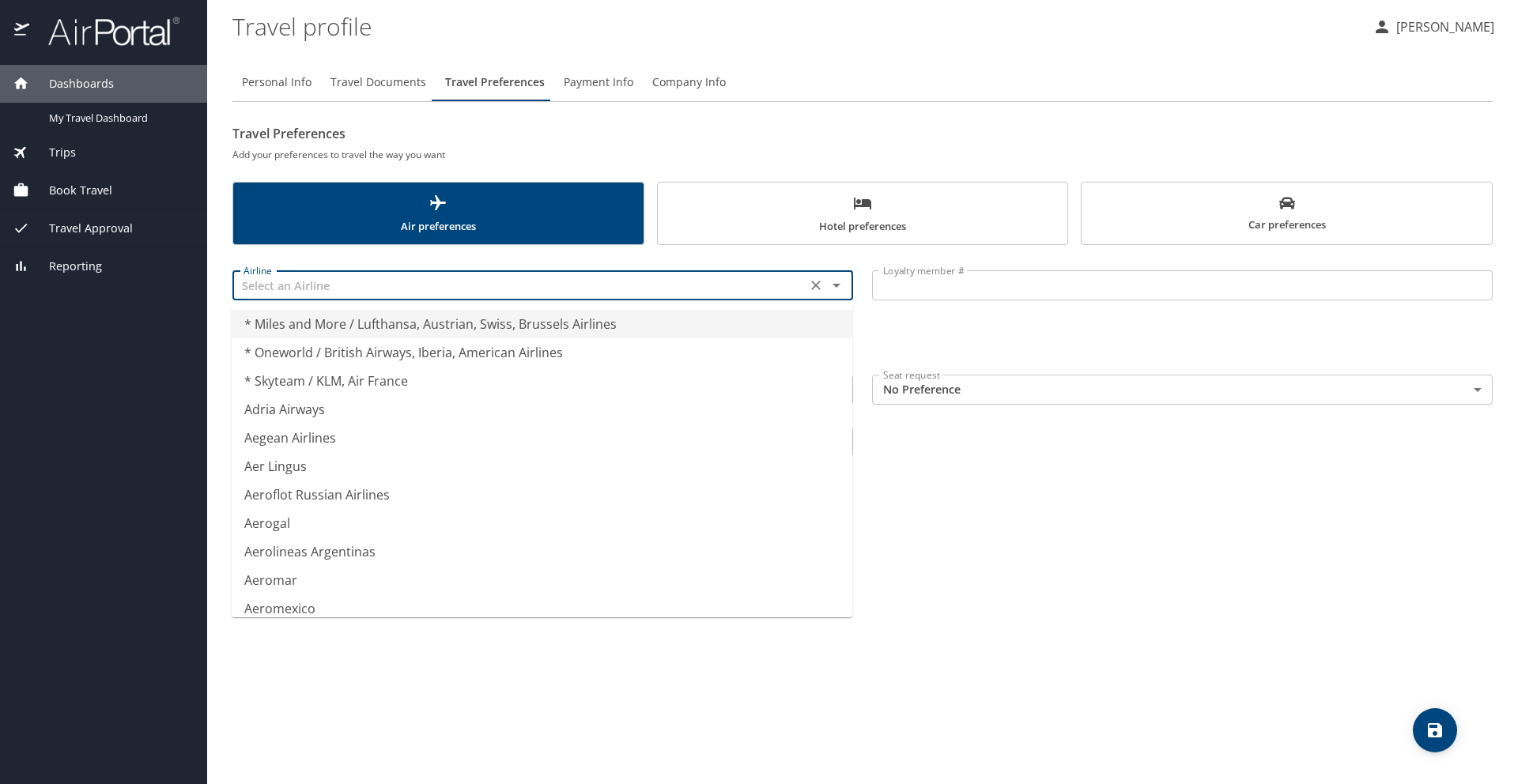
click at [583, 293] on input "text" at bounding box center [519, 286] width 564 height 21
click at [485, 128] on h2 "Travel Preferences" at bounding box center [862, 133] width 1260 height 25
type input "* Miles and More / Lufthansa, Austrian, Swiss, Brussels Airlines"
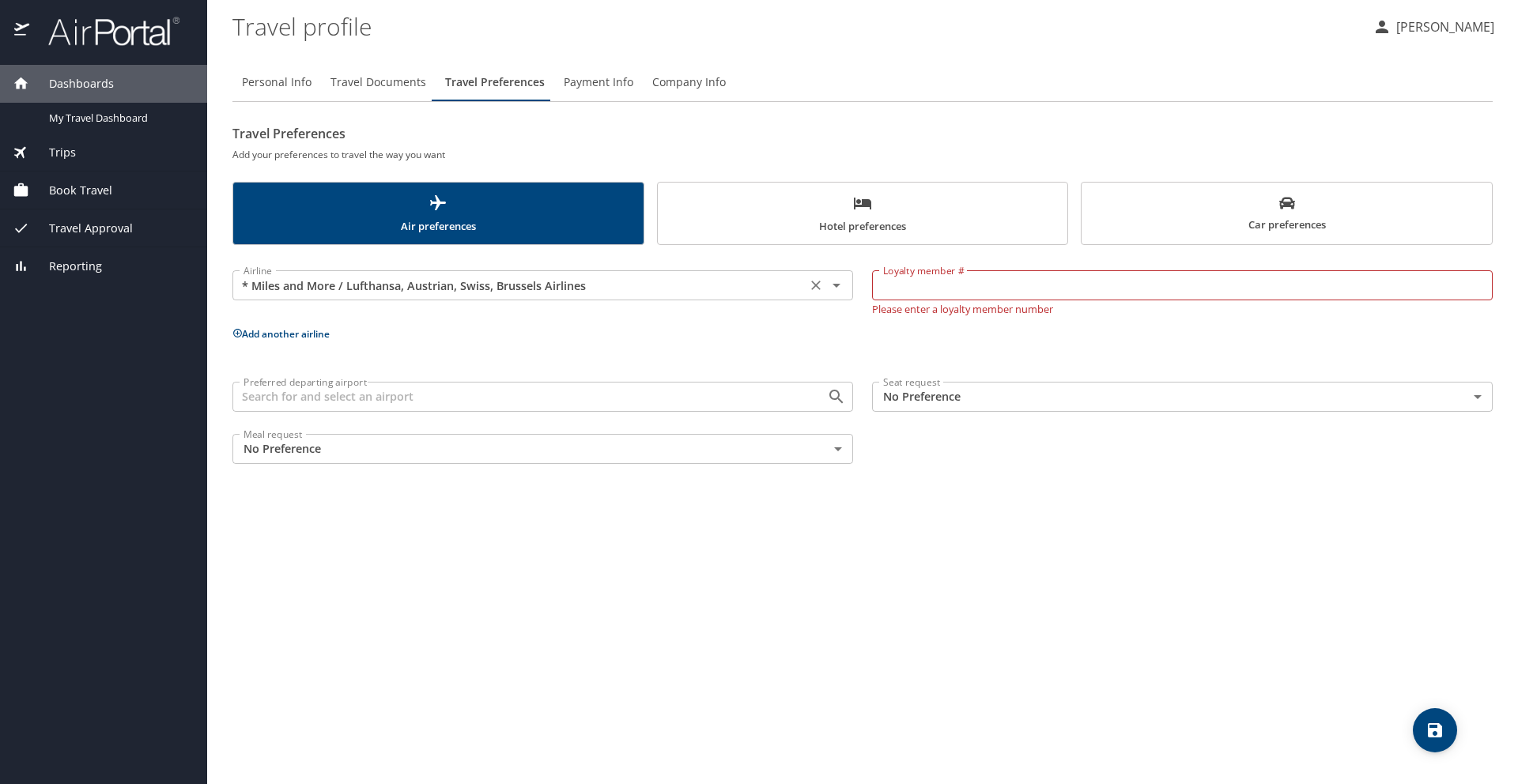
click at [816, 288] on icon "Clear" at bounding box center [815, 285] width 16 height 16
click at [886, 111] on div "Personal Info Travel Documents Travel Preferences Payment Info Company Info Tra…" at bounding box center [862, 264] width 1260 height 403
click at [588, 86] on span "Payment Info" at bounding box center [599, 82] width 69 height 20
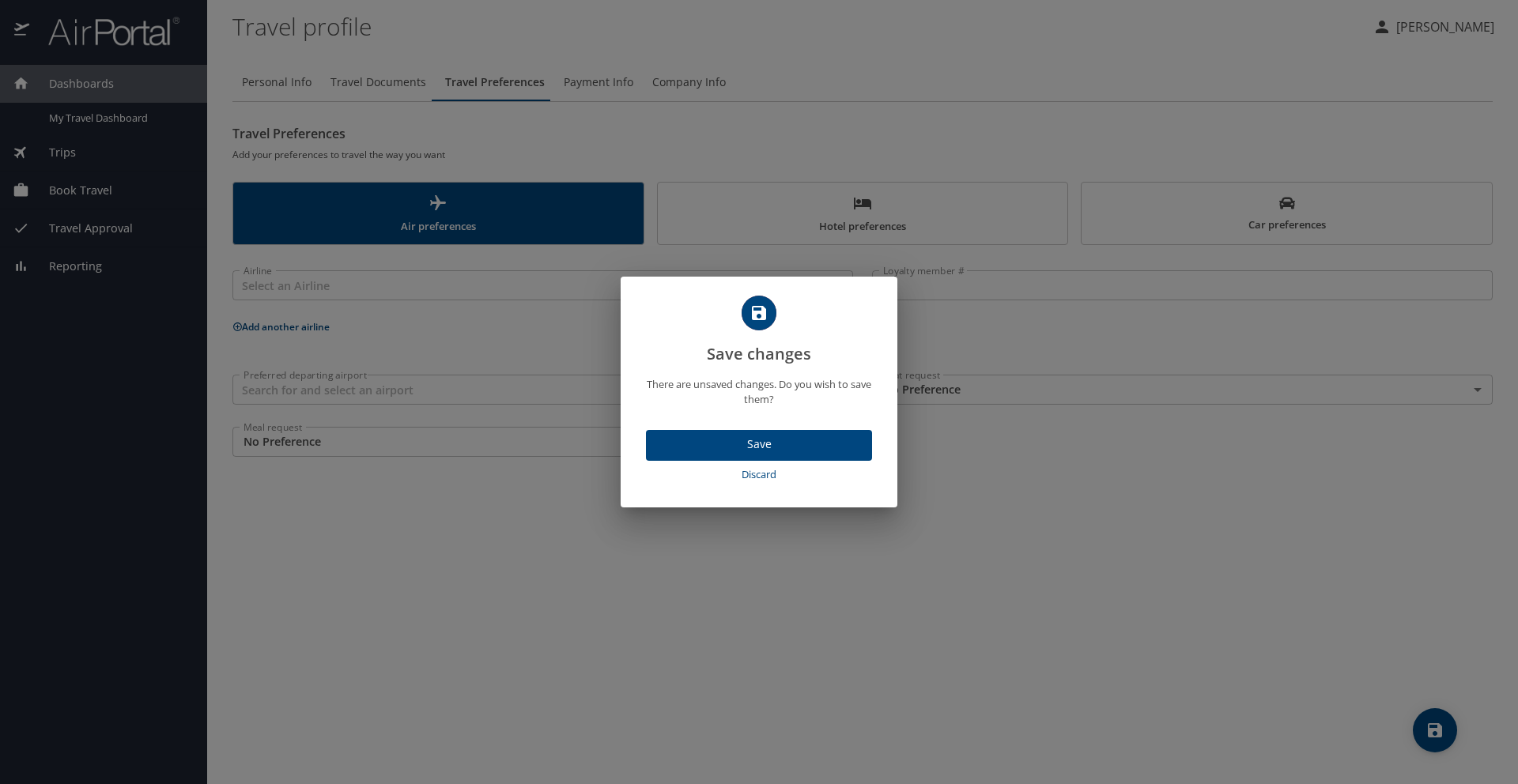
click at [775, 473] on span "Discard" at bounding box center [759, 474] width 213 height 18
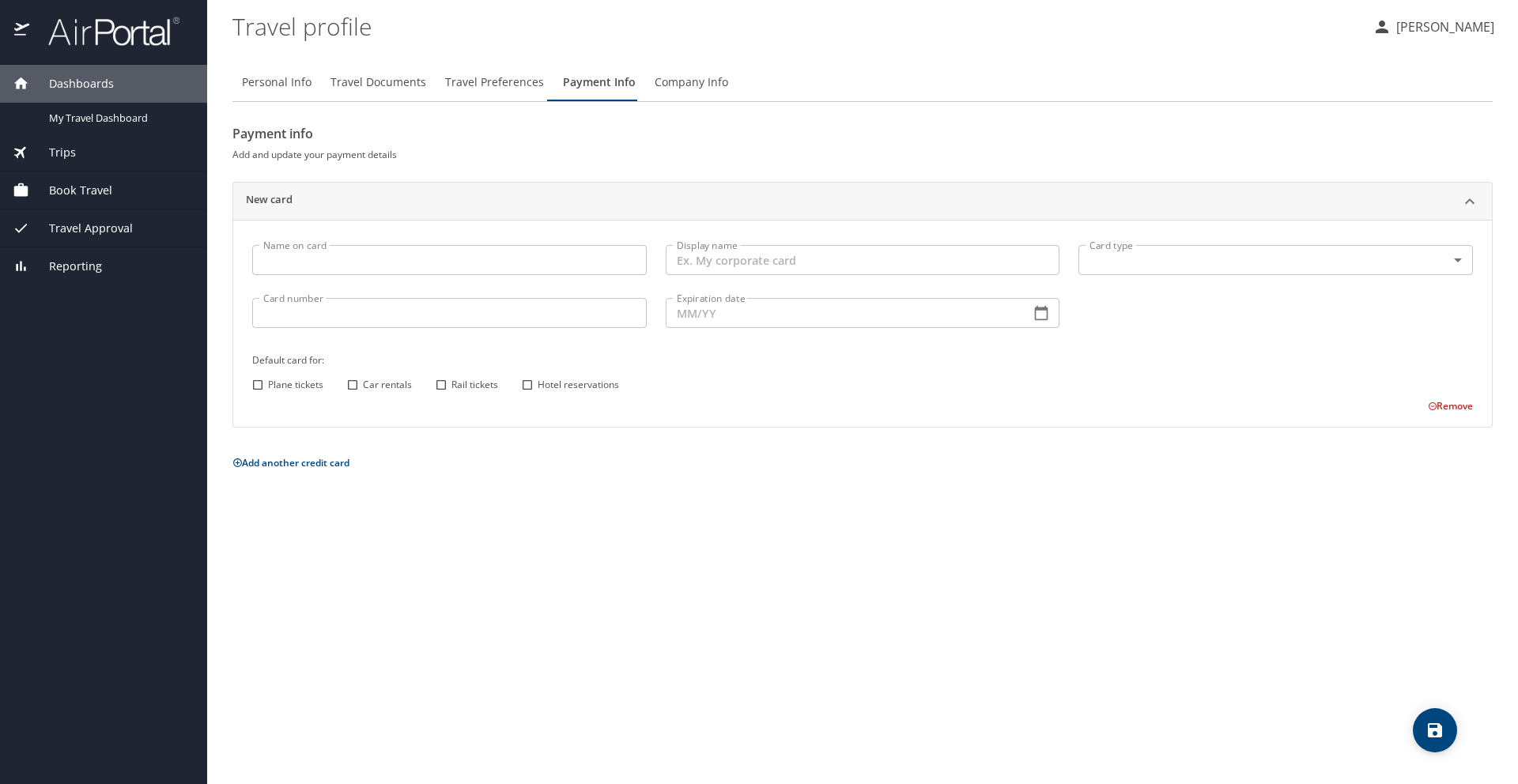
click at [382, 75] on span "Travel Documents" at bounding box center [378, 82] width 95 height 20
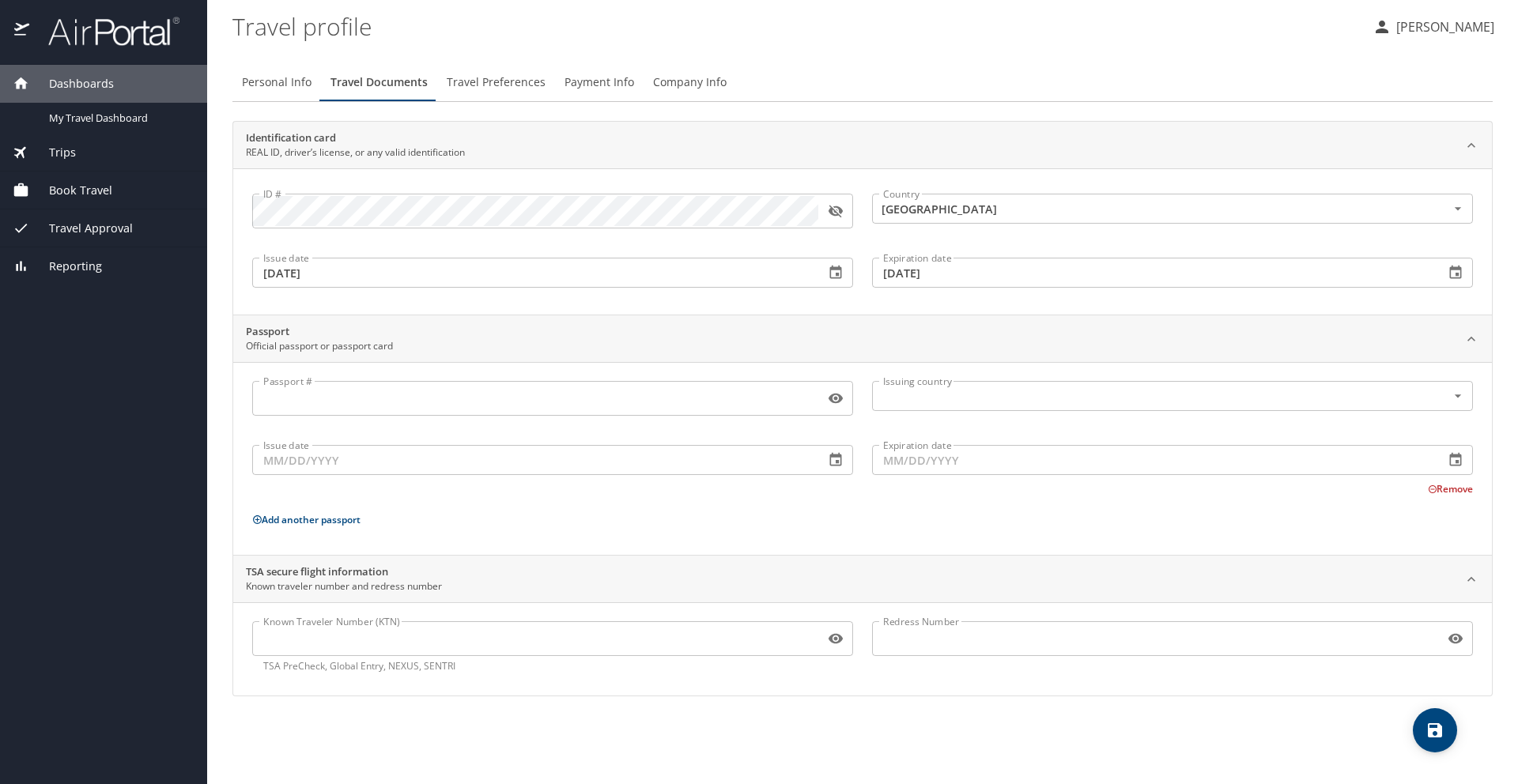
click at [281, 86] on span "Personal Info" at bounding box center [276, 82] width 69 height 20
select select "US"
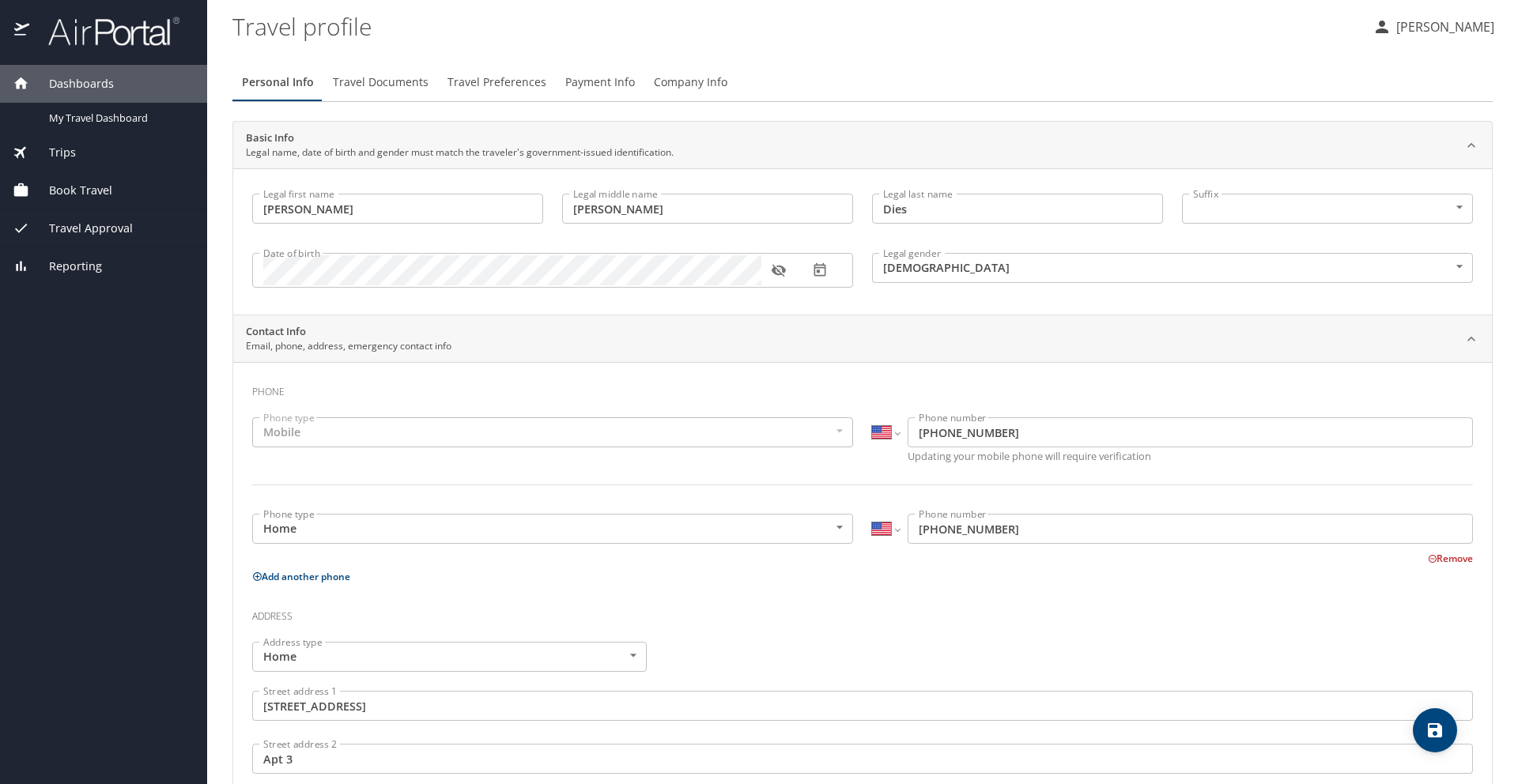
scroll to position [327, 0]
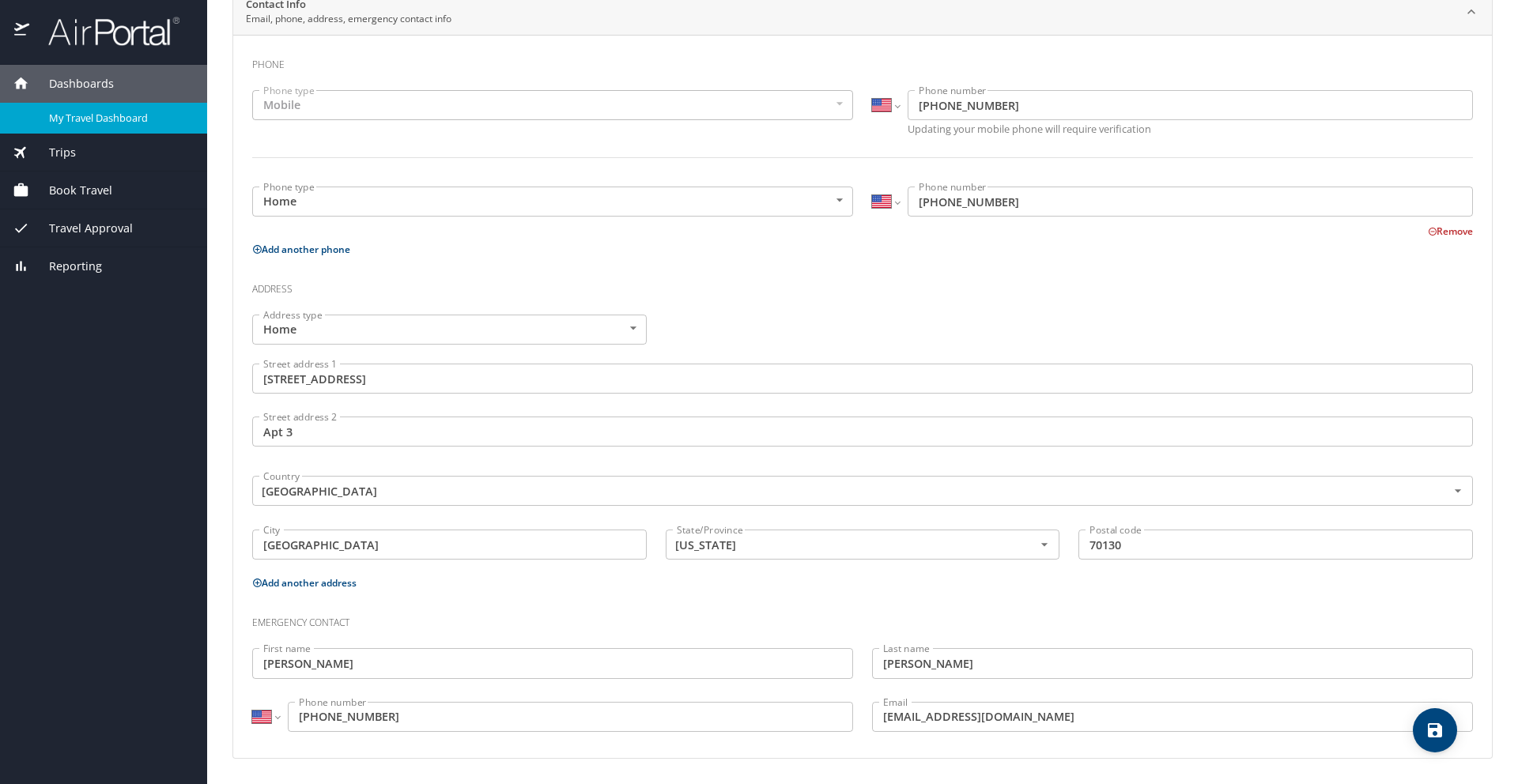
click at [109, 111] on span "My Travel Dashboard" at bounding box center [119, 118] width 139 height 15
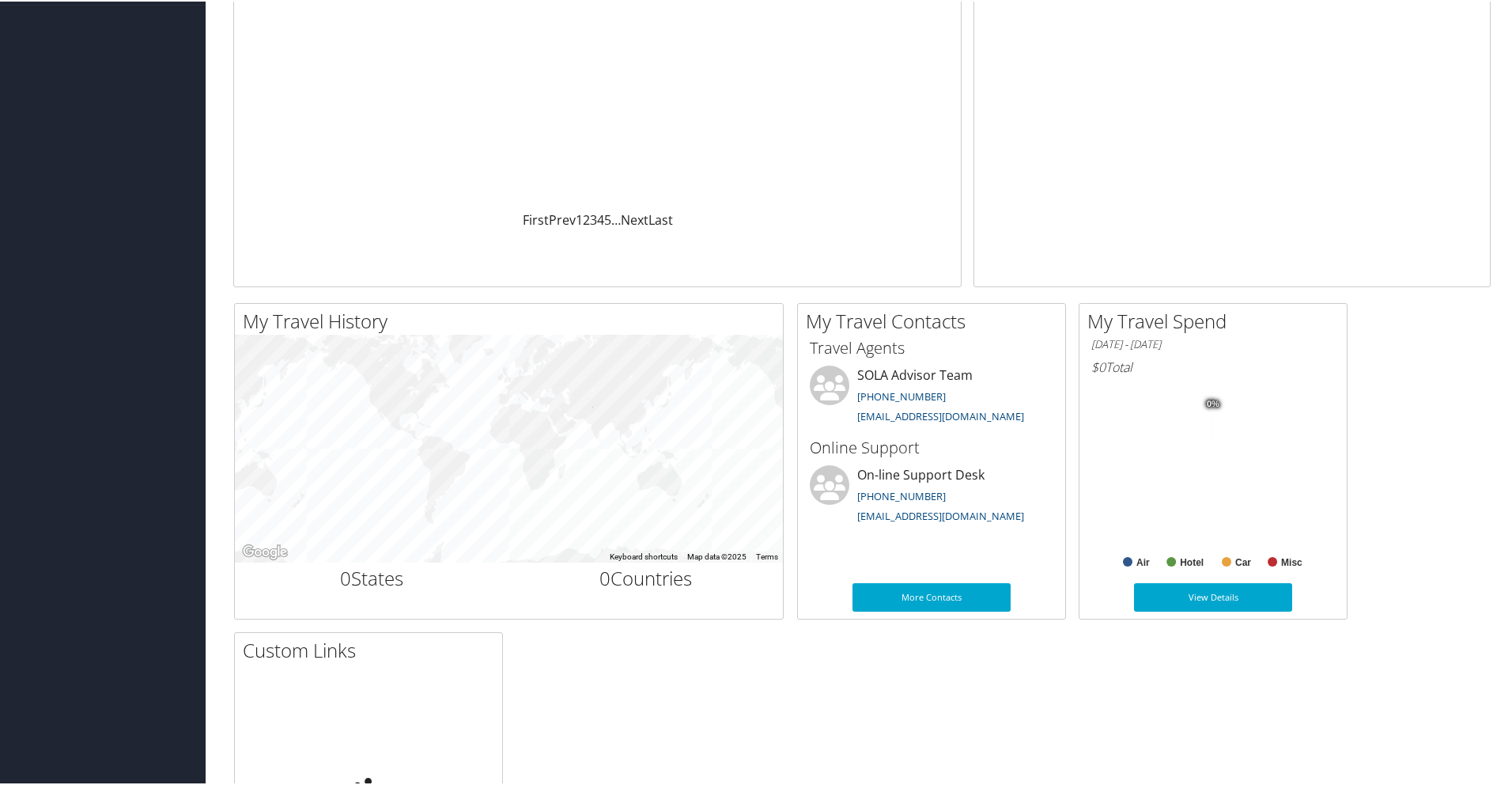
scroll to position [249, 0]
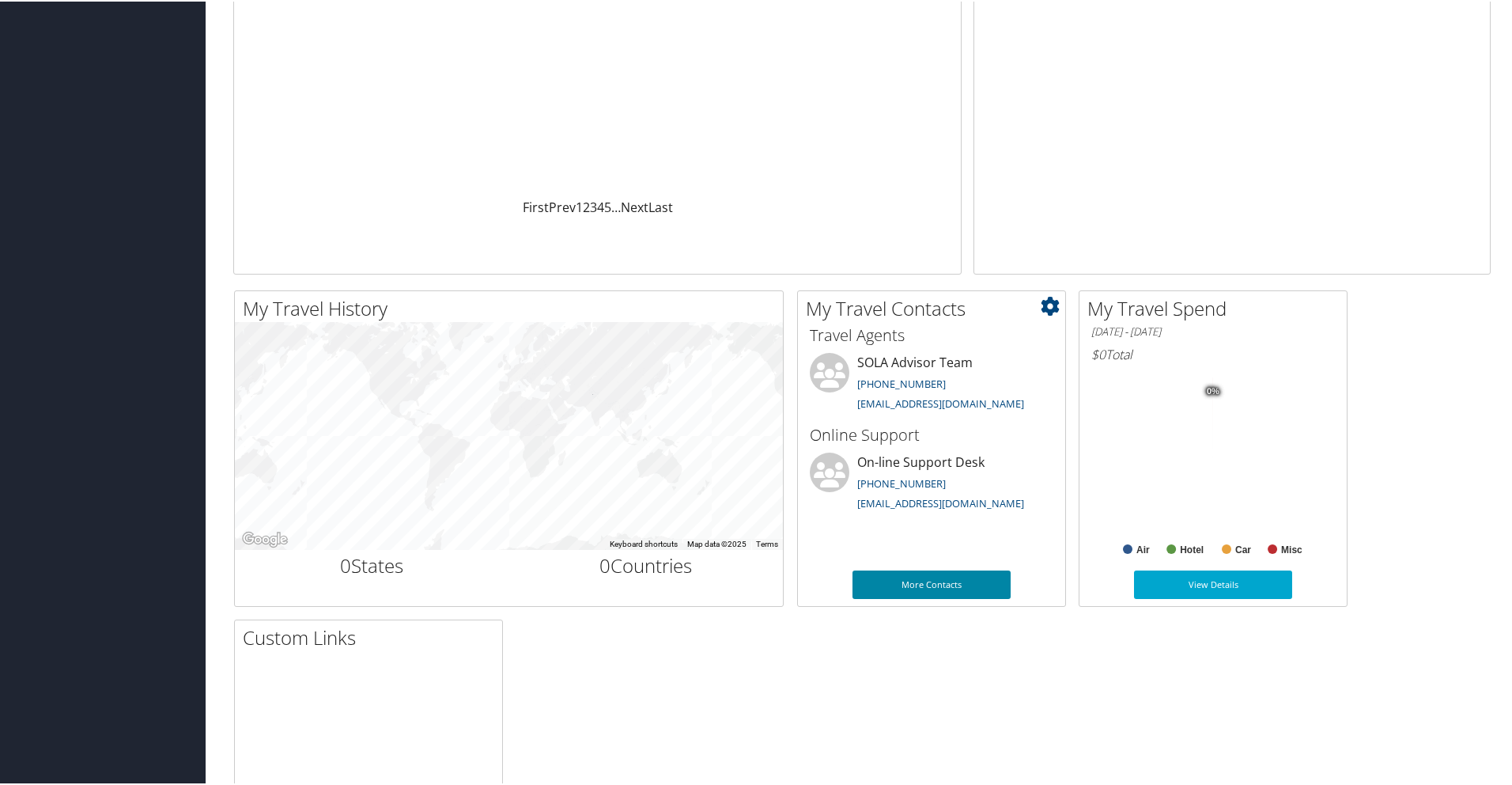
click at [955, 579] on link "More Contacts" at bounding box center [932, 583] width 158 height 29
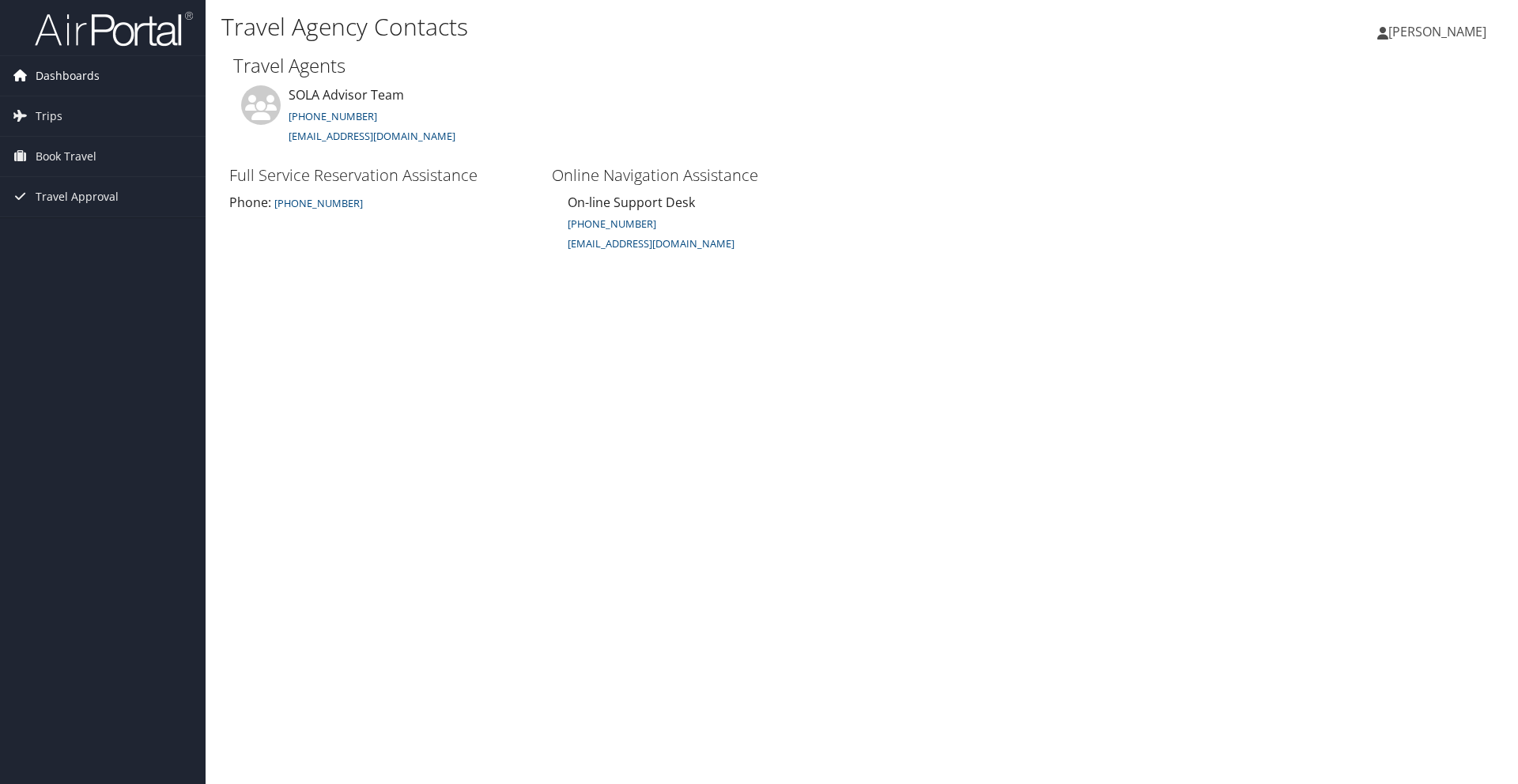
click at [88, 76] on span "Dashboards" at bounding box center [68, 76] width 64 height 40
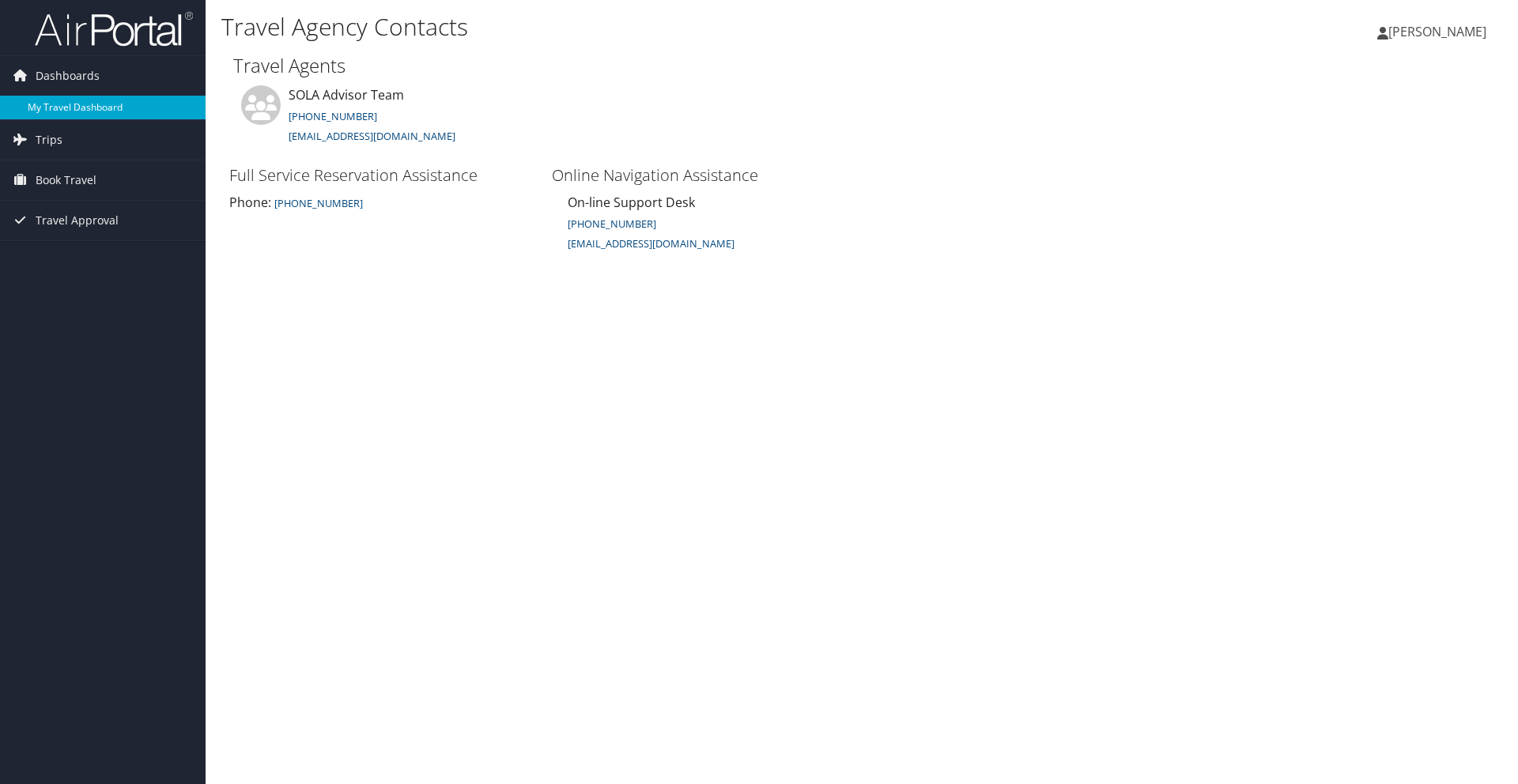
click at [89, 111] on link "My Travel Dashboard" at bounding box center [102, 107] width 205 height 23
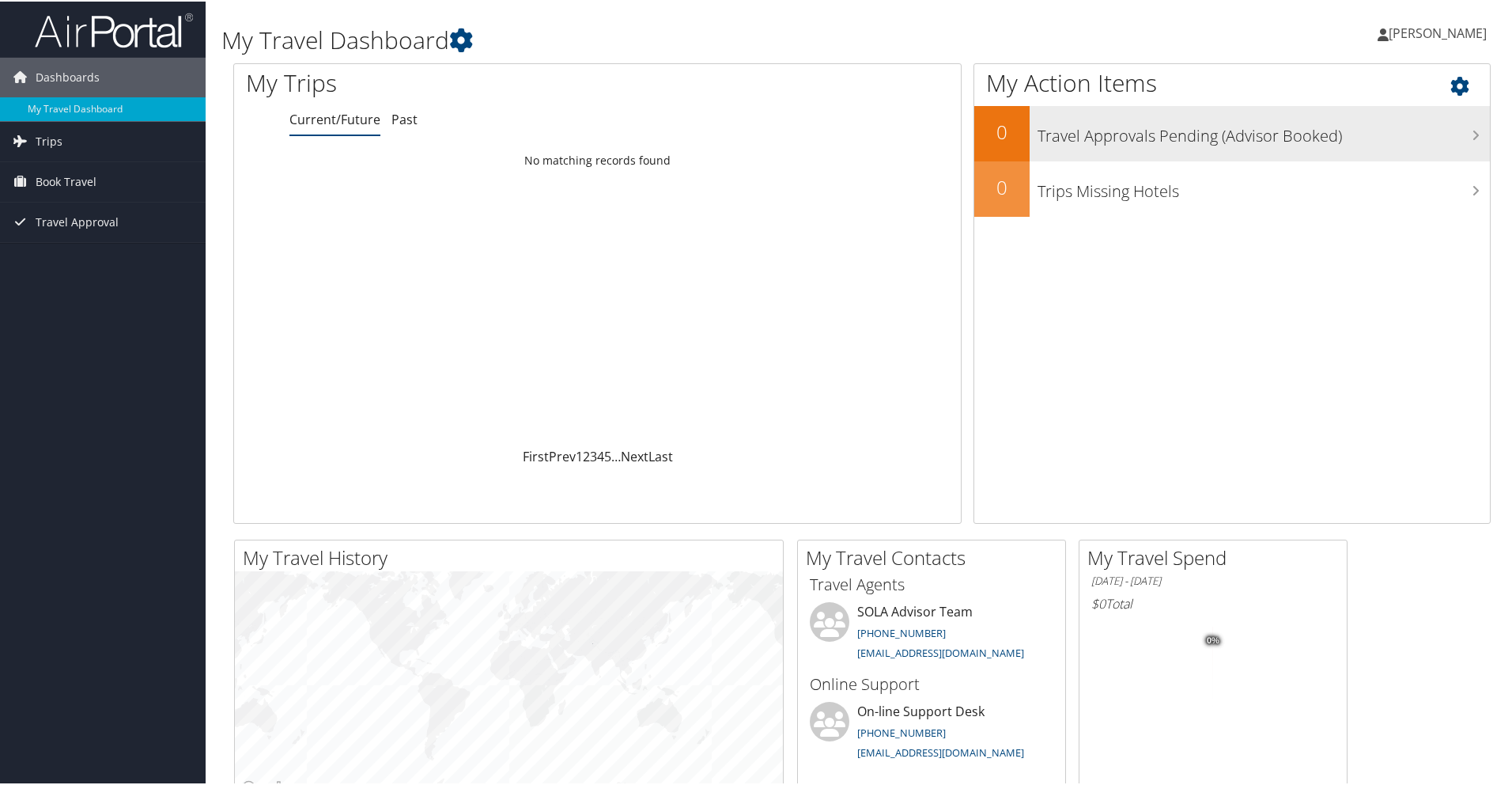
click at [1372, 139] on h3 "Travel Approvals Pending (Advisor Booked)" at bounding box center [1264, 130] width 453 height 30
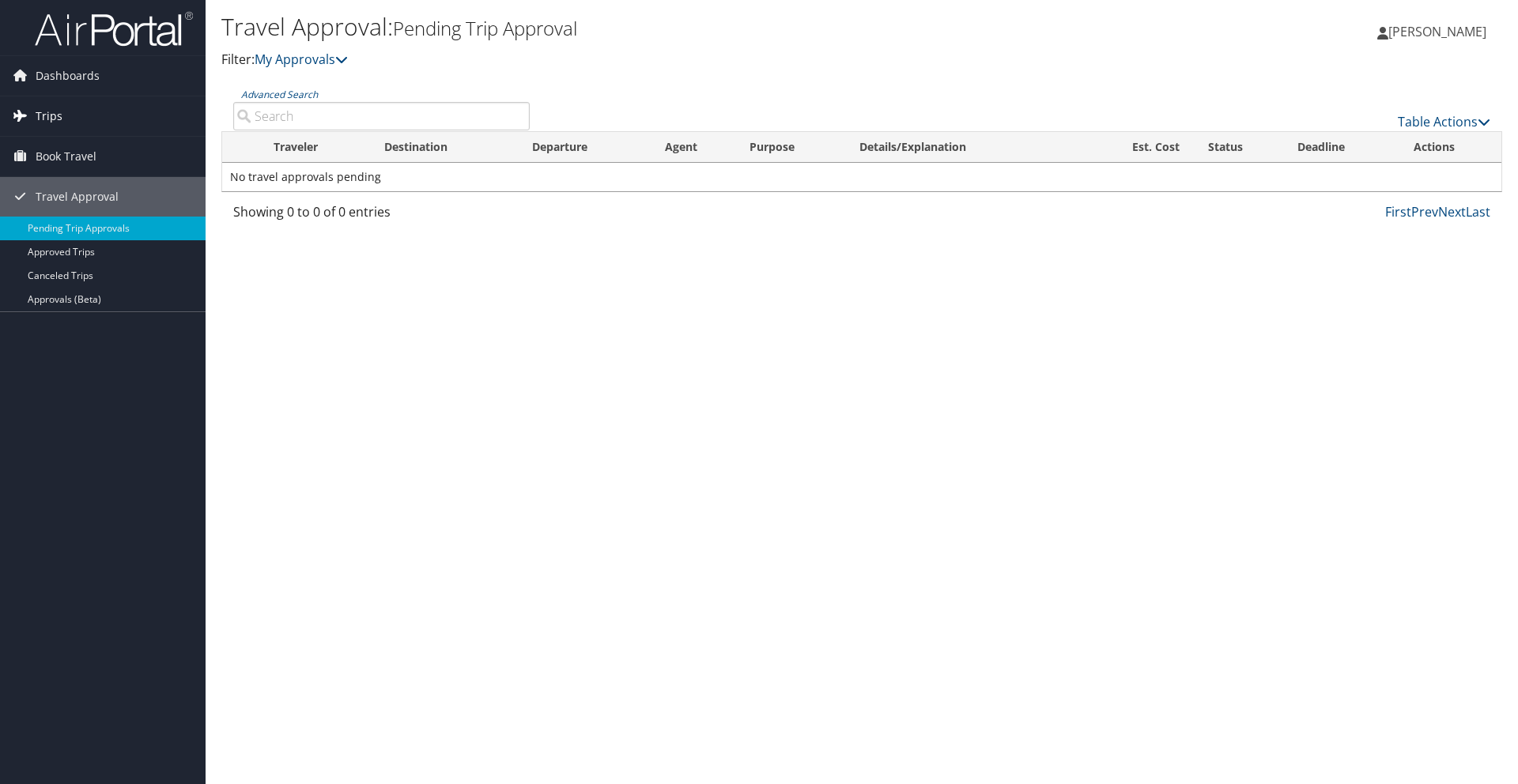
click at [42, 114] on span "Trips" at bounding box center [49, 116] width 27 height 40
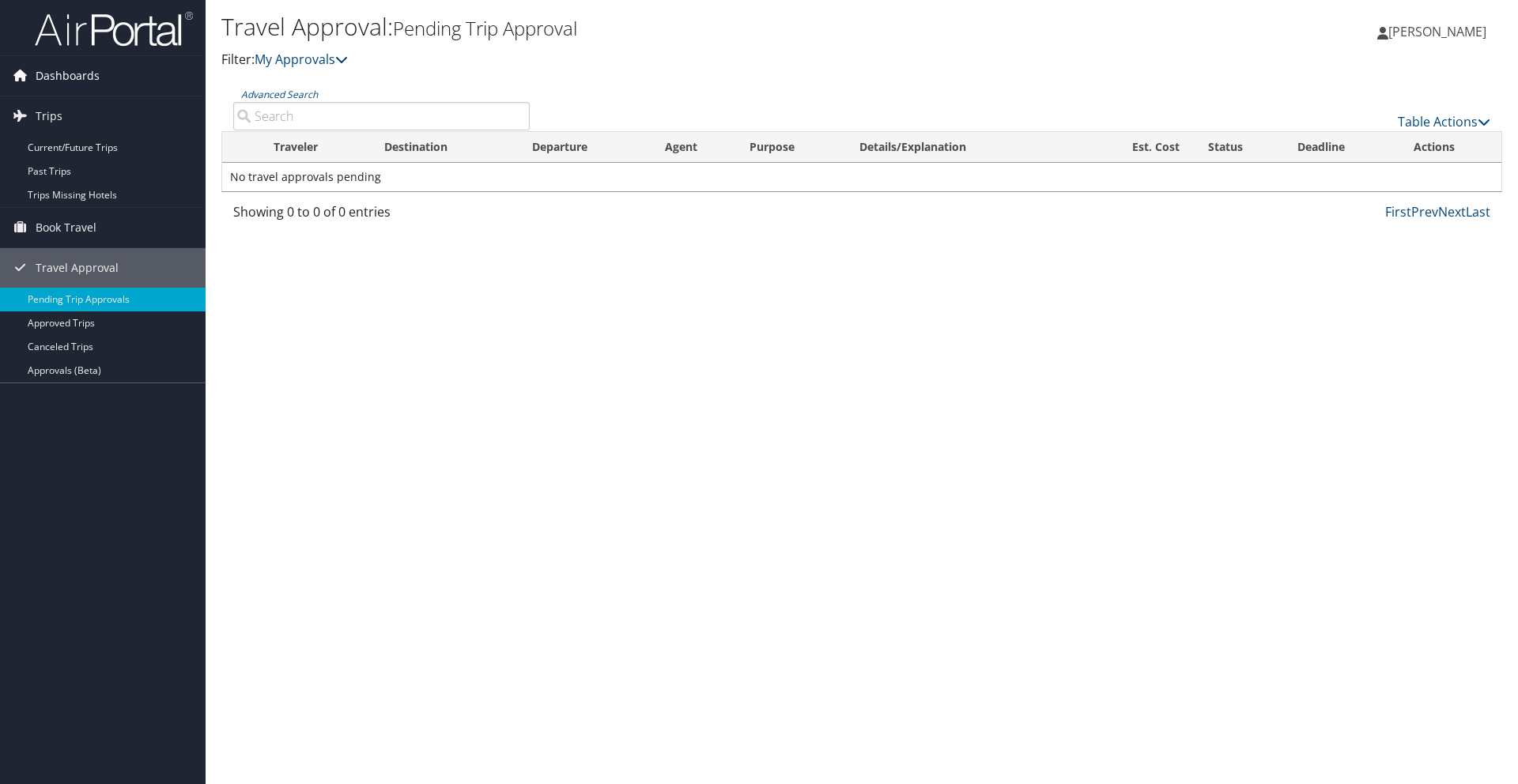
click at [59, 76] on span "Dashboards" at bounding box center [68, 76] width 64 height 40
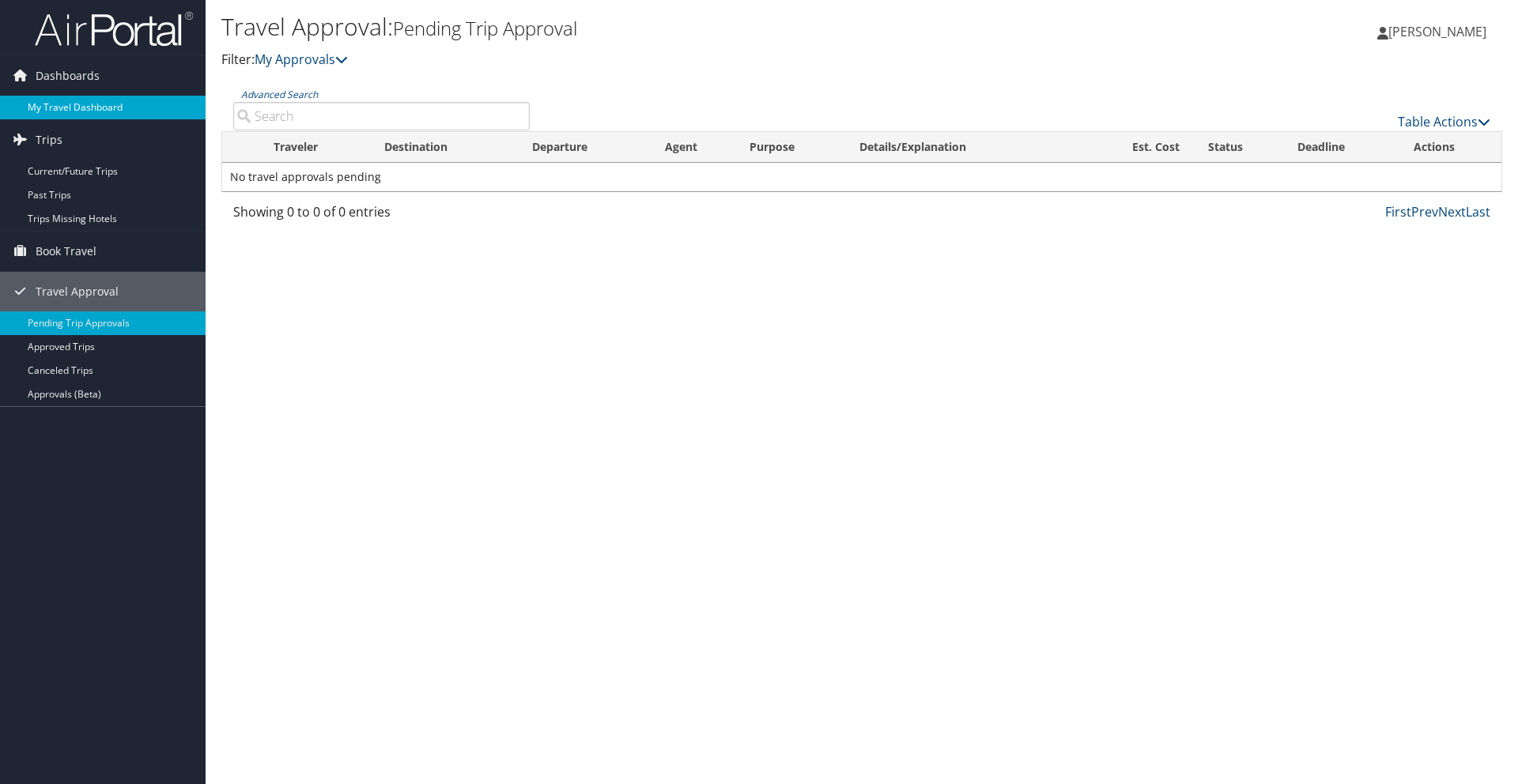
click at [69, 112] on link "My Travel Dashboard" at bounding box center [102, 107] width 205 height 23
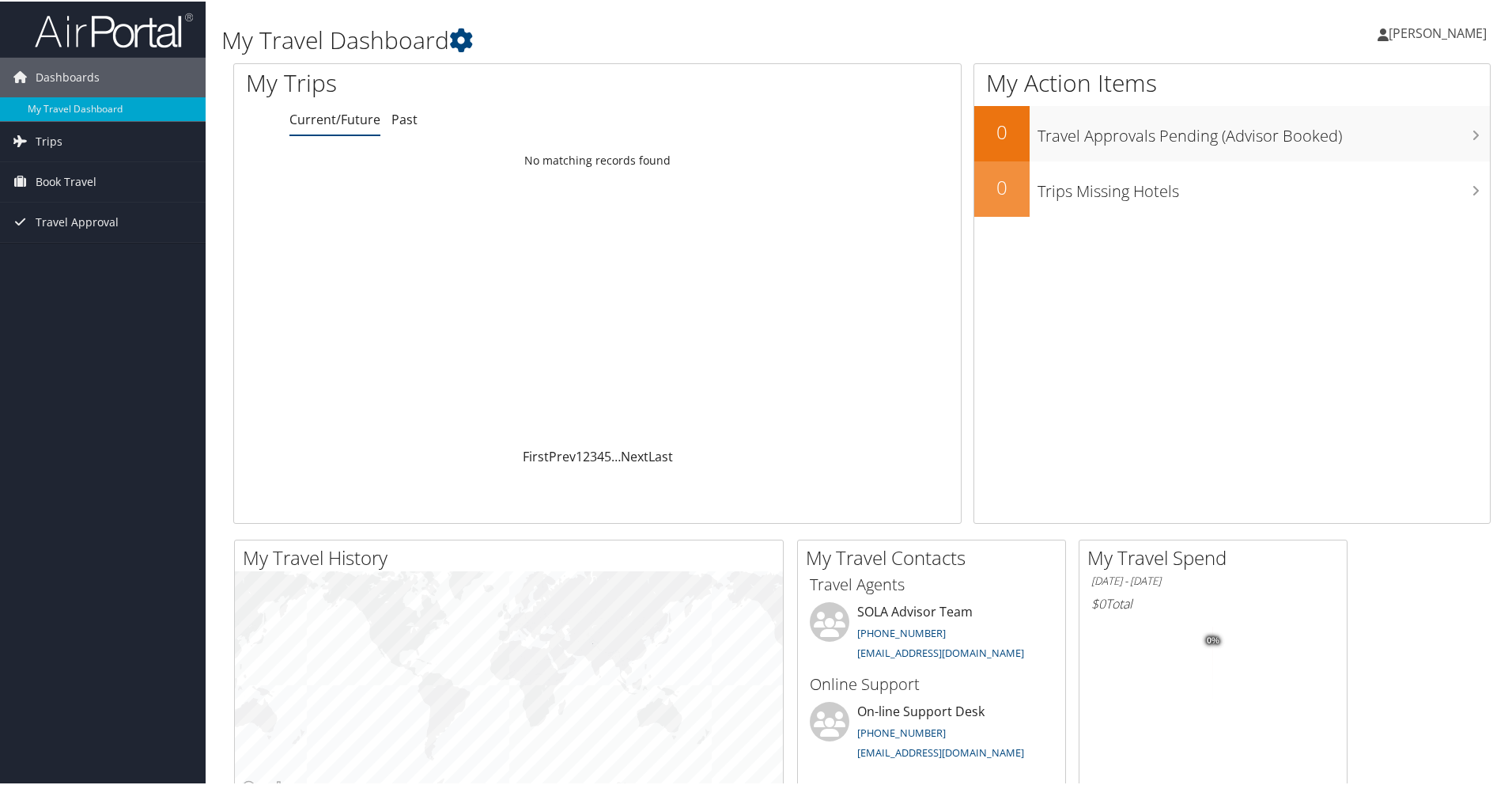
click at [1456, 26] on span "[PERSON_NAME]" at bounding box center [1437, 31] width 98 height 17
click at [1408, 147] on link "View Travel Profile" at bounding box center [1395, 141] width 176 height 27
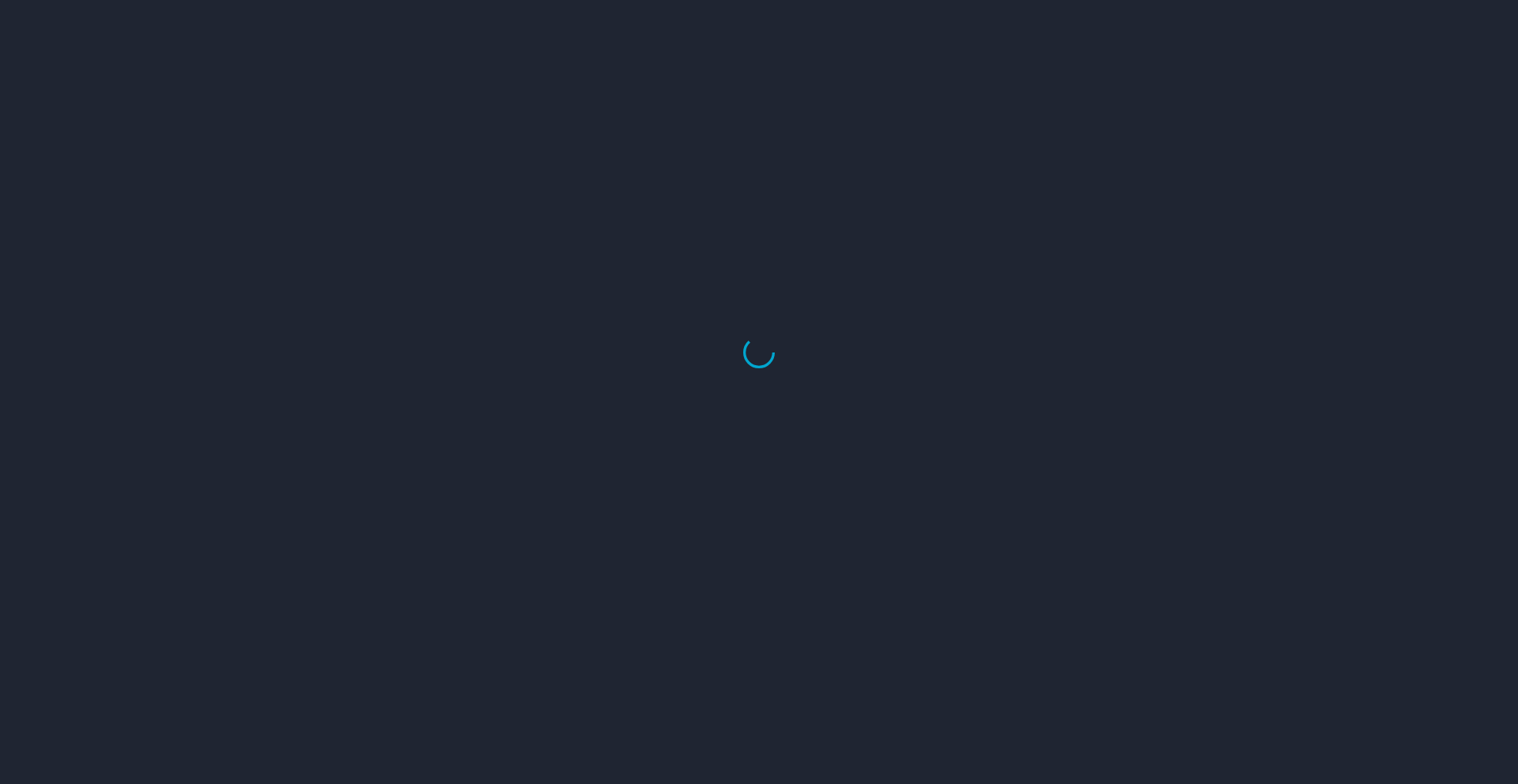
select select "US"
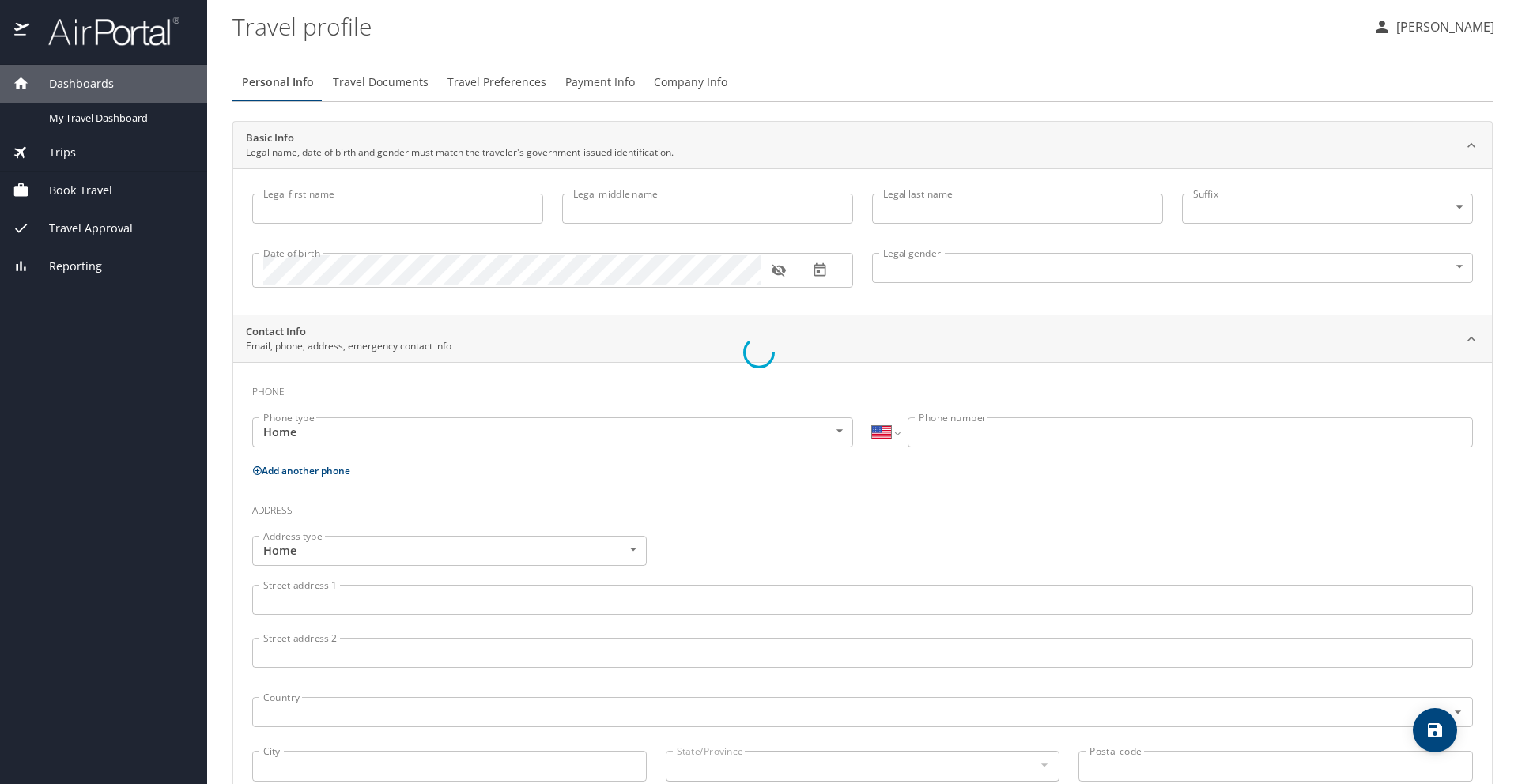
type input "[PERSON_NAME]"
type input "Dies"
type input "[DEMOGRAPHIC_DATA]"
type input "[PERSON_NAME]"
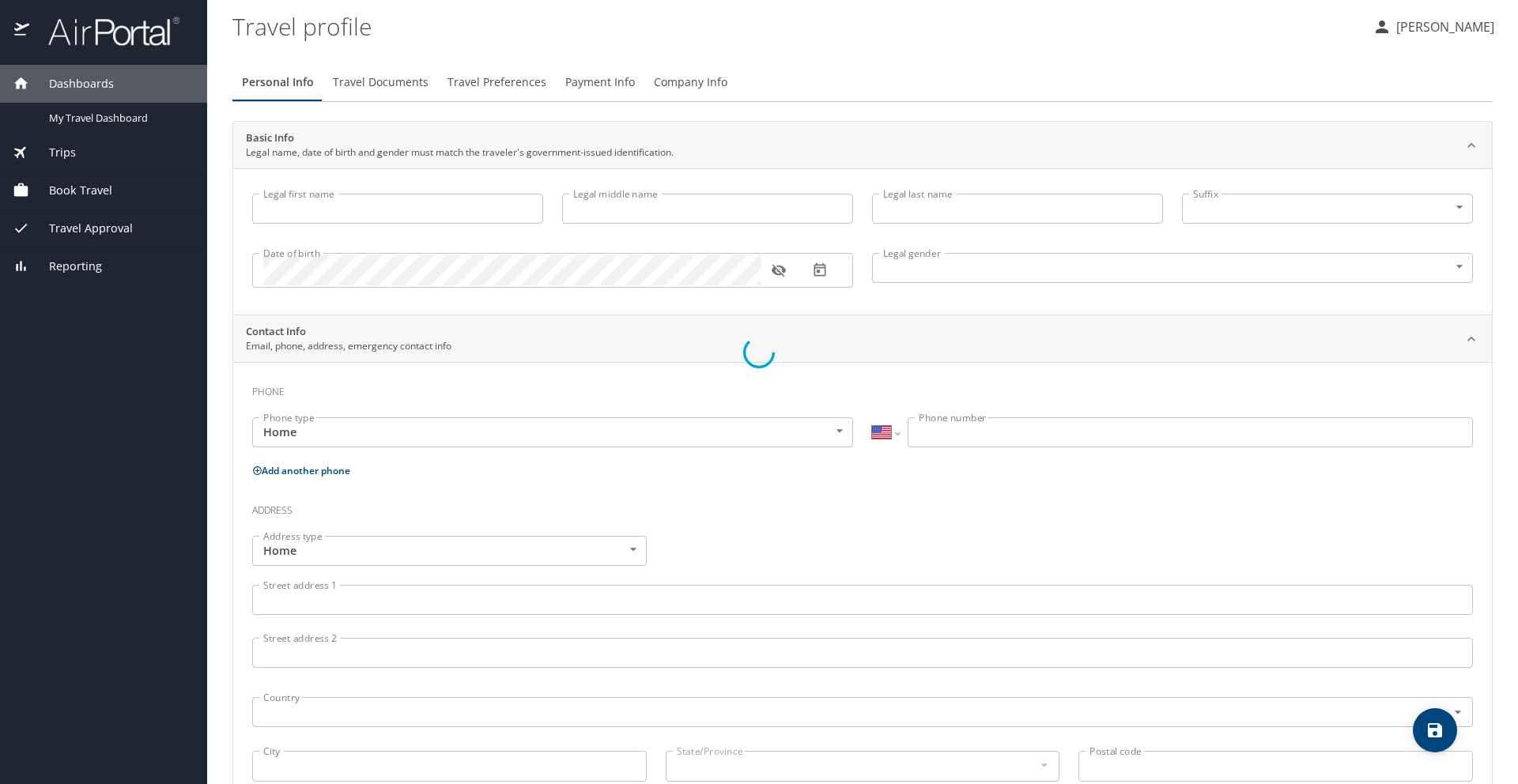
type input "[PERSON_NAME]"
type input "[PHONE_NUMBER]"
type input "[EMAIL_ADDRESS][DOMAIN_NAME]"
select select "US"
